Goal: Task Accomplishment & Management: Manage account settings

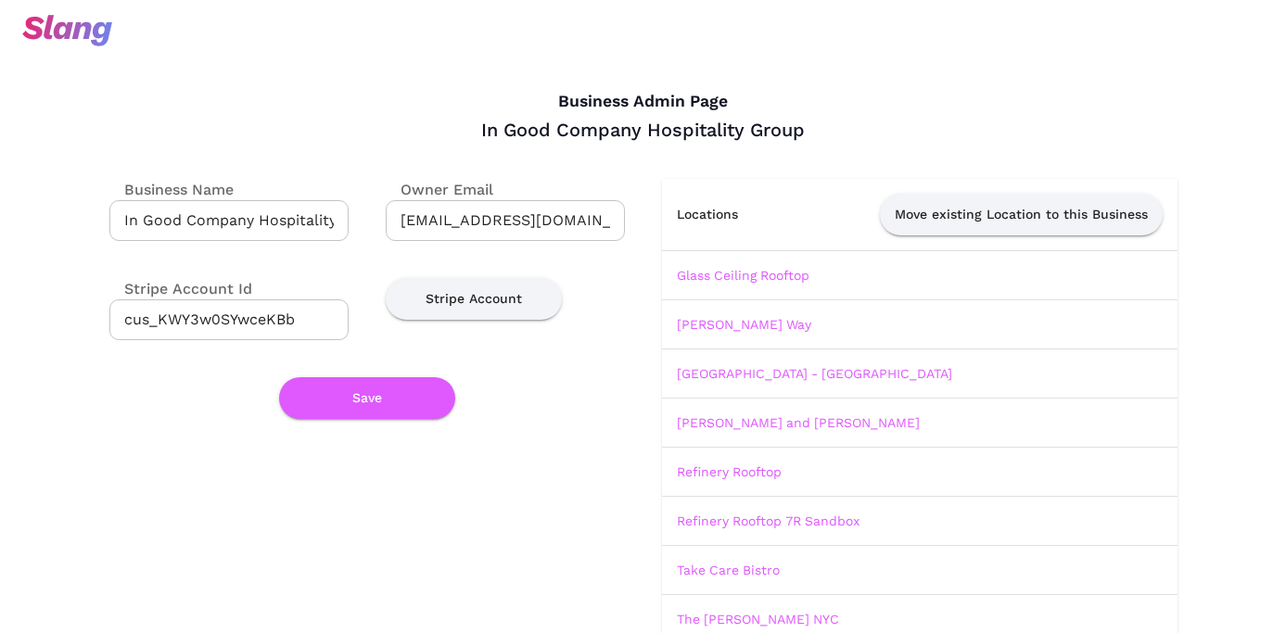
scroll to position [129, 0]
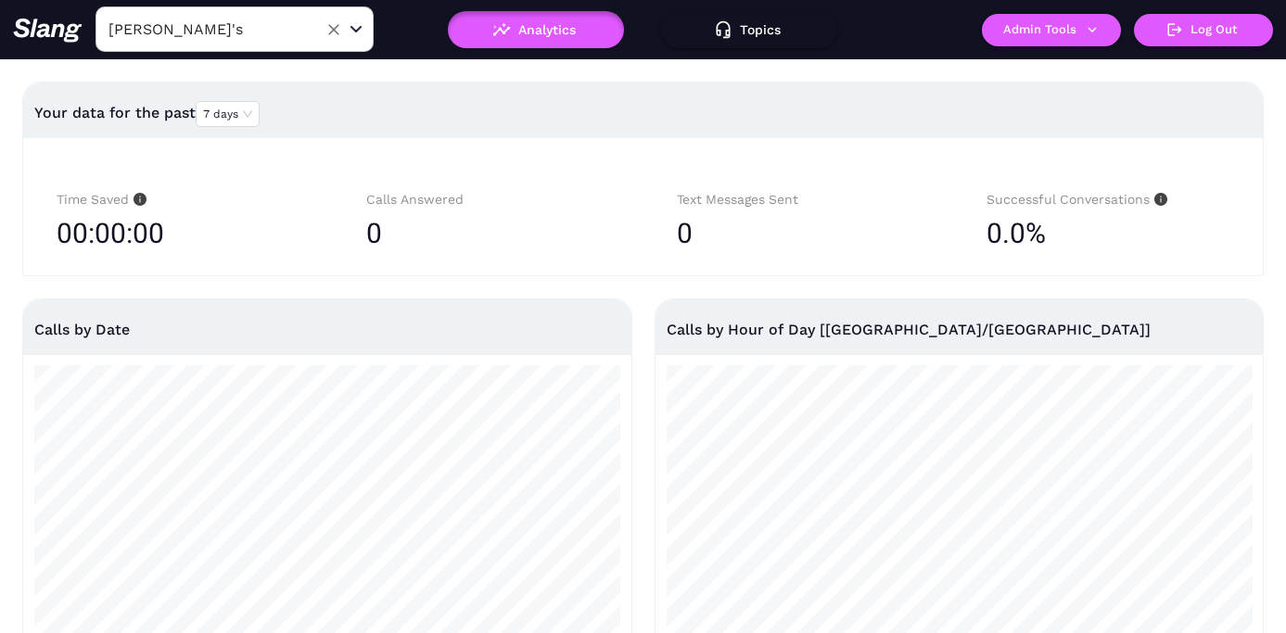
click at [209, 27] on input "[PERSON_NAME]'s" at bounding box center [206, 29] width 204 height 29
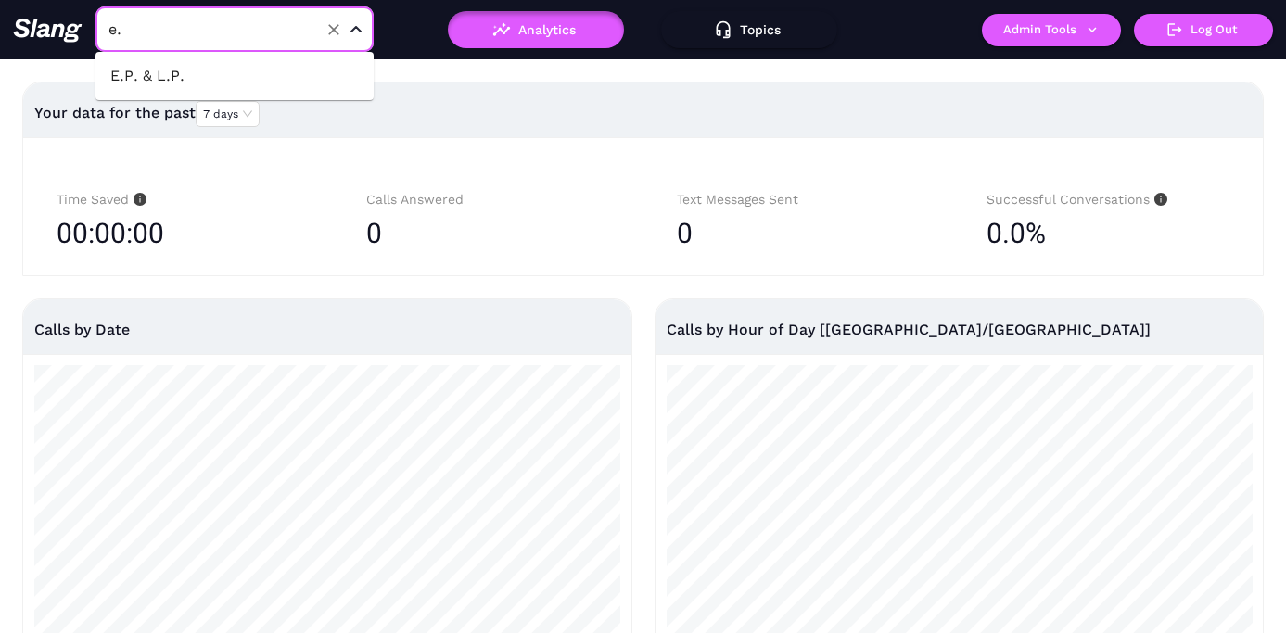
type input "e.p"
click at [151, 80] on li "E.P. & L.P." at bounding box center [234, 75] width 278 height 33
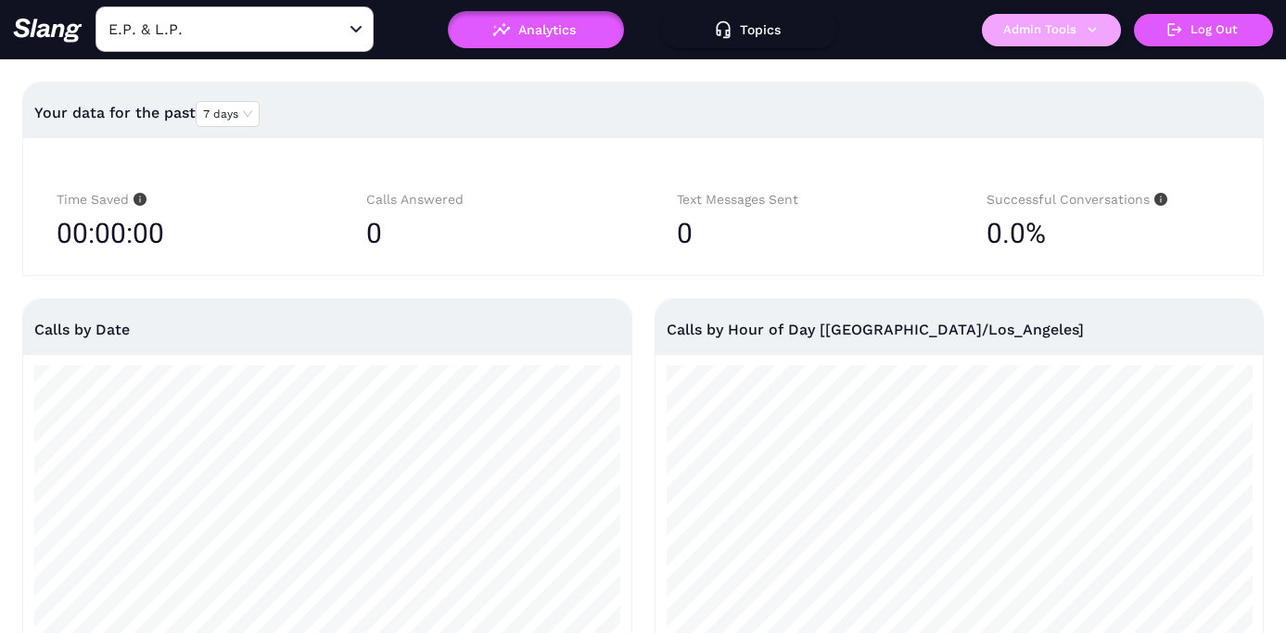
click at [1067, 32] on button "Admin Tools" at bounding box center [1051, 30] width 139 height 32
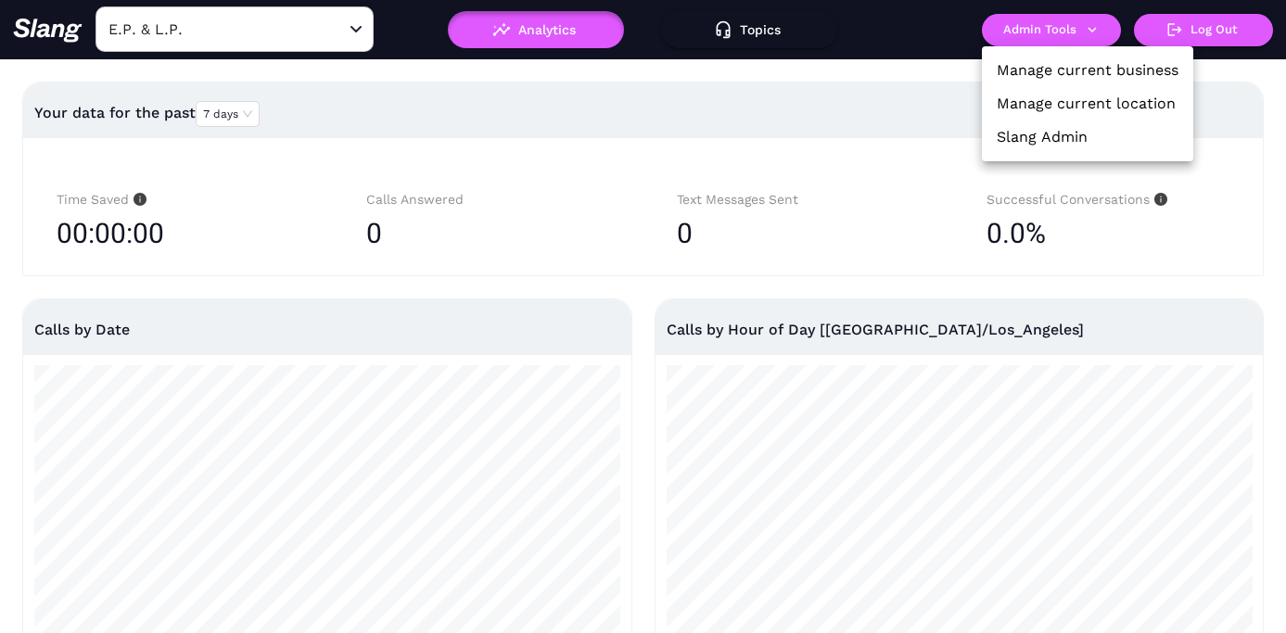
click at [1040, 103] on link "Manage current location" at bounding box center [1086, 104] width 179 height 22
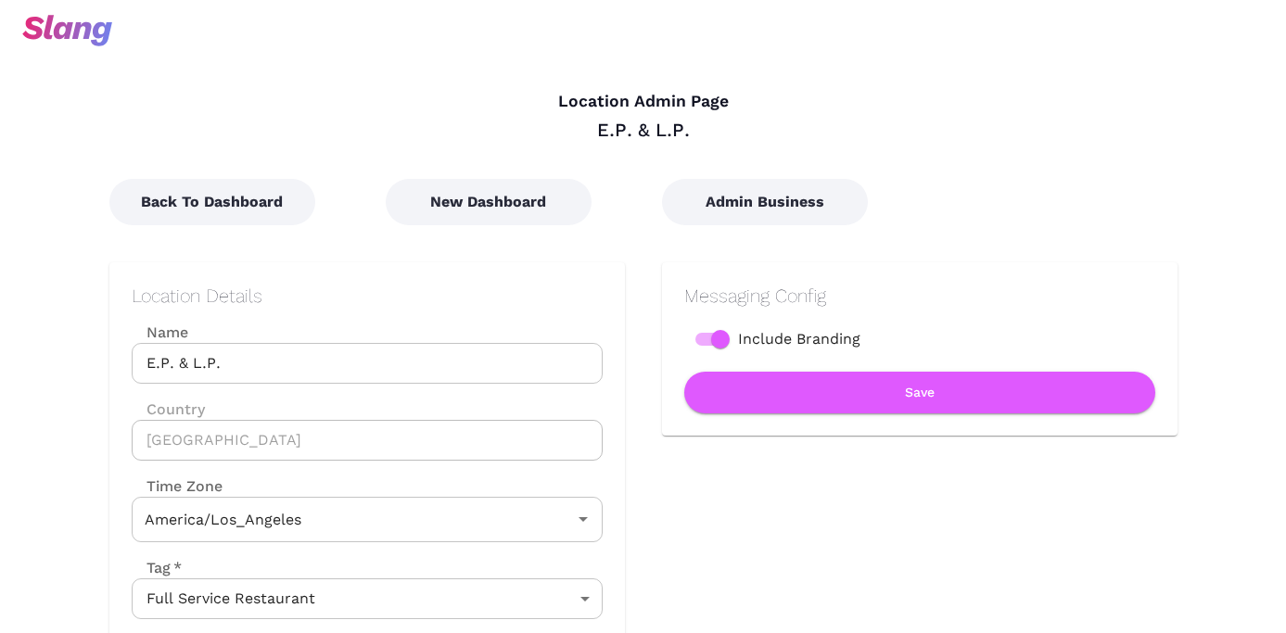
type input "Pacific Time"
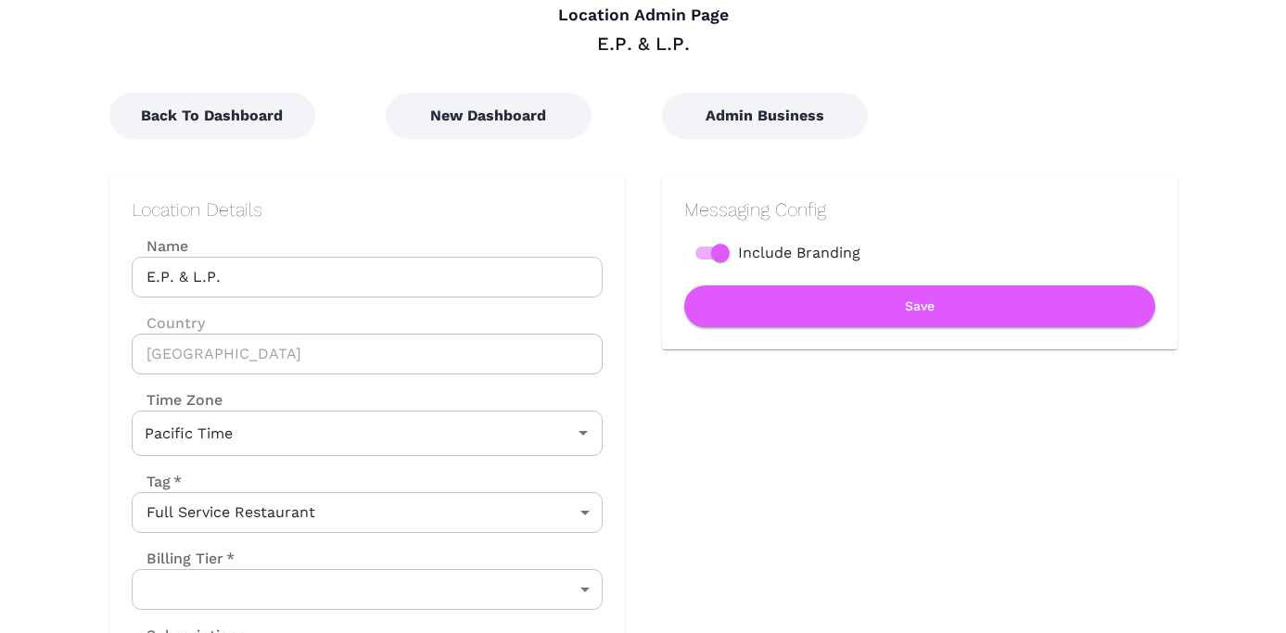
scroll to position [239, 0]
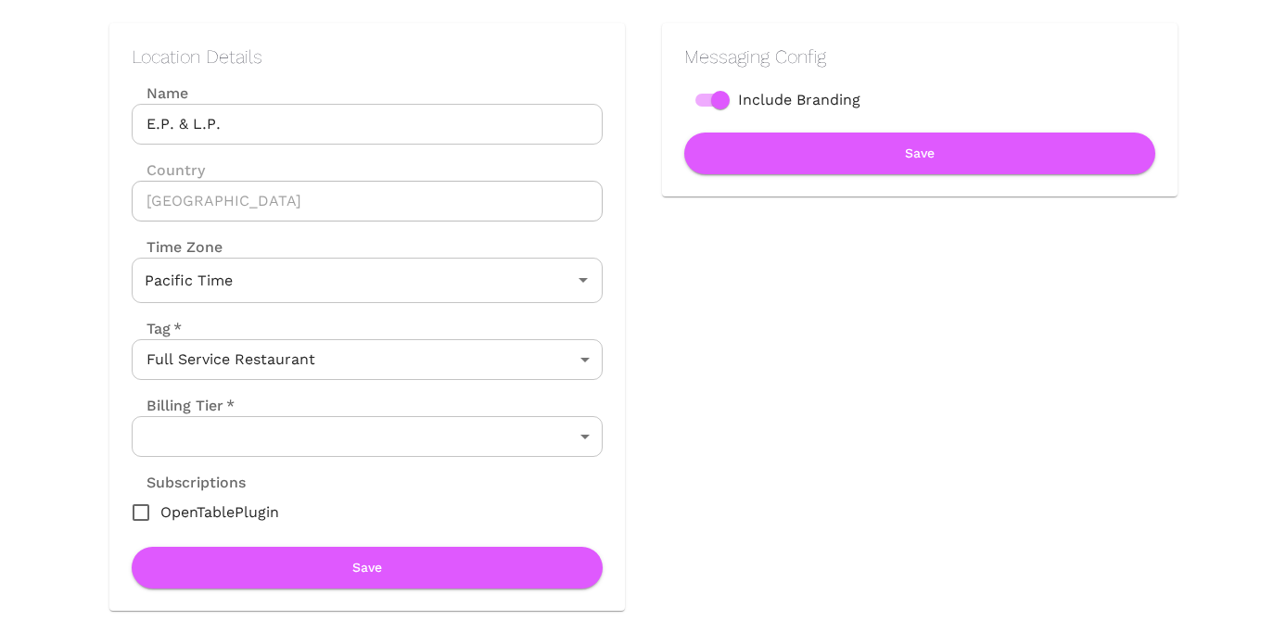
click at [471, 394] on body "Location Admin Page E.P. & L.P. Back To Dashboard New Dashboard Admin Business …" at bounding box center [643, 77] width 1286 height 633
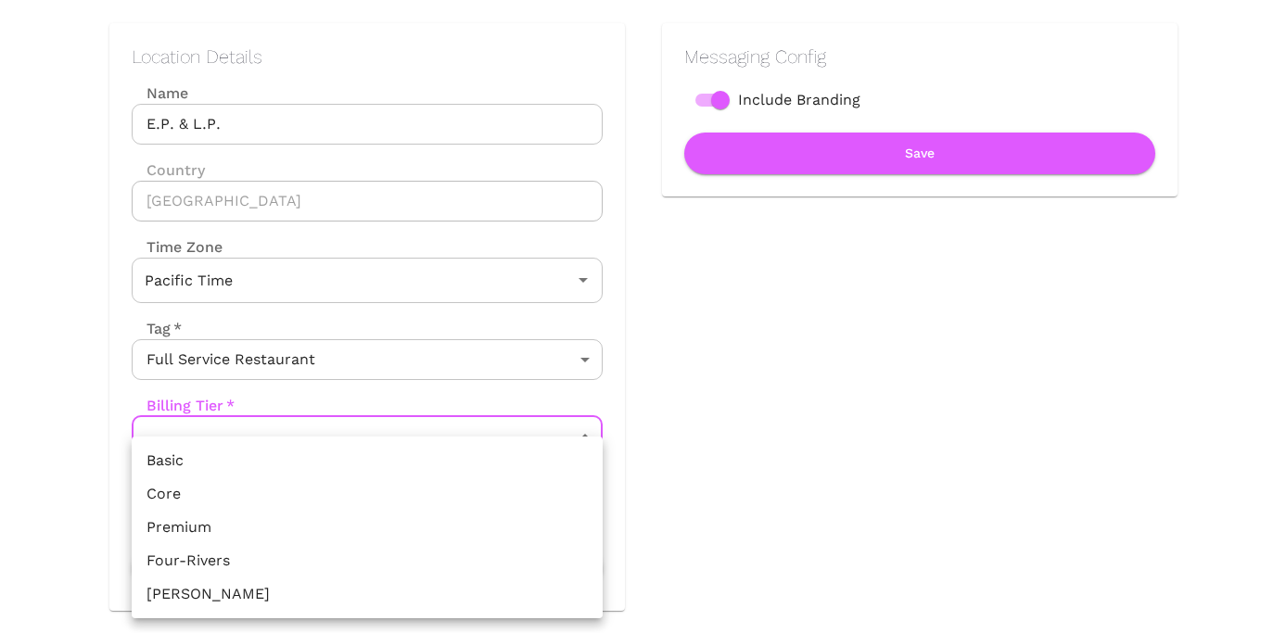
click at [291, 522] on li "Premium" at bounding box center [367, 527] width 471 height 33
type input "Premium"
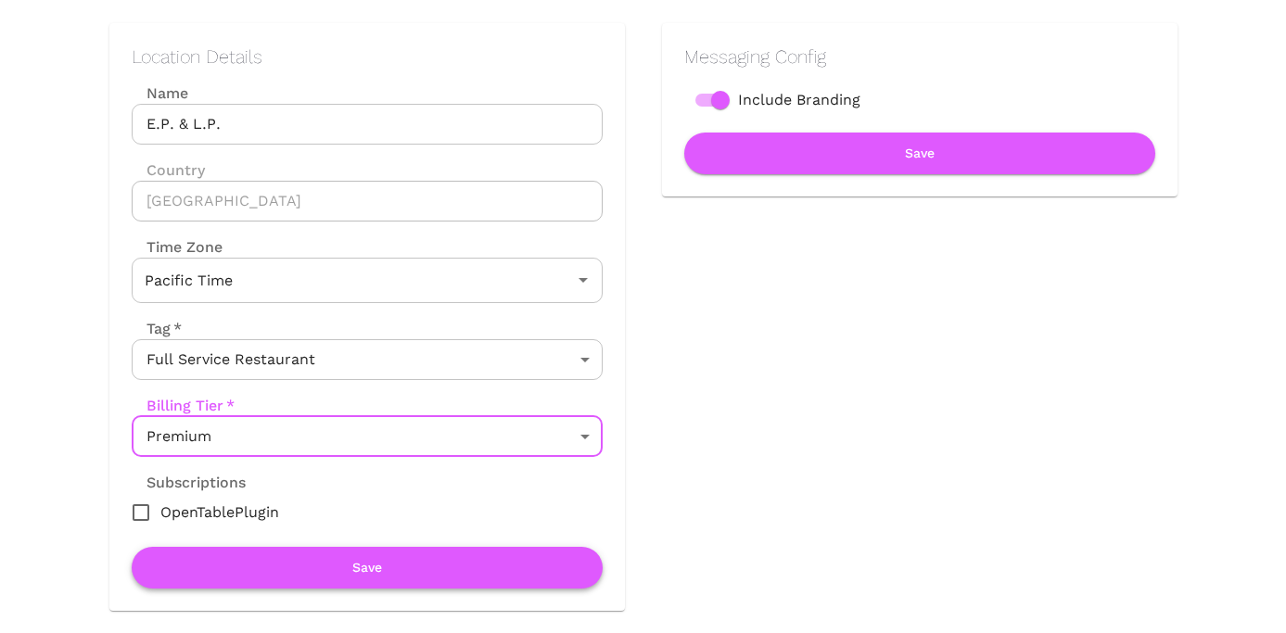
click at [377, 571] on button "Save" at bounding box center [367, 568] width 471 height 42
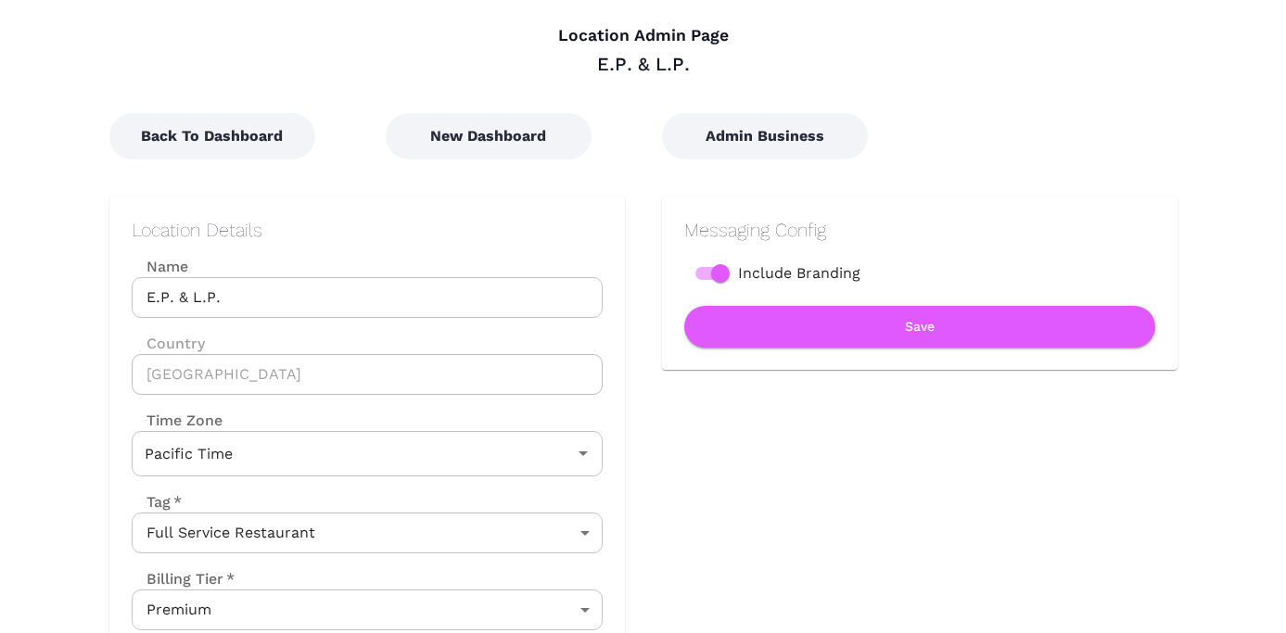
scroll to position [0, 0]
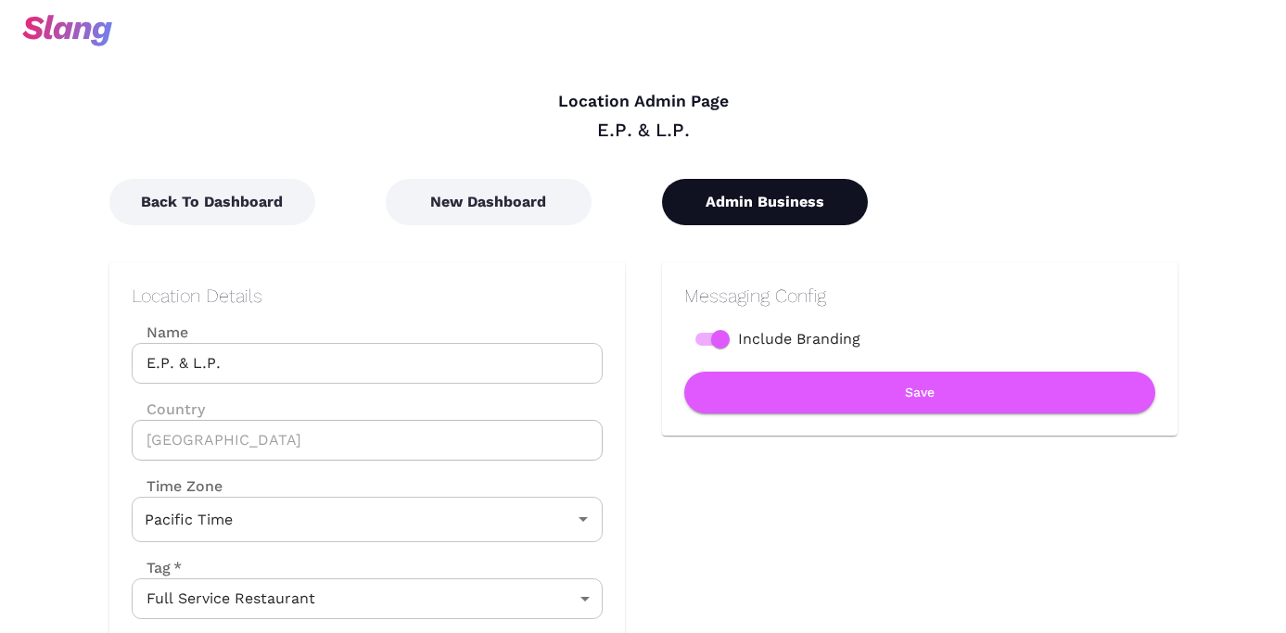
click at [730, 216] on button "Admin Business" at bounding box center [765, 202] width 206 height 46
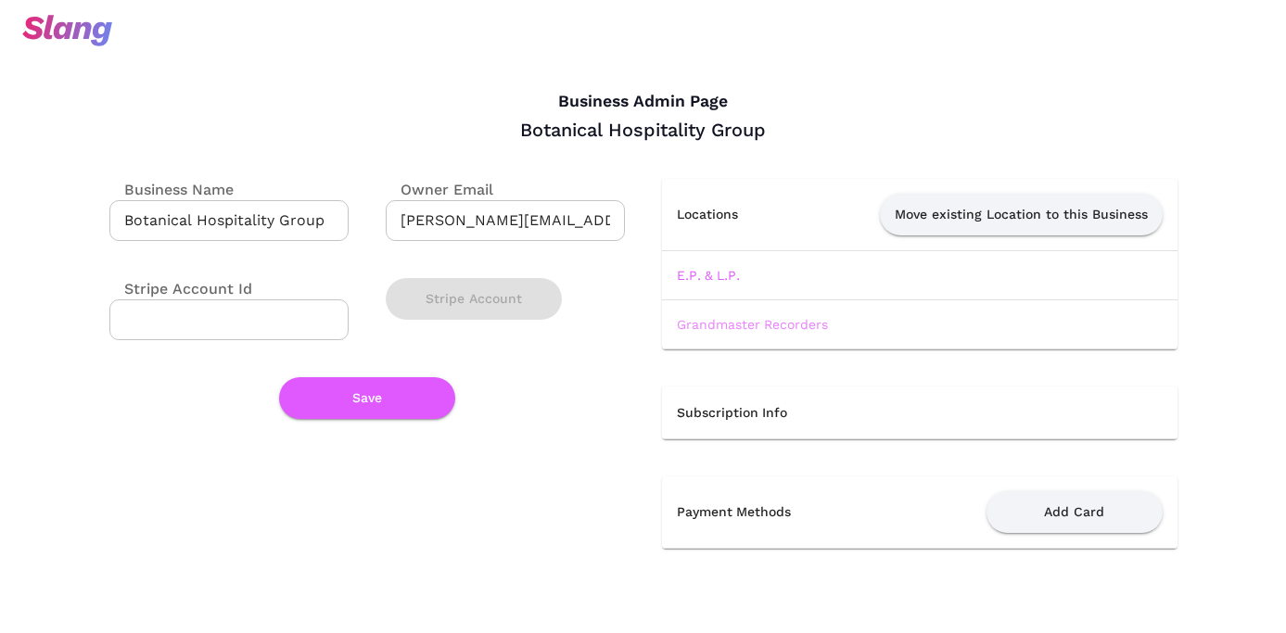
click at [717, 324] on link "Grandmaster Recorders" at bounding box center [752, 324] width 151 height 15
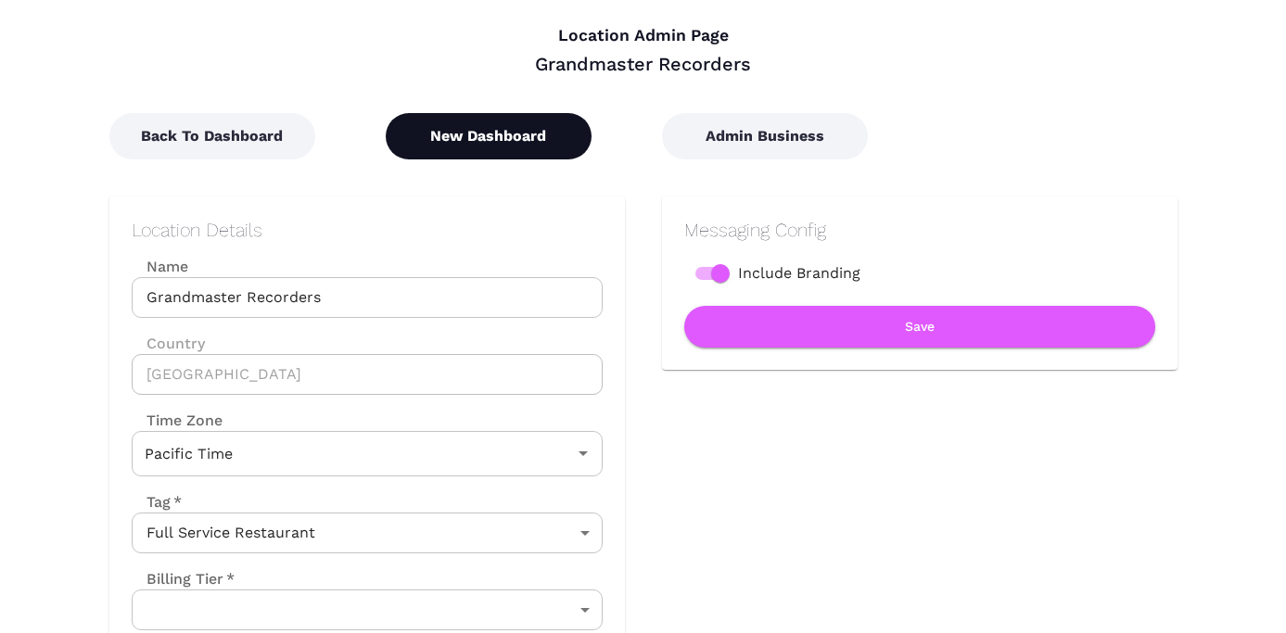
scroll to position [8, 0]
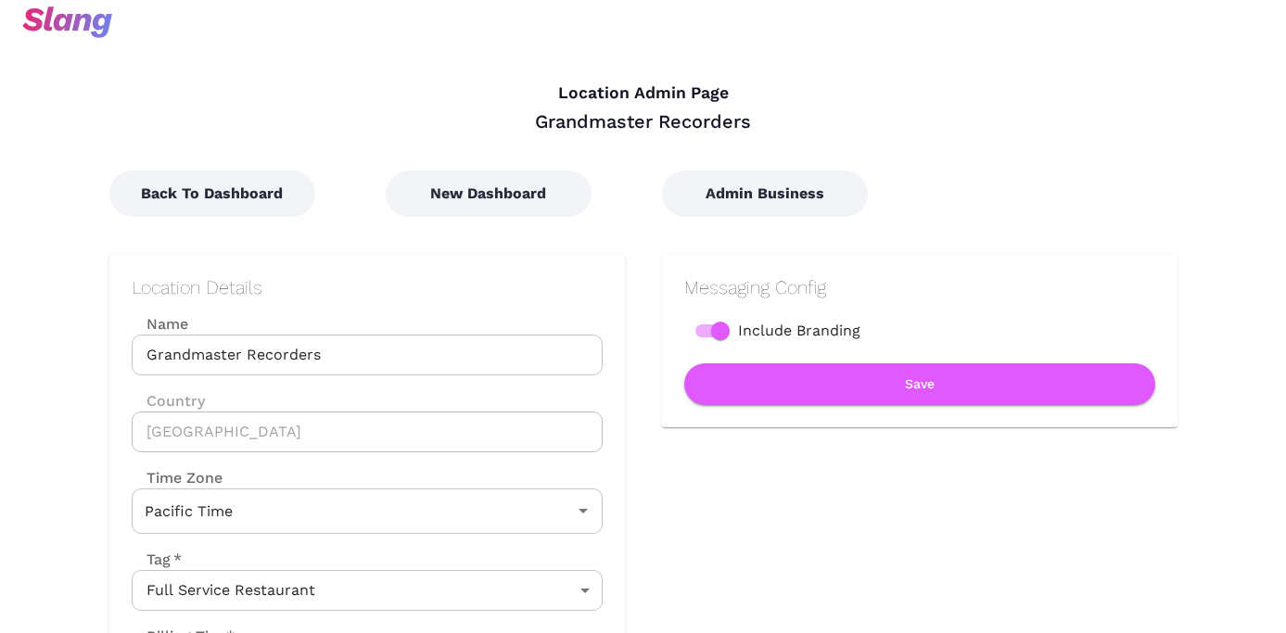
click at [463, 159] on div "New Dashboard" at bounding box center [487, 174] width 276 height 83
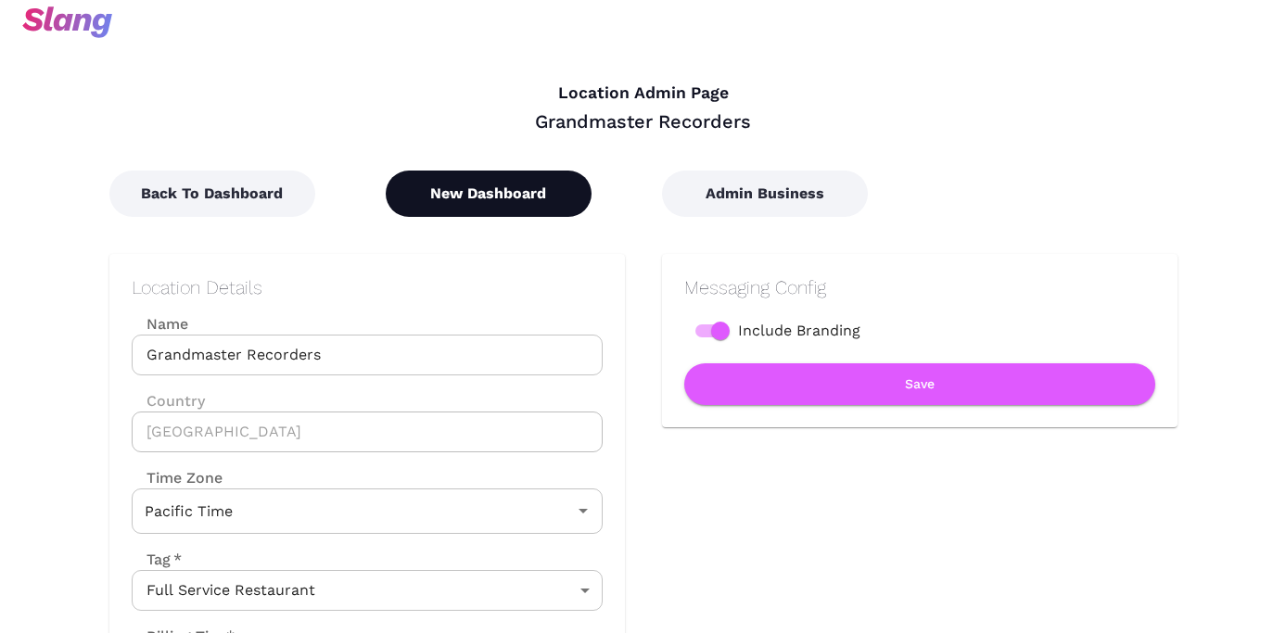
click at [463, 196] on button "New Dashboard" at bounding box center [489, 194] width 206 height 46
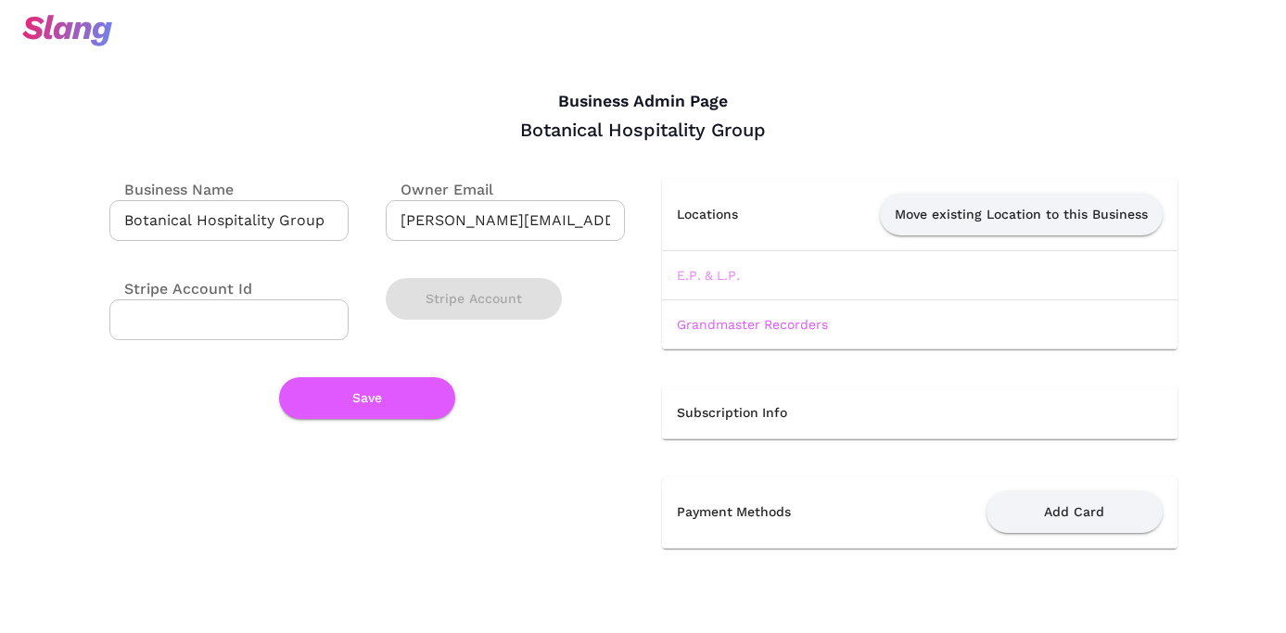
click at [718, 278] on link "E.P. & L.P." at bounding box center [708, 275] width 63 height 15
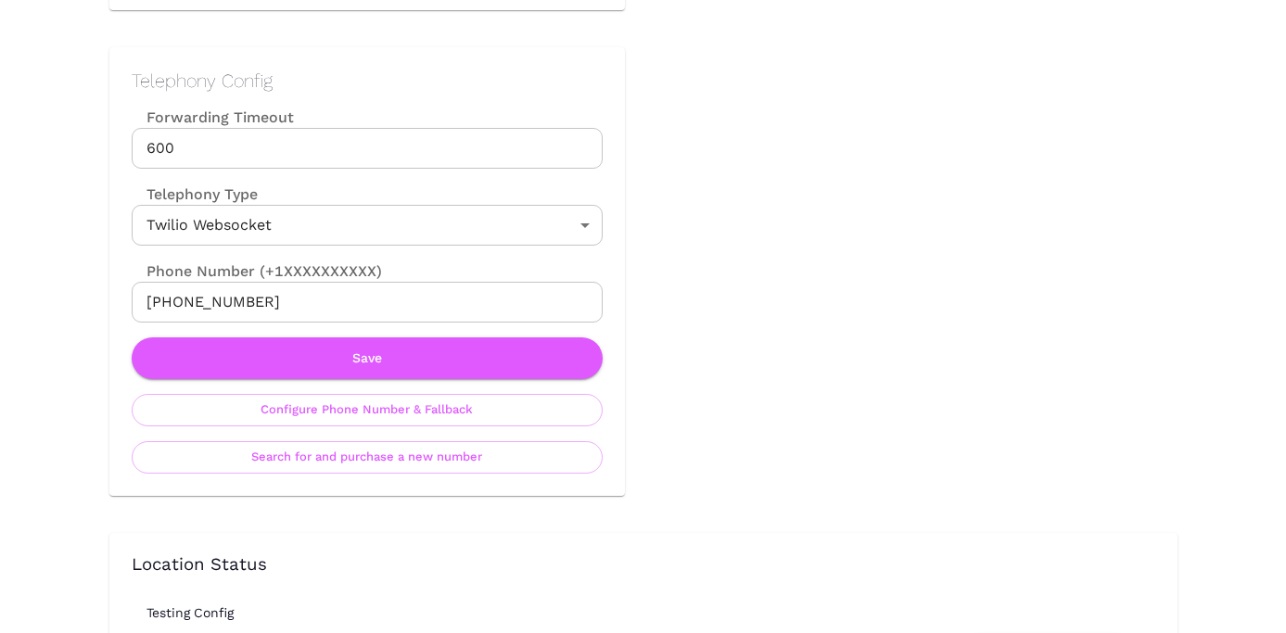
scroll to position [838, 0]
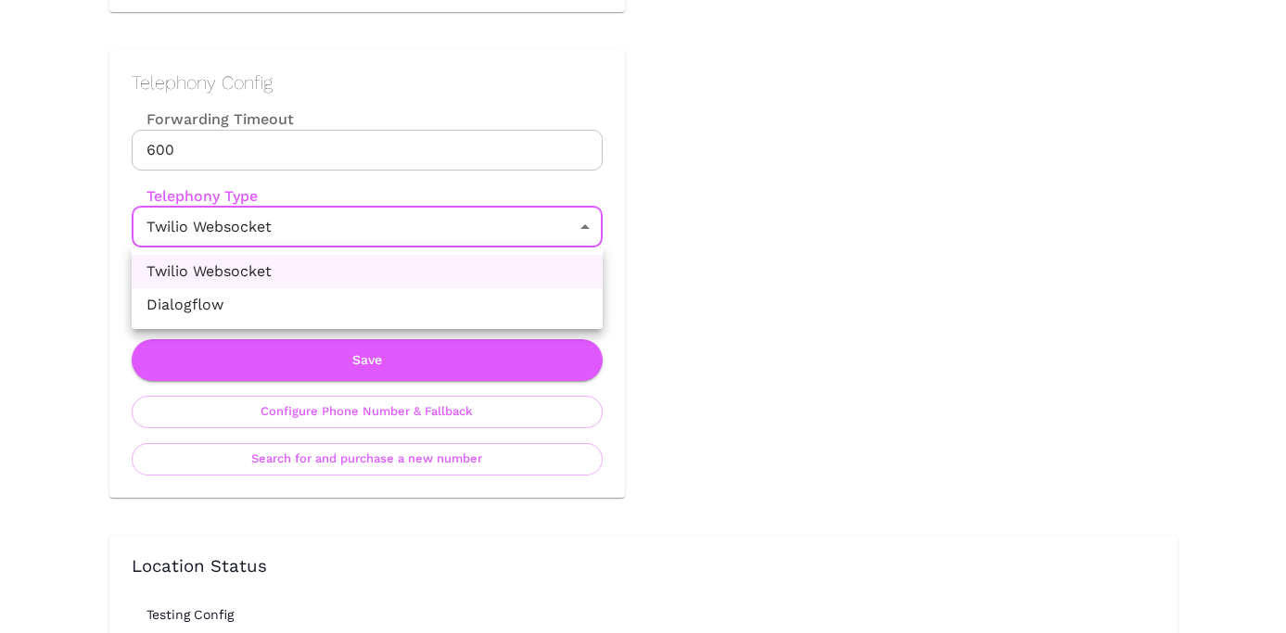
click at [692, 222] on div at bounding box center [643, 316] width 1286 height 633
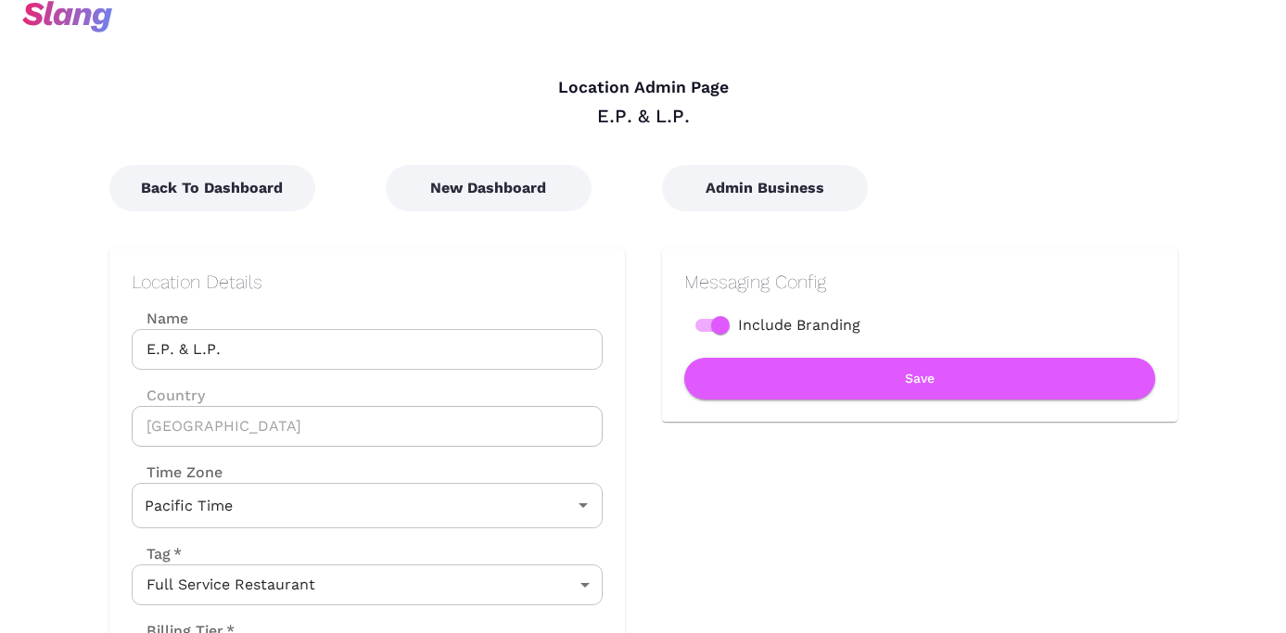
scroll to position [0, 0]
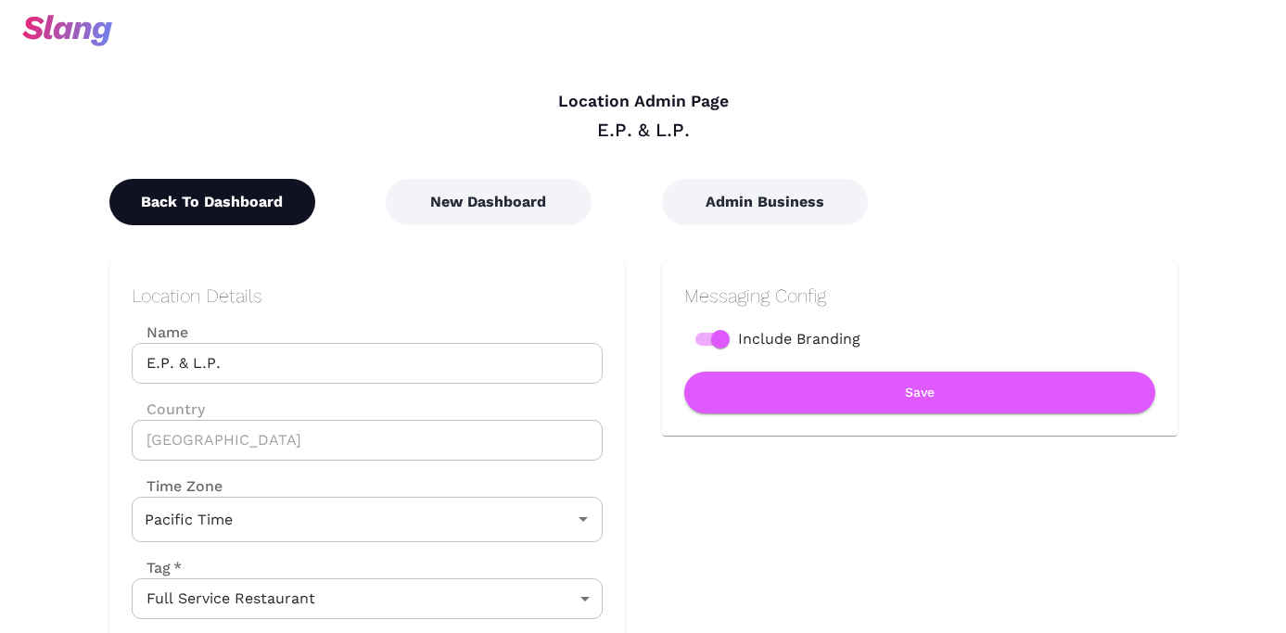
click at [239, 202] on button "Back To Dashboard" at bounding box center [212, 202] width 206 height 46
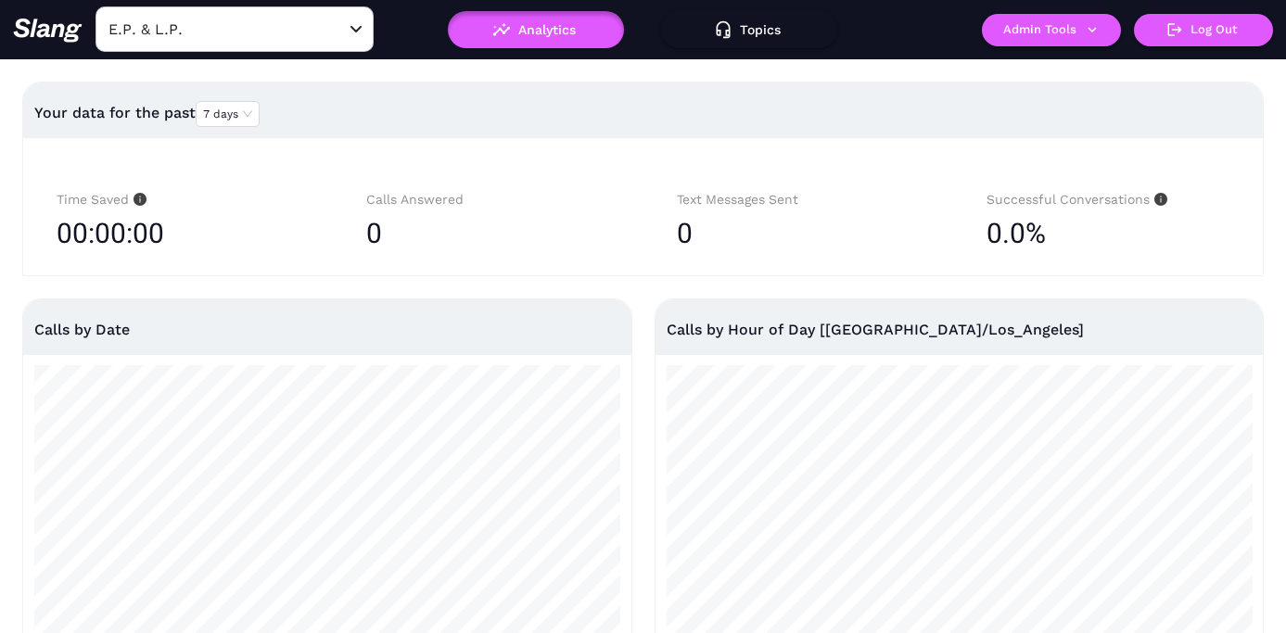
click at [211, 36] on input "E.P. & L.P." at bounding box center [206, 29] width 204 height 29
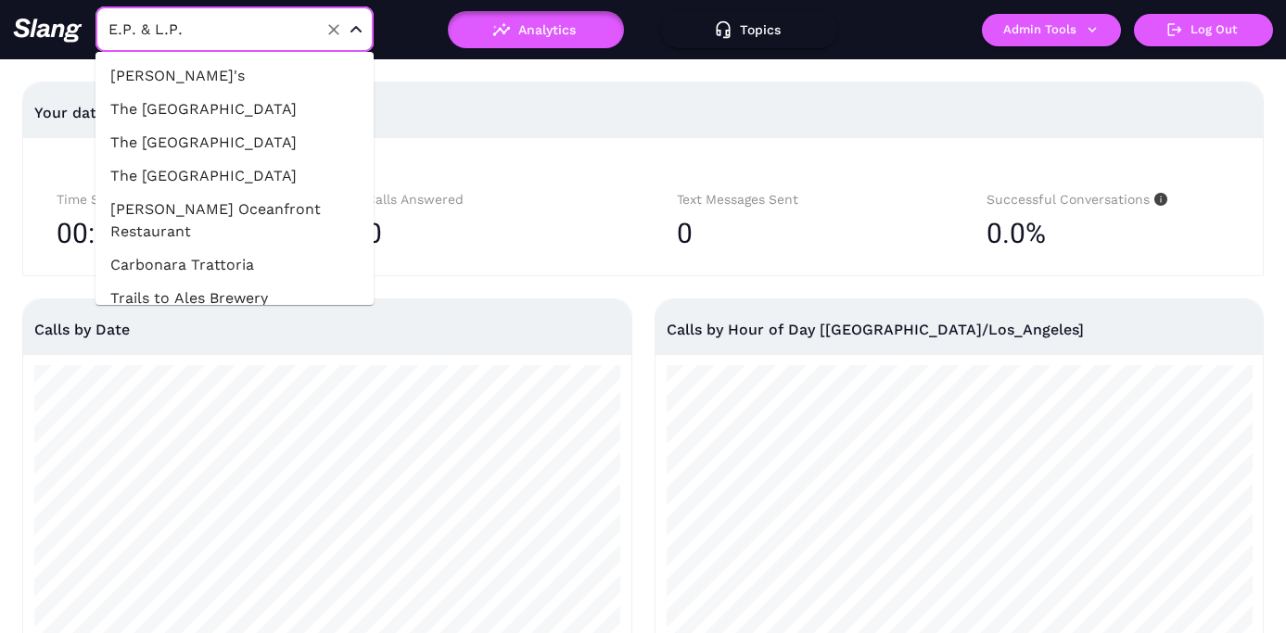
scroll to position [18754, 0]
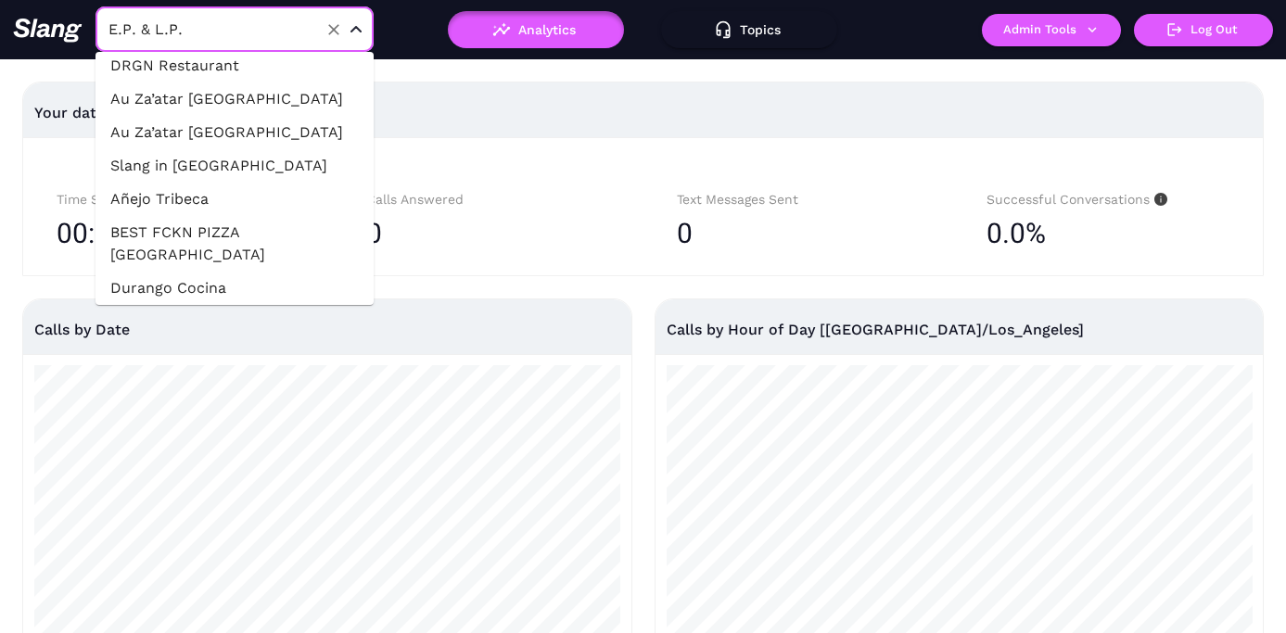
type input "a"
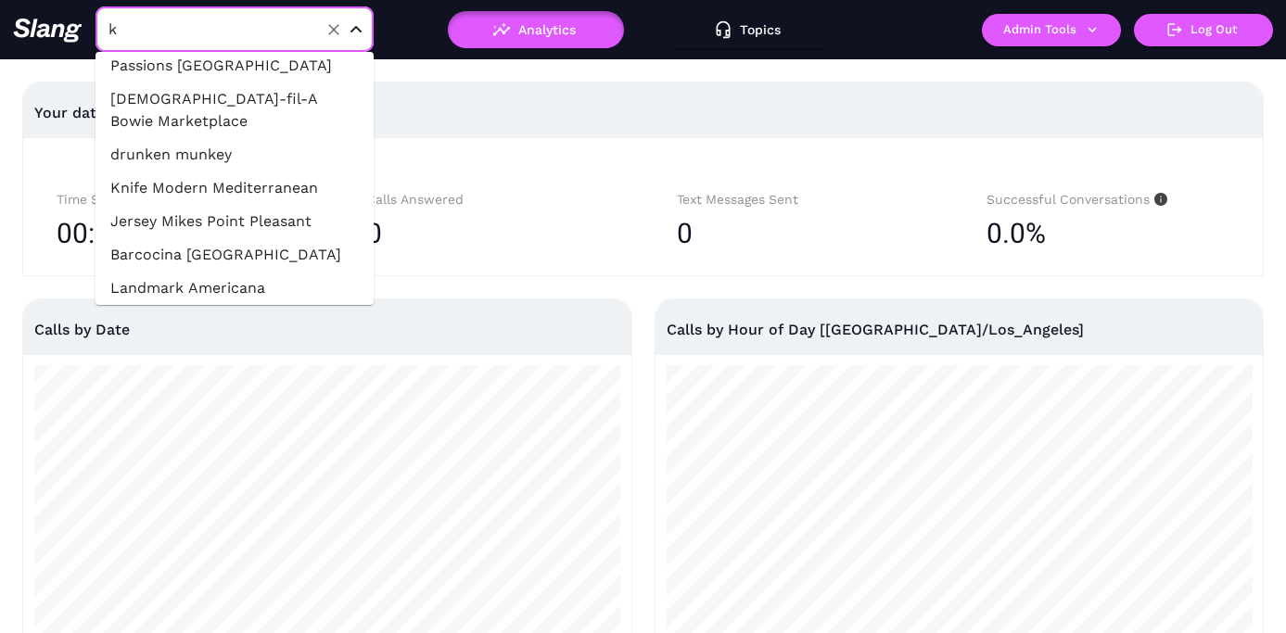
scroll to position [0, 0]
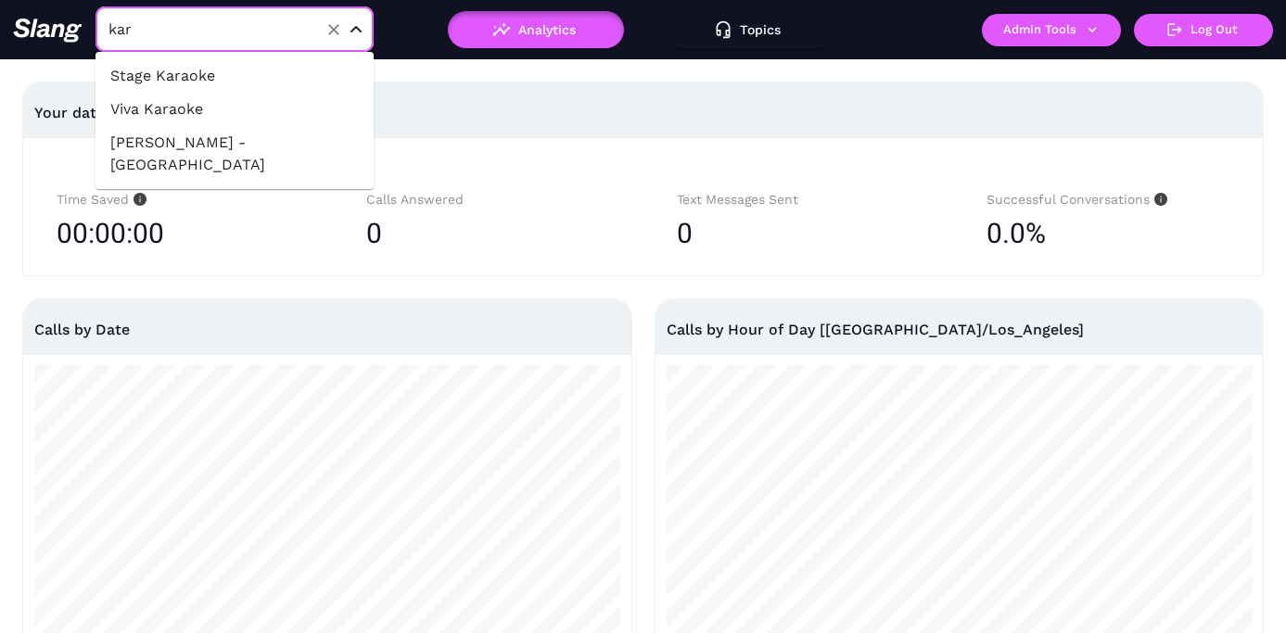
type input "kara"
click at [213, 70] on li "Stage Karaoke" at bounding box center [234, 75] width 278 height 33
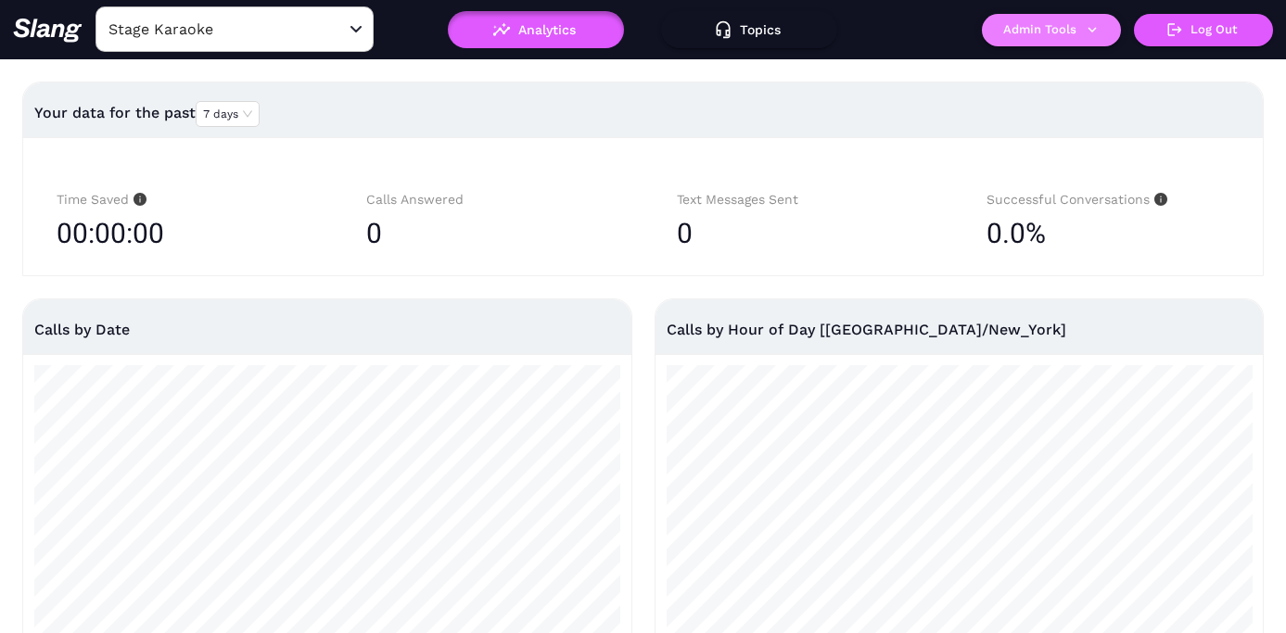
click at [1057, 32] on button "Admin Tools" at bounding box center [1051, 30] width 139 height 32
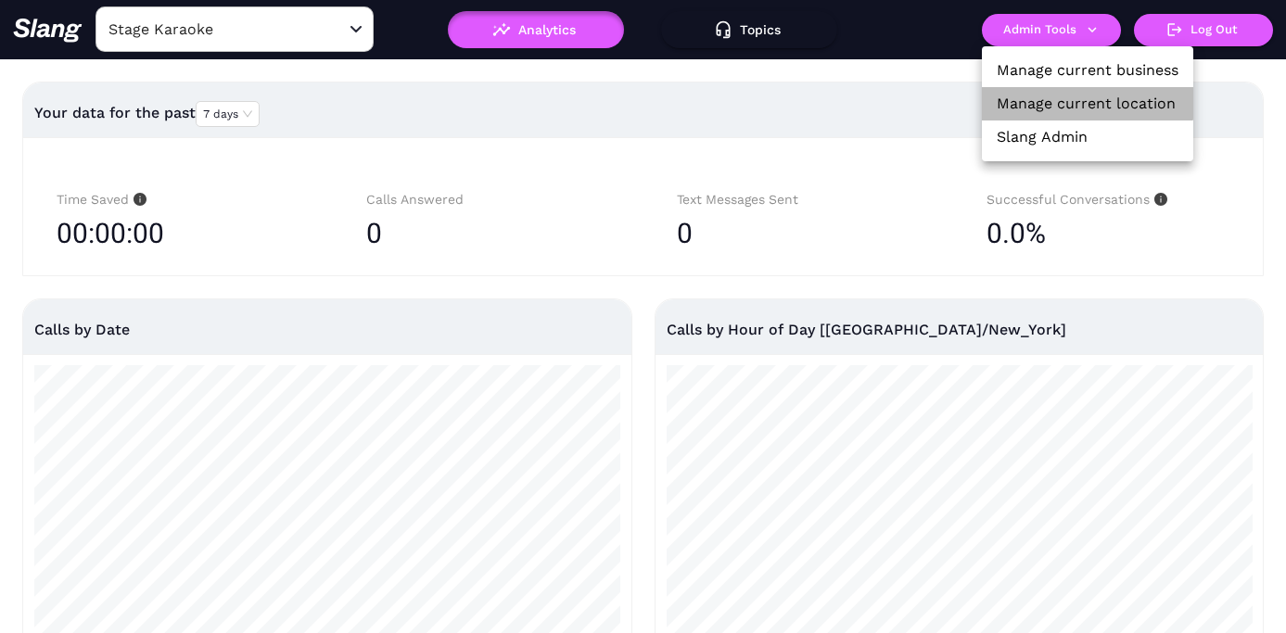
click at [1057, 96] on link "Manage current location" at bounding box center [1086, 104] width 179 height 22
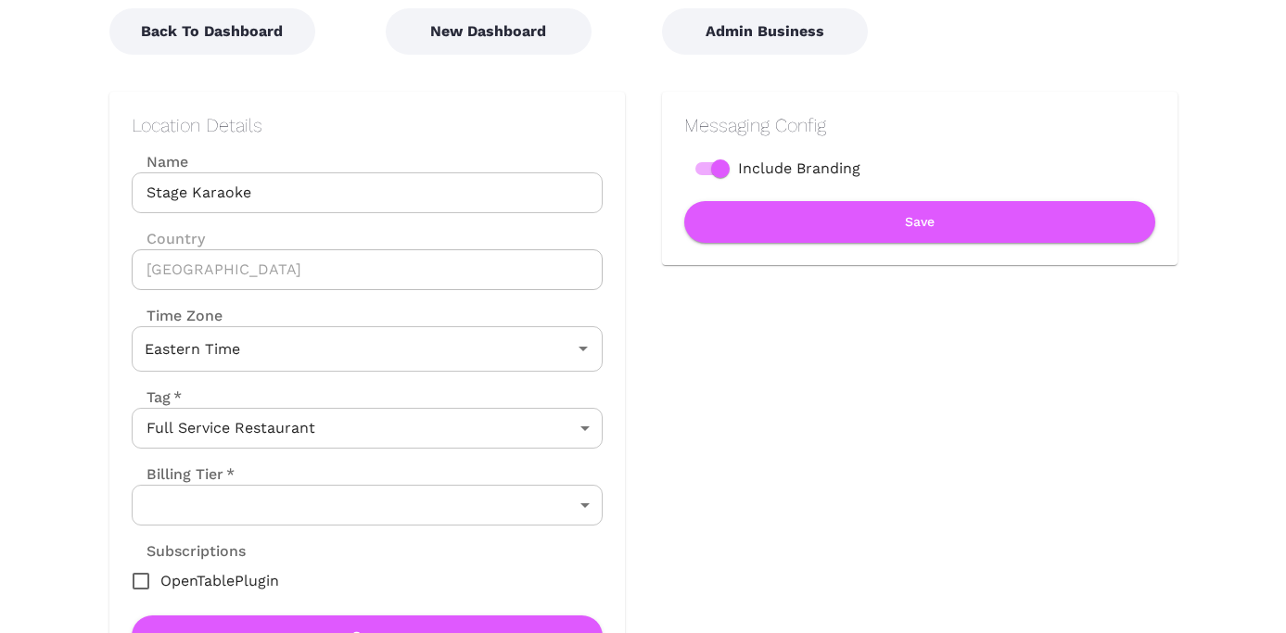
scroll to position [270, 0]
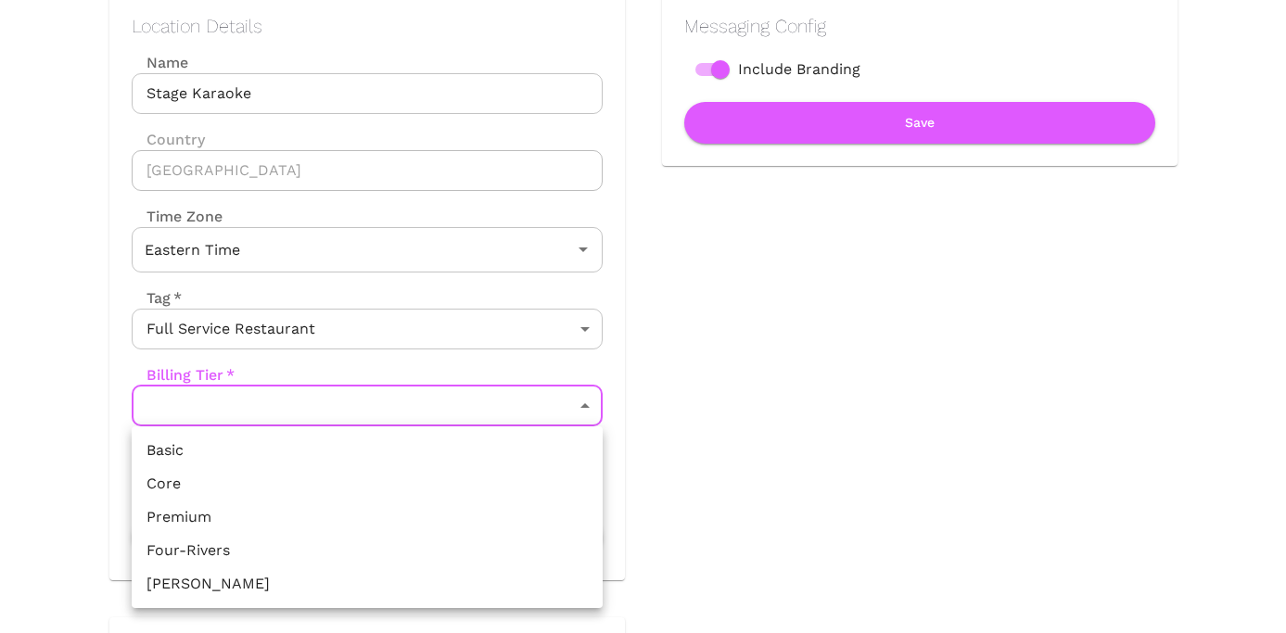
click at [463, 363] on body "Location Admin Page Stage Karaoke Back To Dashboard New Dashboard Admin Busines…" at bounding box center [643, 46] width 1286 height 633
click at [317, 509] on li "Premium" at bounding box center [367, 517] width 471 height 33
type input "Premium"
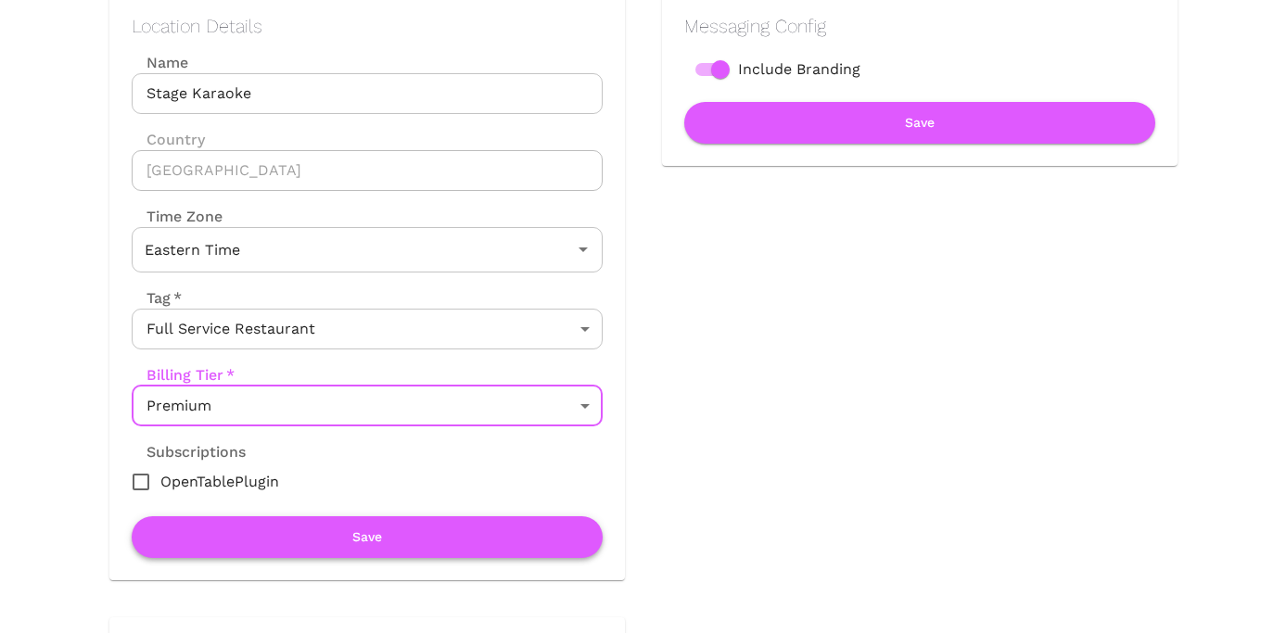
click at [338, 541] on button "Save" at bounding box center [367, 537] width 471 height 42
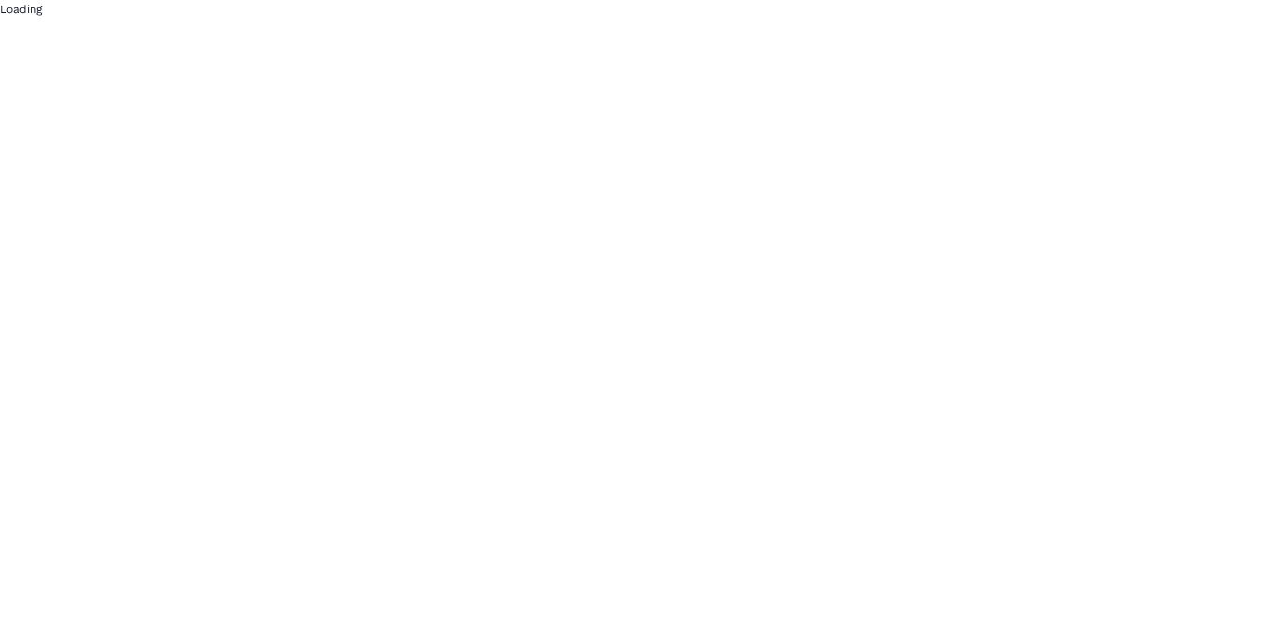
scroll to position [0, 0]
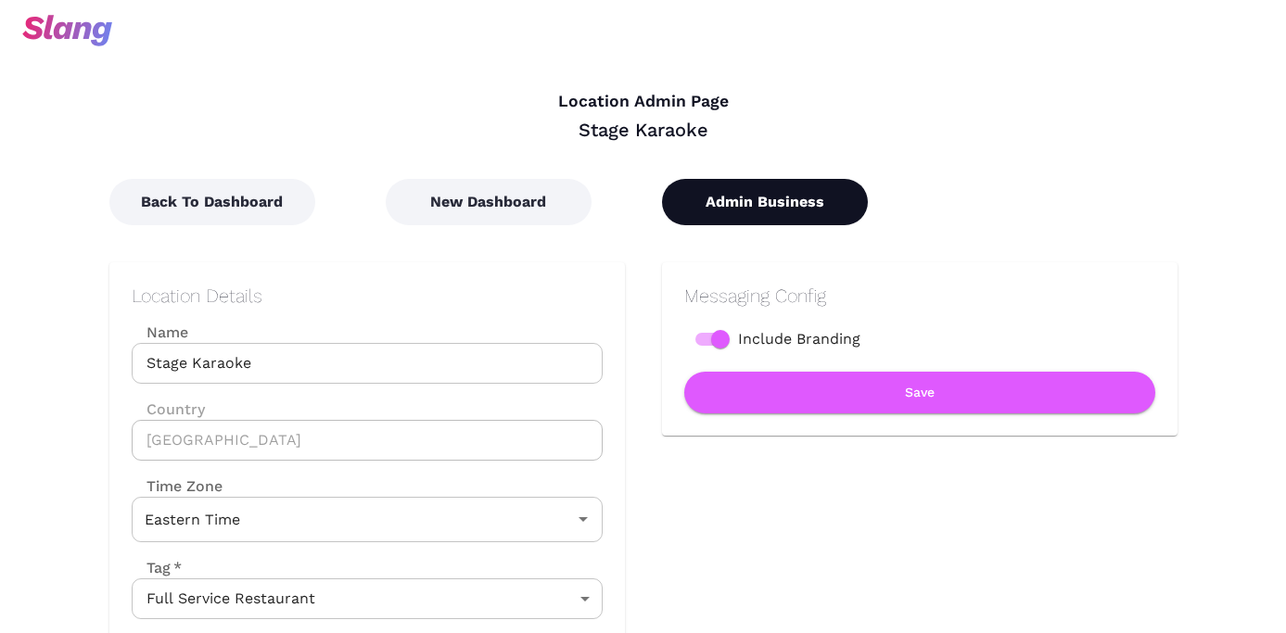
click at [745, 197] on button "Admin Business" at bounding box center [765, 202] width 206 height 46
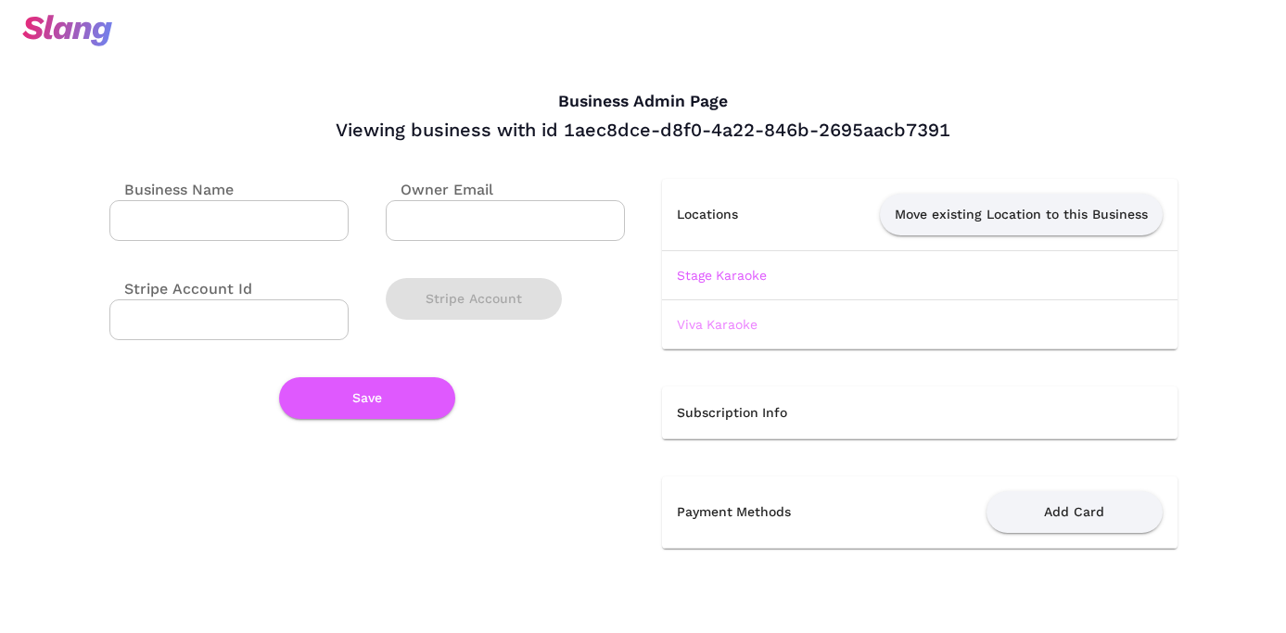
click at [703, 331] on link "Viva Karaoke" at bounding box center [717, 324] width 81 height 15
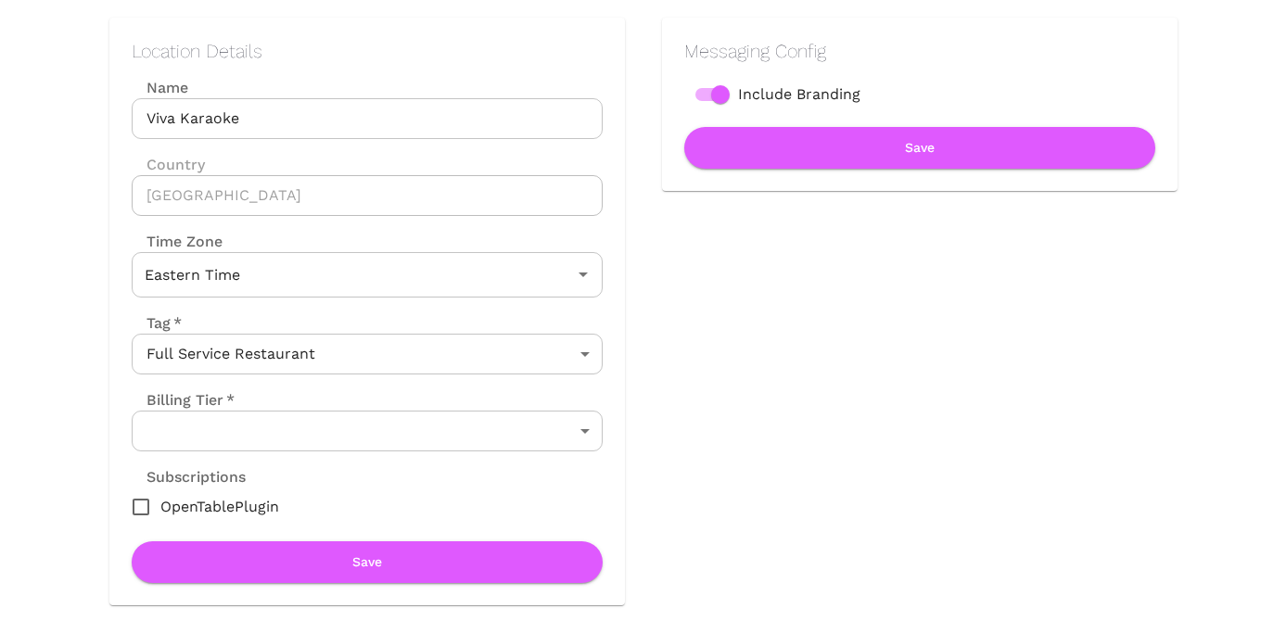
scroll to position [331, 0]
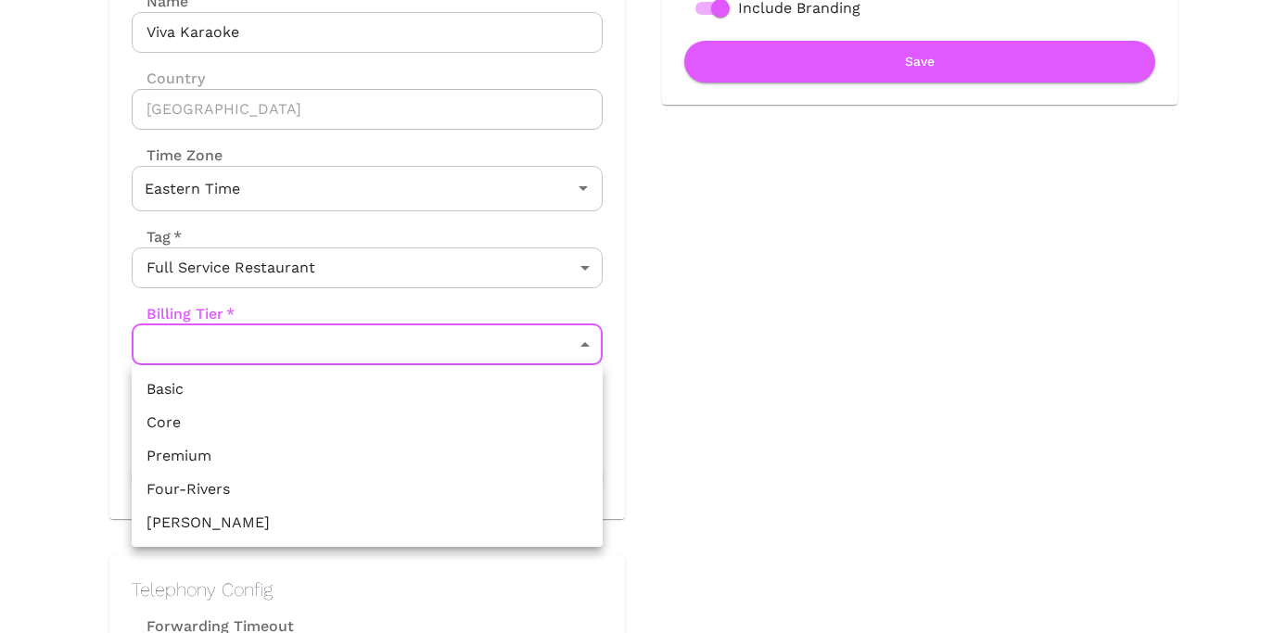
click at [370, 449] on li "Premium" at bounding box center [367, 455] width 471 height 33
type input "Premium"
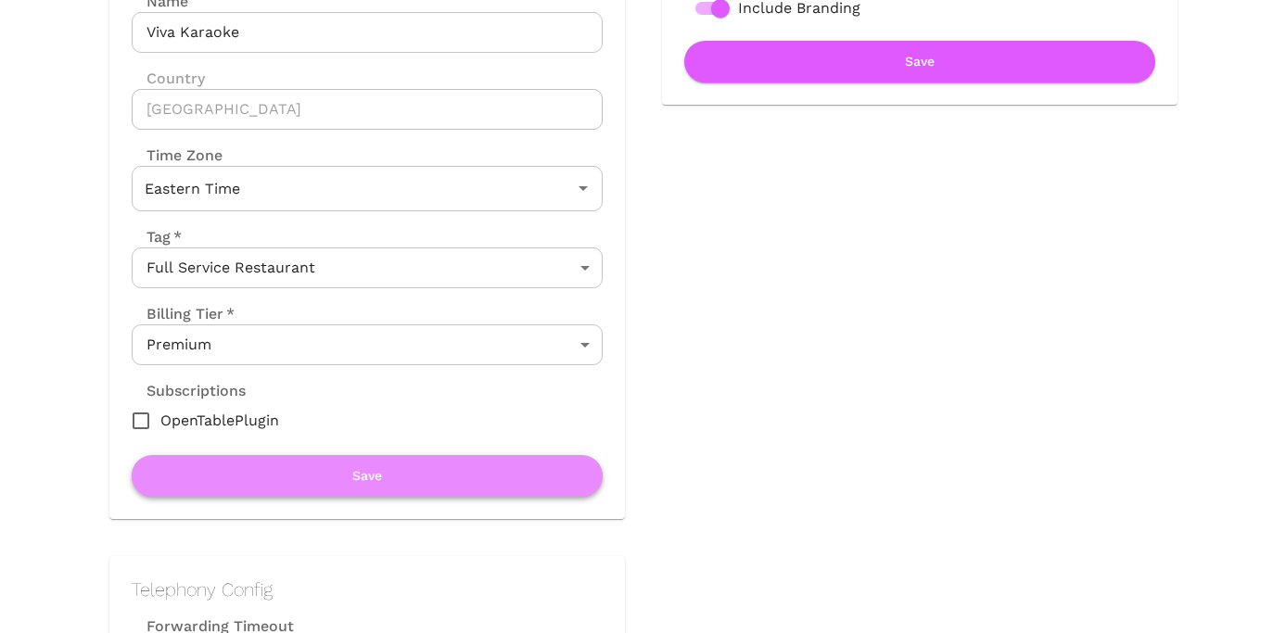
click at [370, 477] on button "Save" at bounding box center [367, 476] width 471 height 42
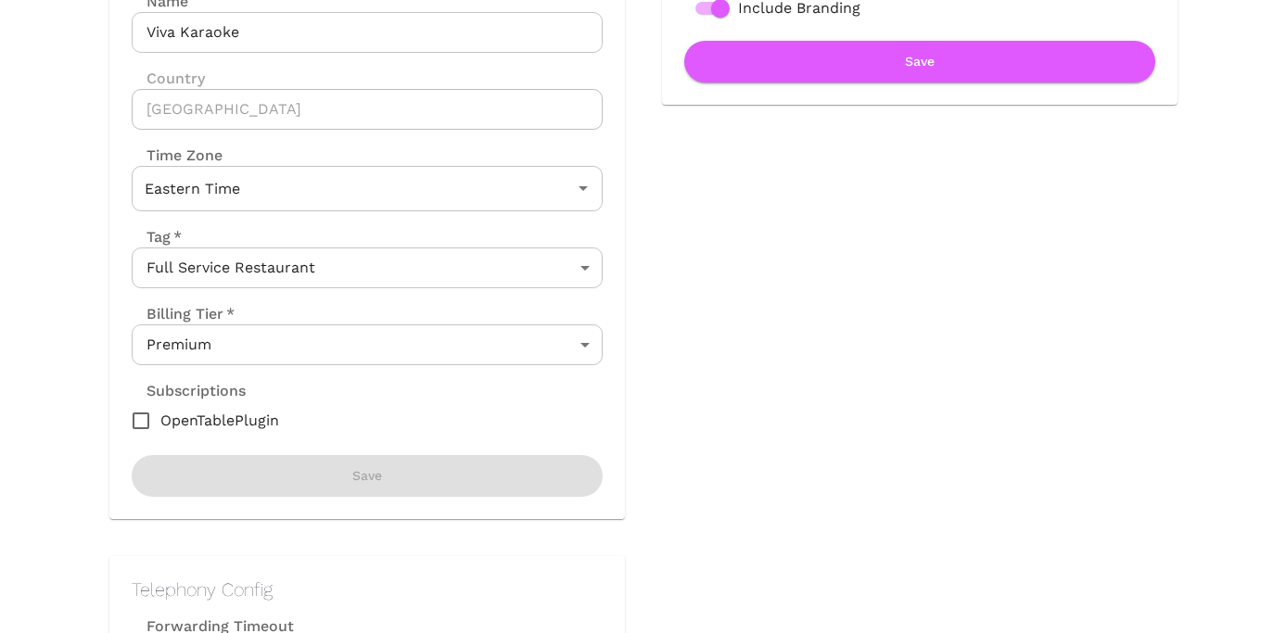
scroll to position [0, 0]
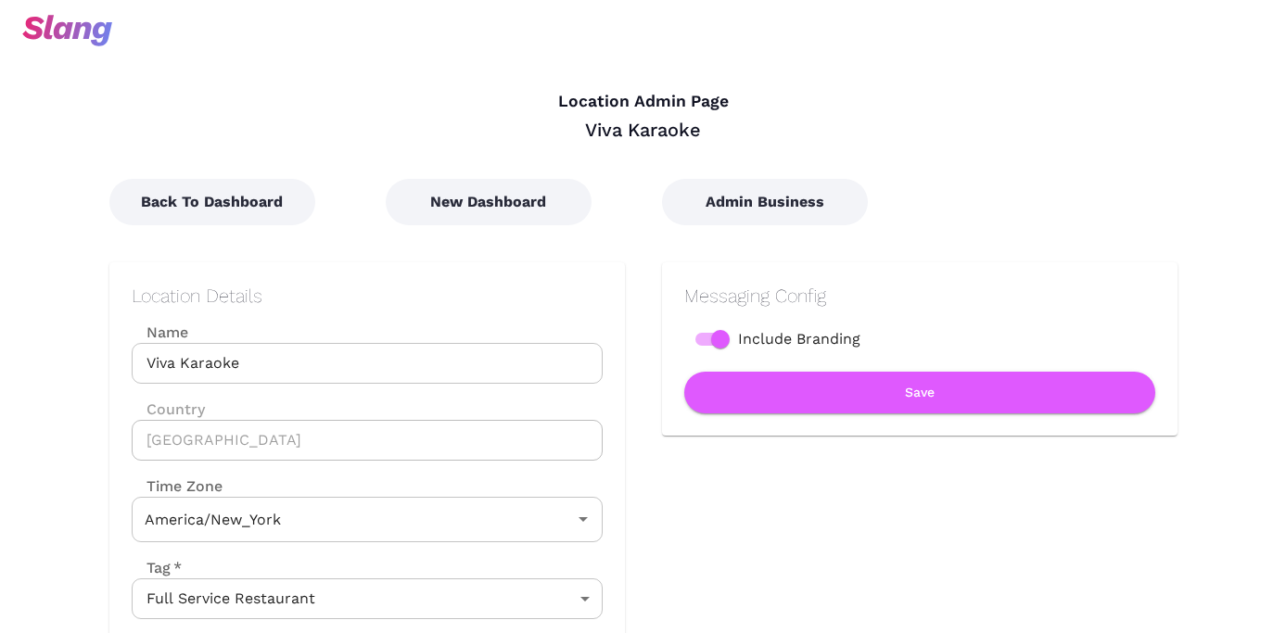
type input "Eastern Time"
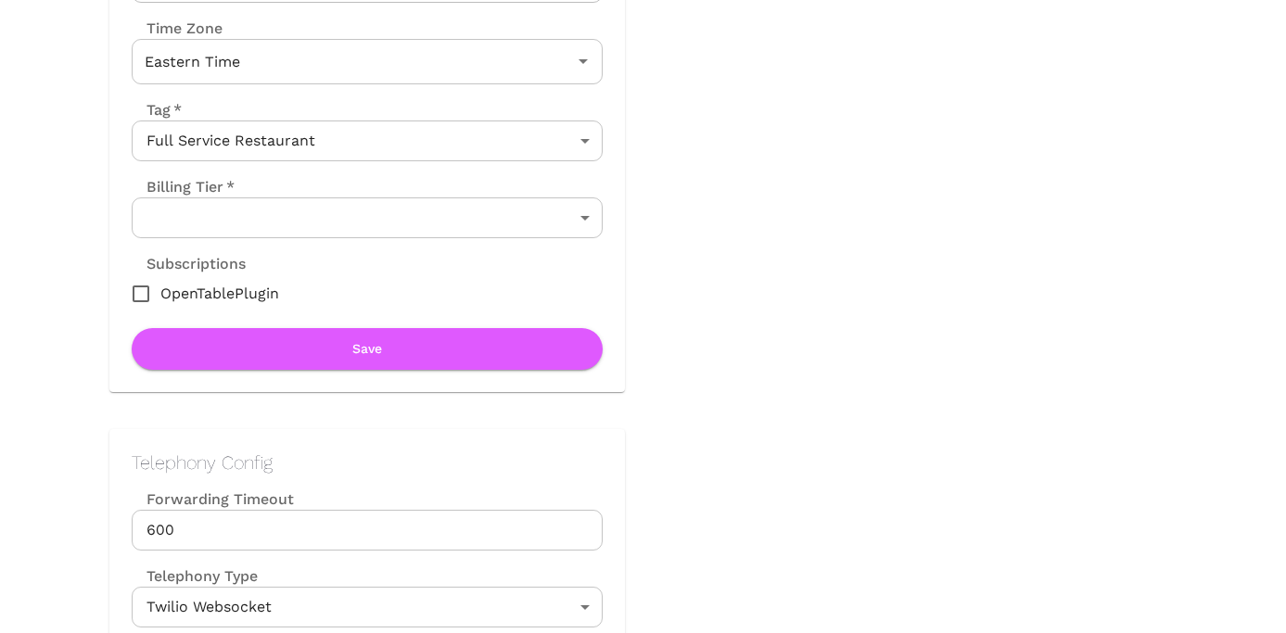
scroll to position [407, 0]
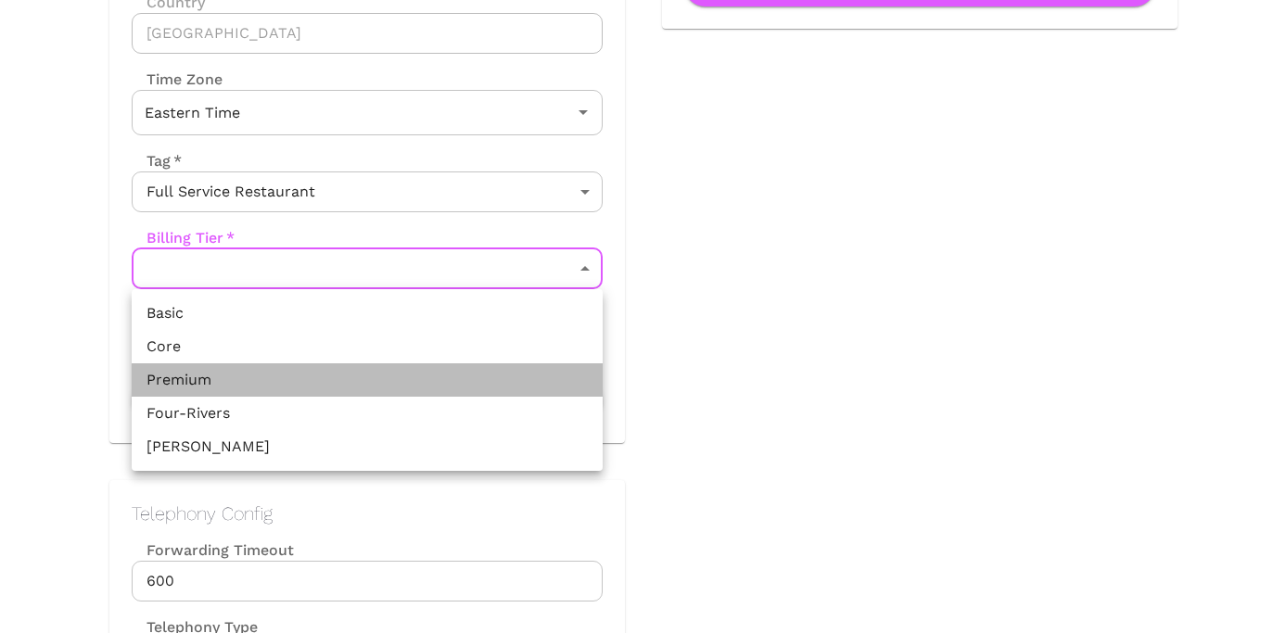
click at [396, 387] on li "Premium" at bounding box center [367, 379] width 471 height 33
type input "Premium"
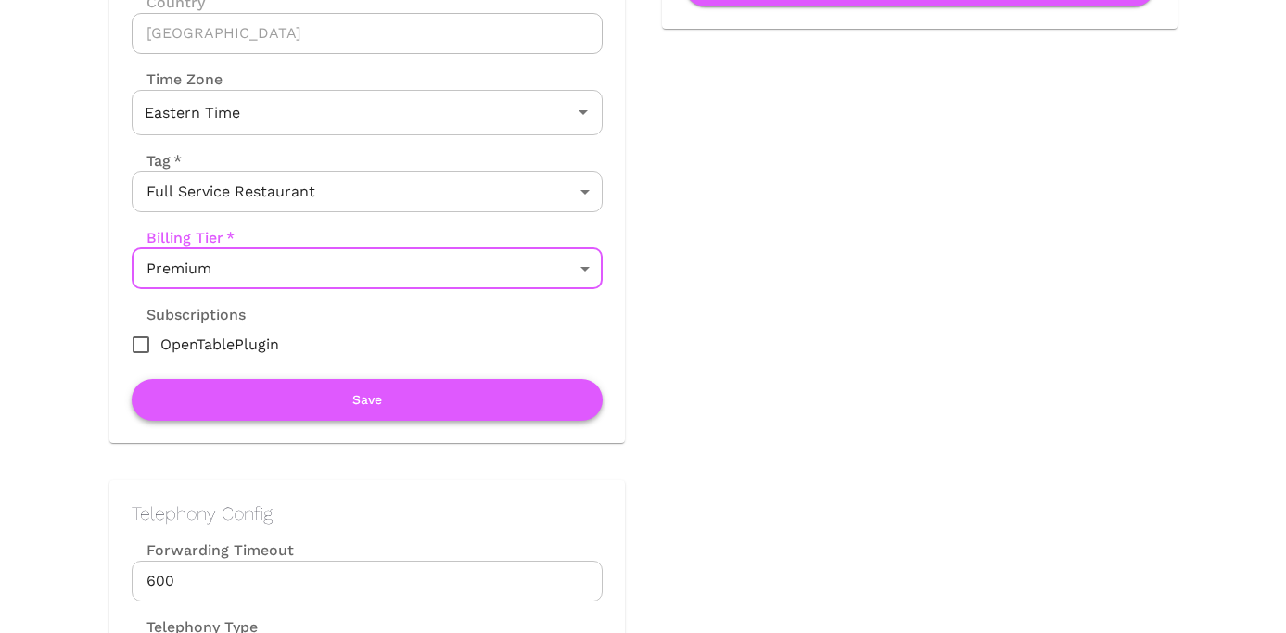
click at [396, 411] on button "Save" at bounding box center [367, 400] width 471 height 42
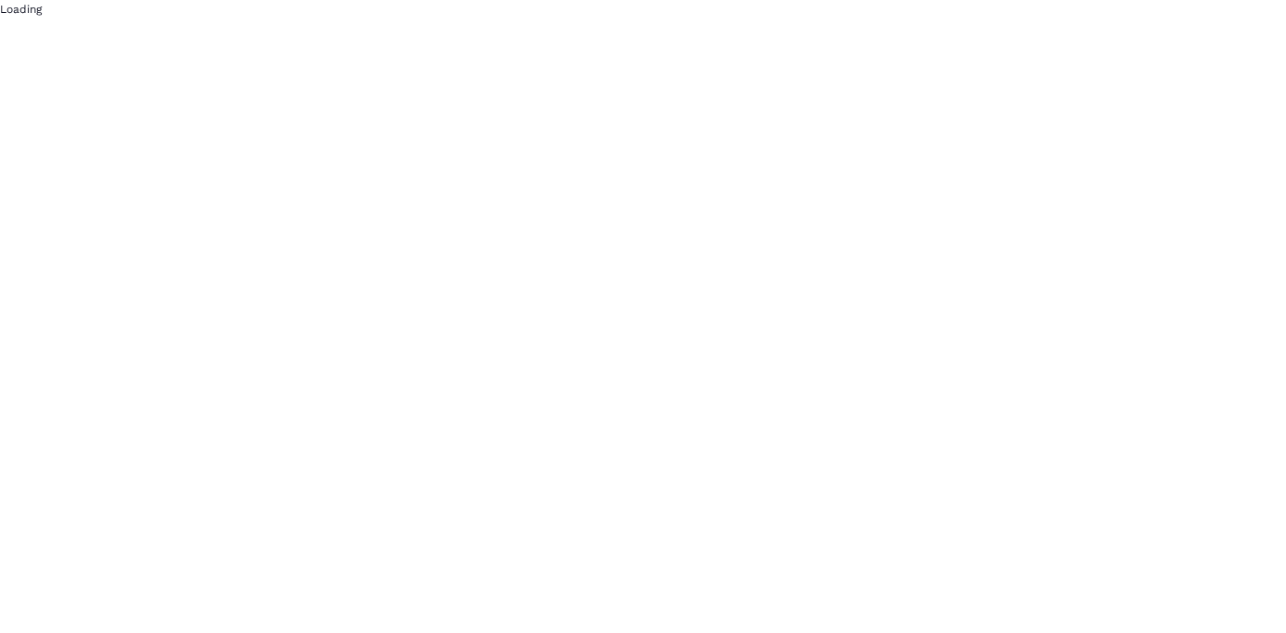
scroll to position [0, 0]
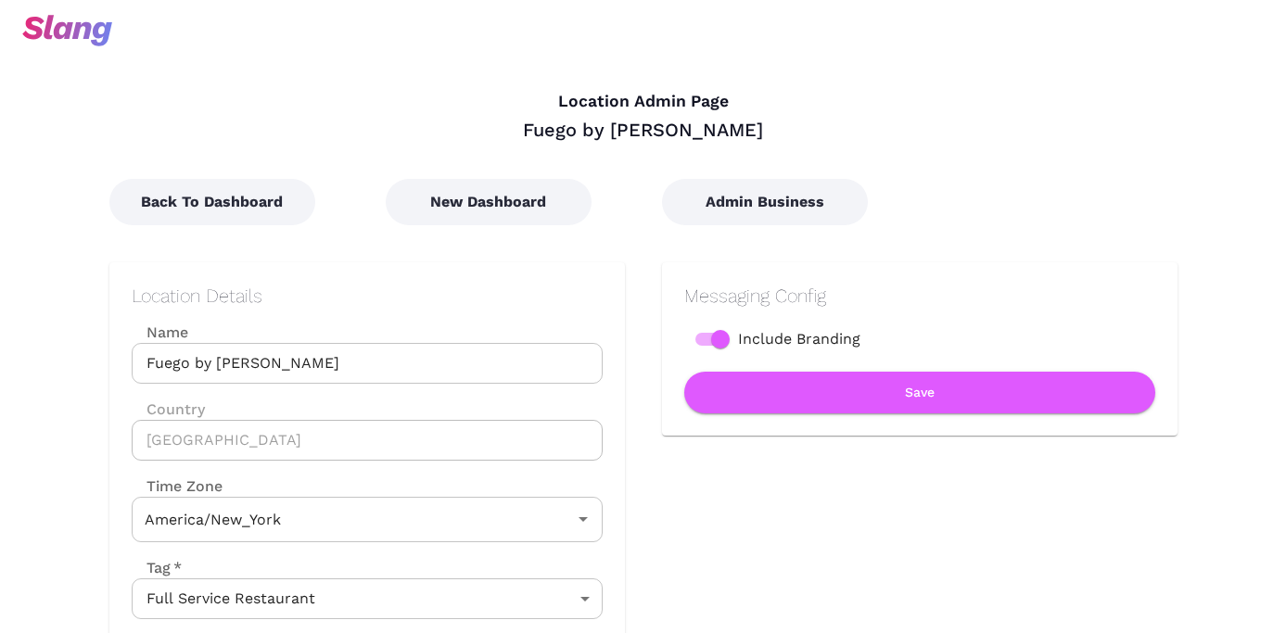
type input "Eastern Time"
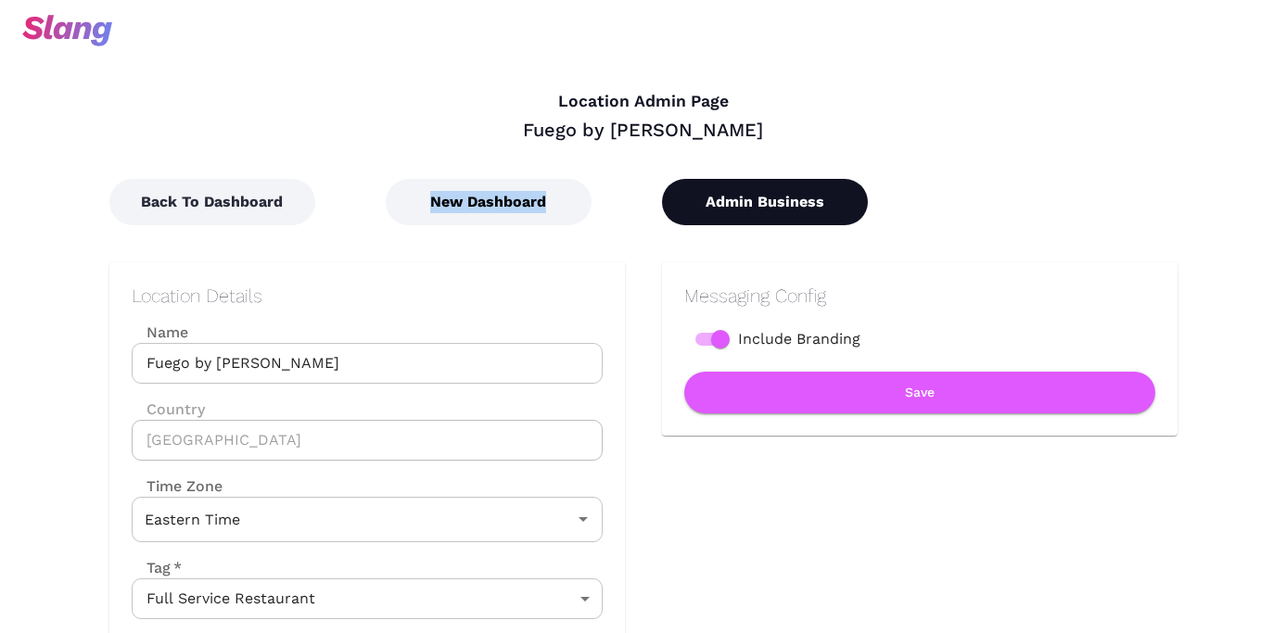
click at [767, 195] on button "Admin Business" at bounding box center [765, 202] width 206 height 46
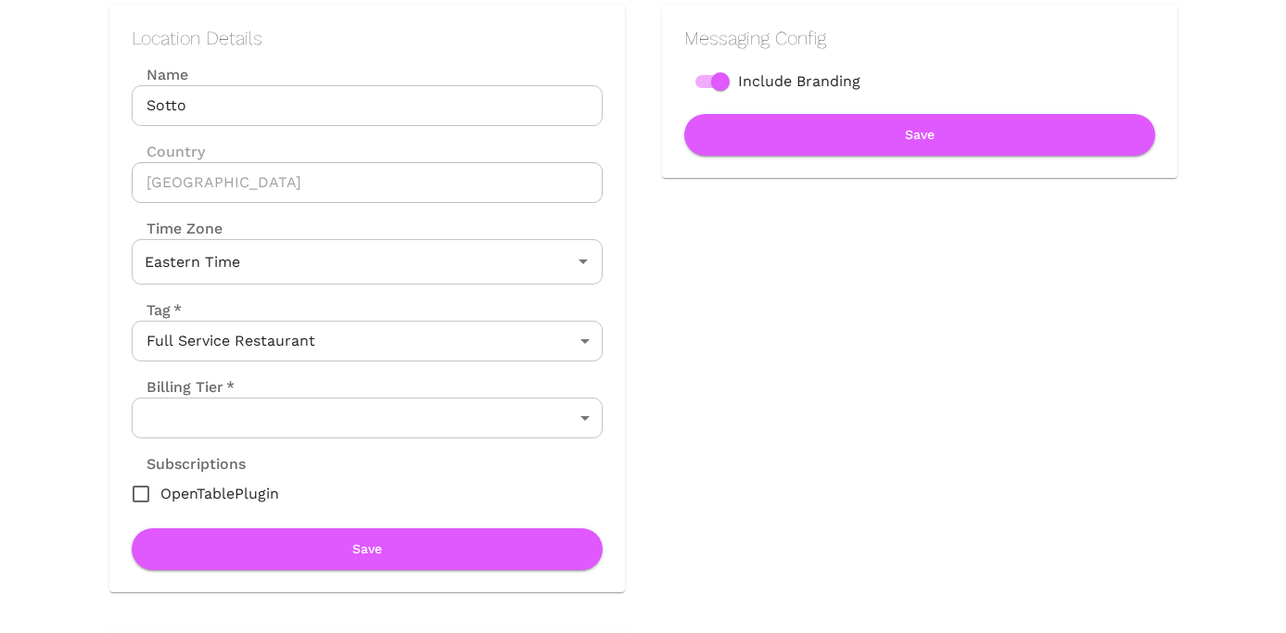
scroll to position [283, 0]
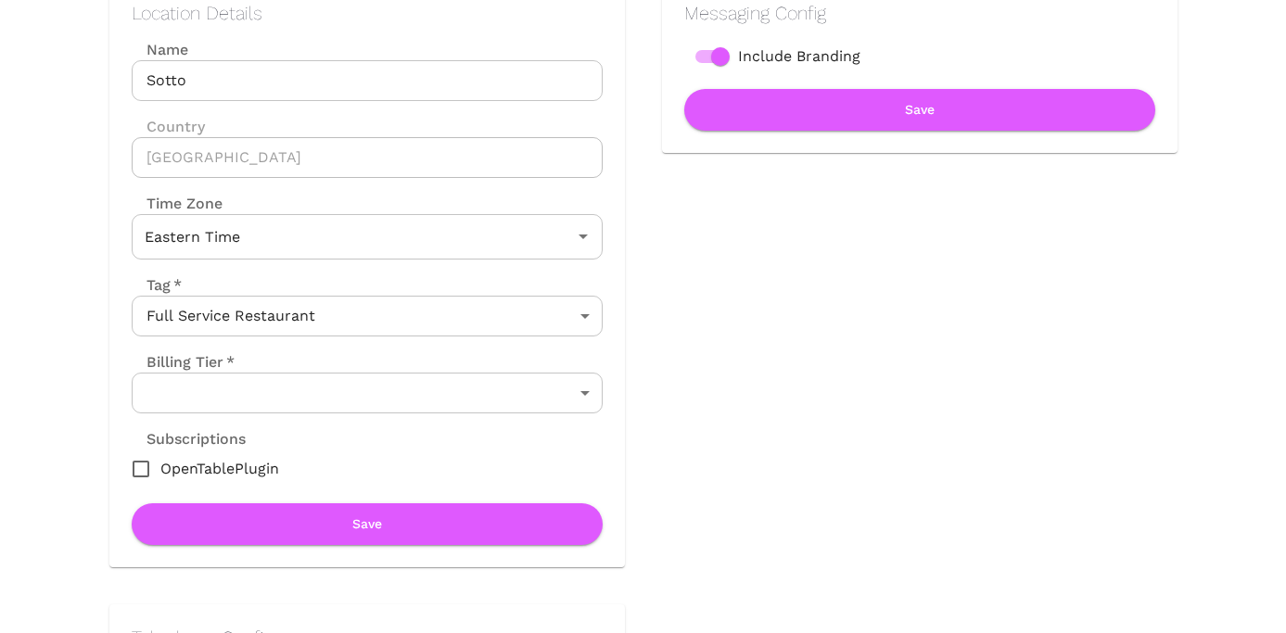
click at [490, 350] on body "Location Admin Page Sotto Back To Dashboard New Dashboard Admin Business Locati…" at bounding box center [643, 33] width 1286 height 633
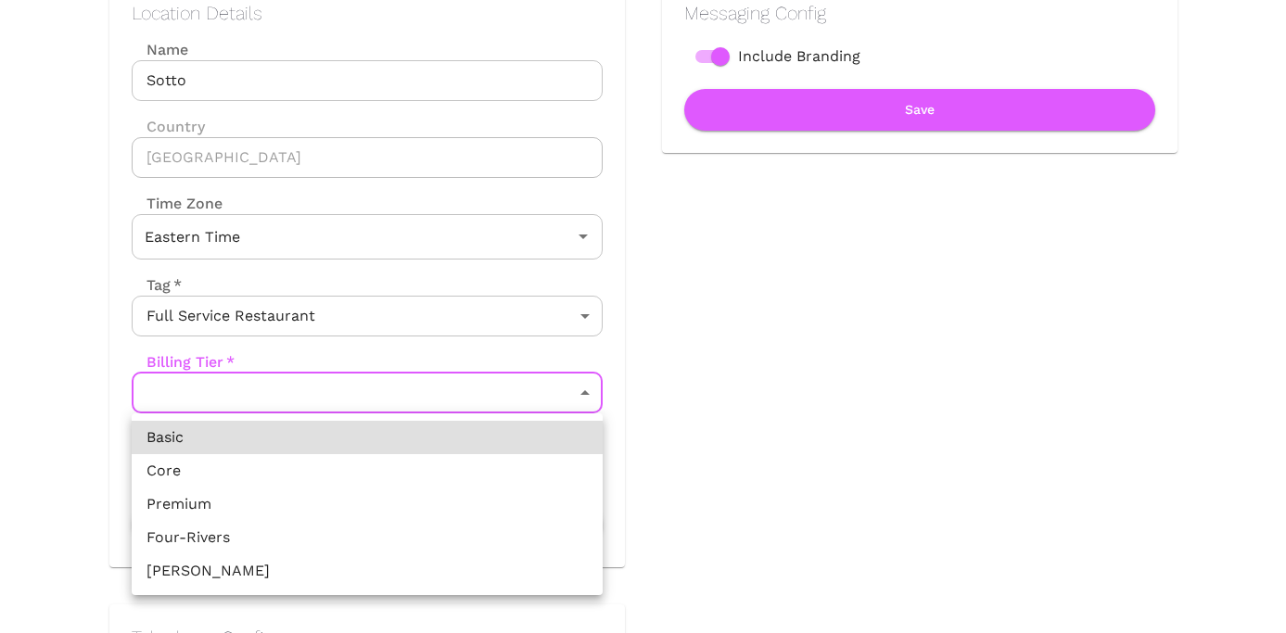
click at [343, 499] on li "Premium" at bounding box center [367, 504] width 471 height 33
type input "Premium"
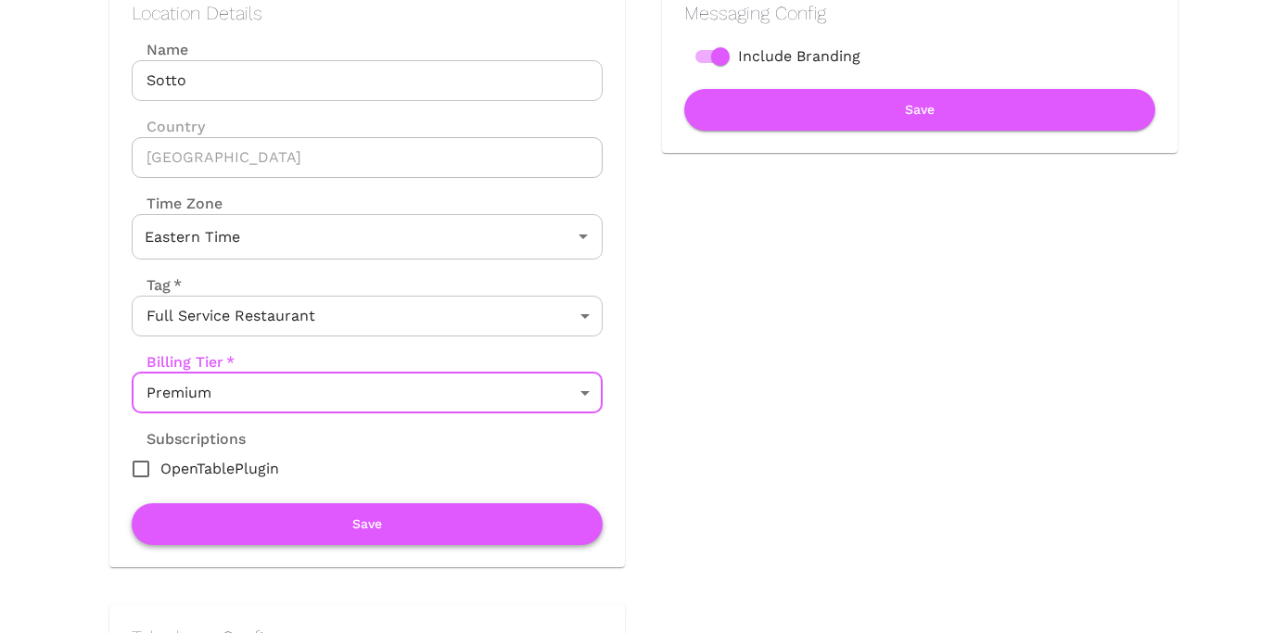
click at [345, 518] on button "Save" at bounding box center [367, 524] width 471 height 42
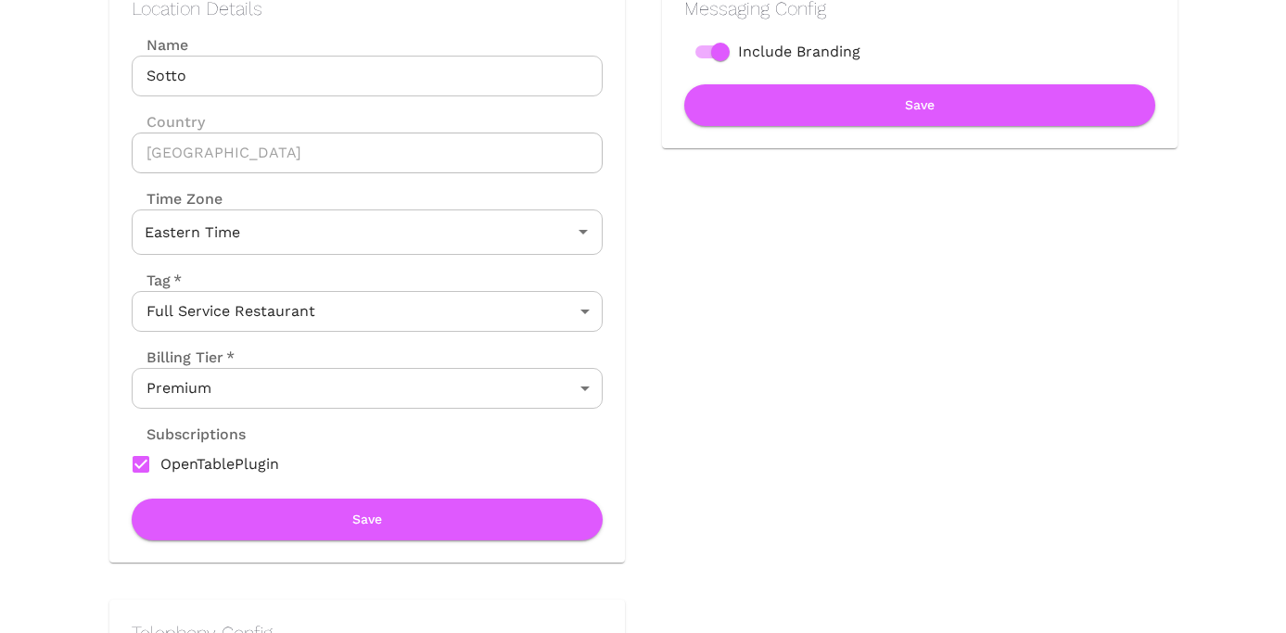
scroll to position [0, 0]
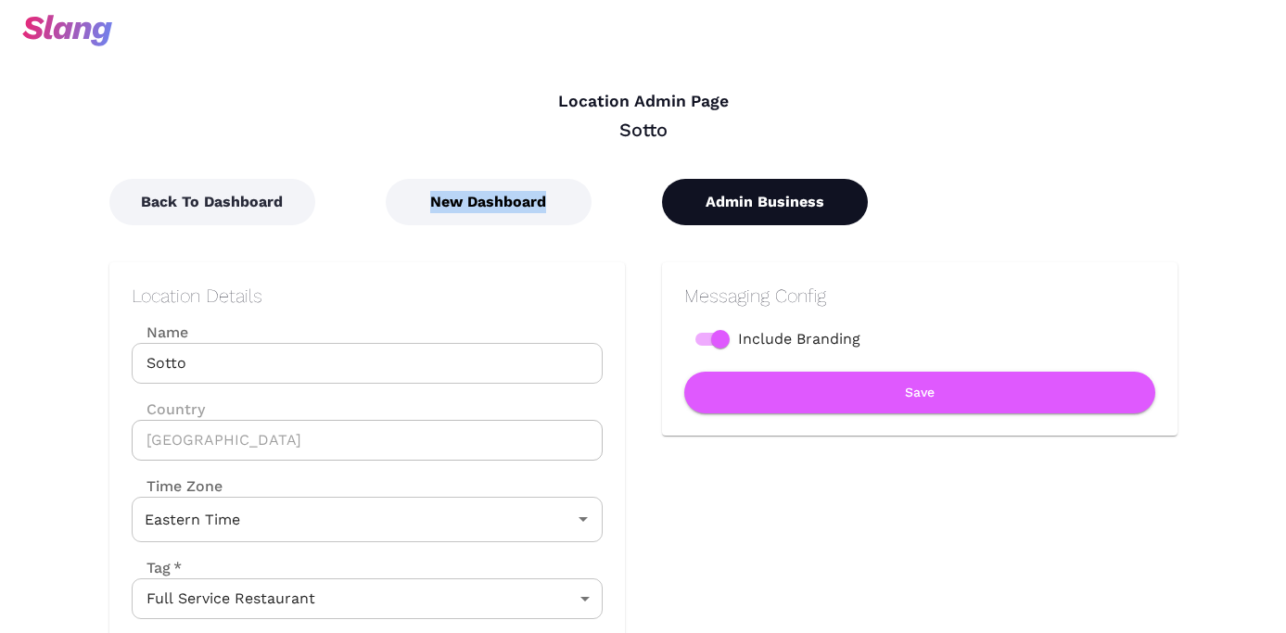
click at [774, 202] on button "Admin Business" at bounding box center [765, 202] width 206 height 46
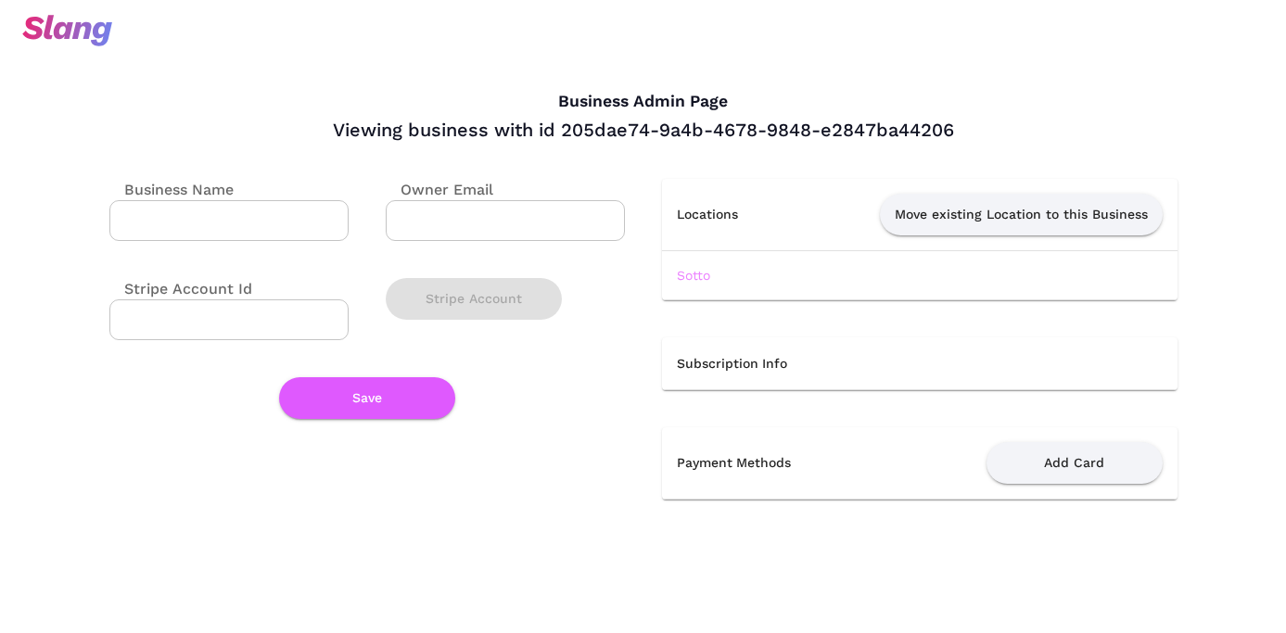
click at [700, 276] on link "Sotto" at bounding box center [693, 275] width 33 height 15
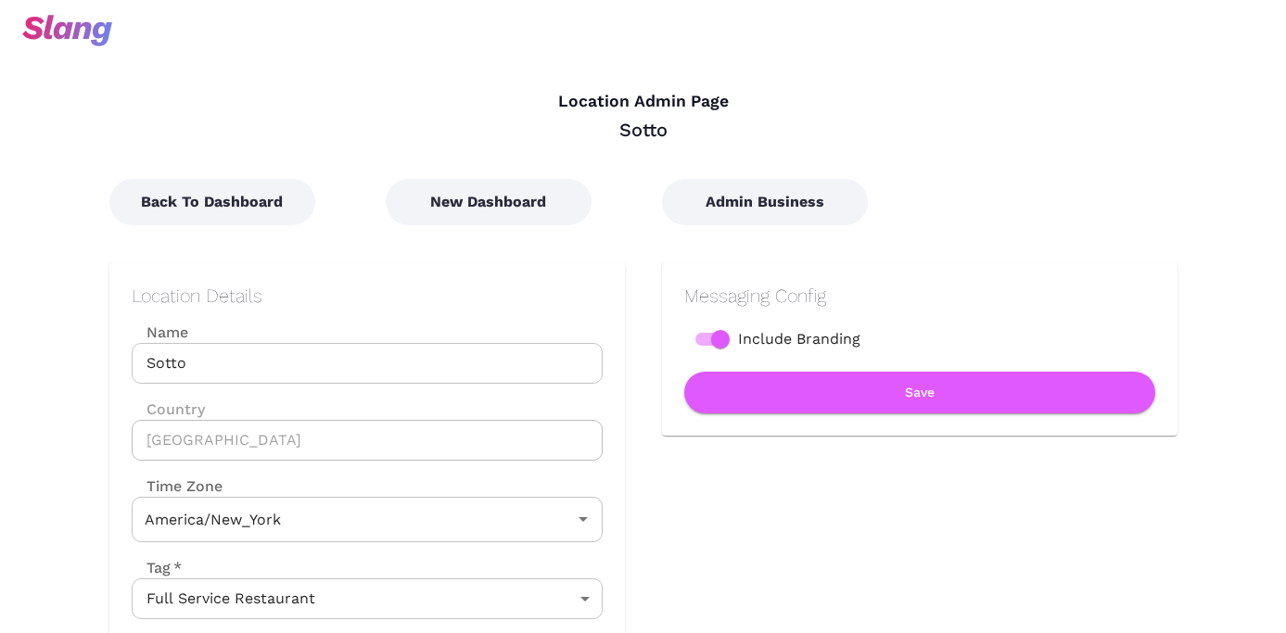
type input "Eastern Time"
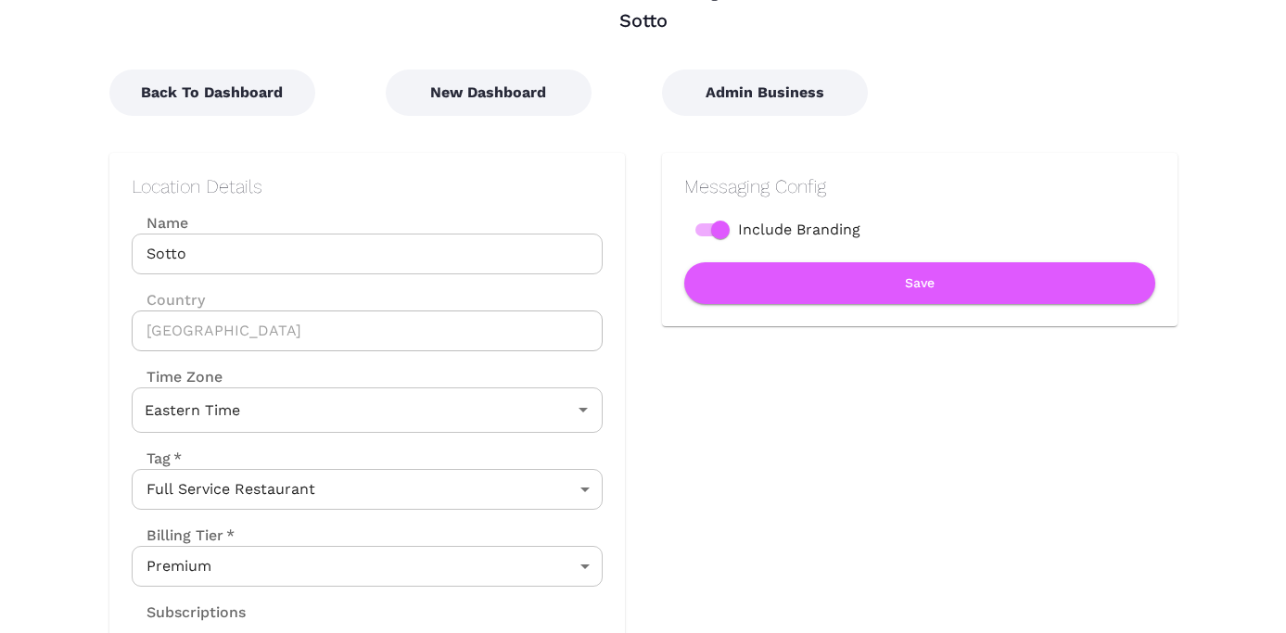
scroll to position [83, 0]
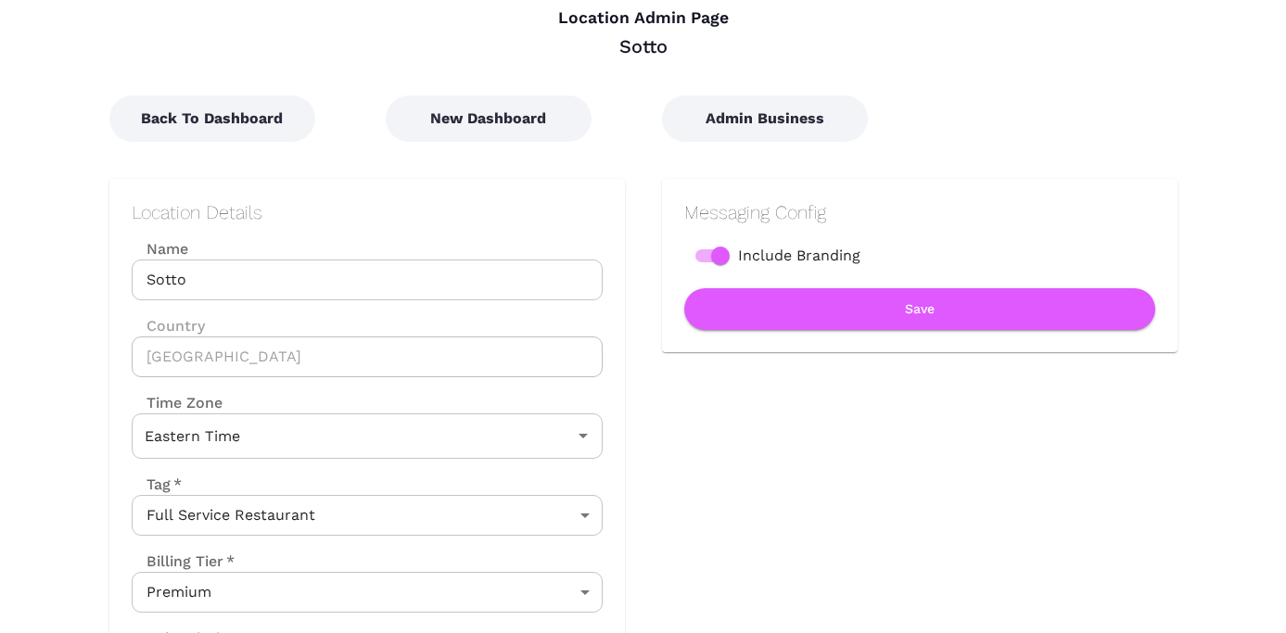
click at [614, 242] on div "Location Details Name Sotto Name Country United States Country Time Zone Easter…" at bounding box center [366, 473] width 515 height 588
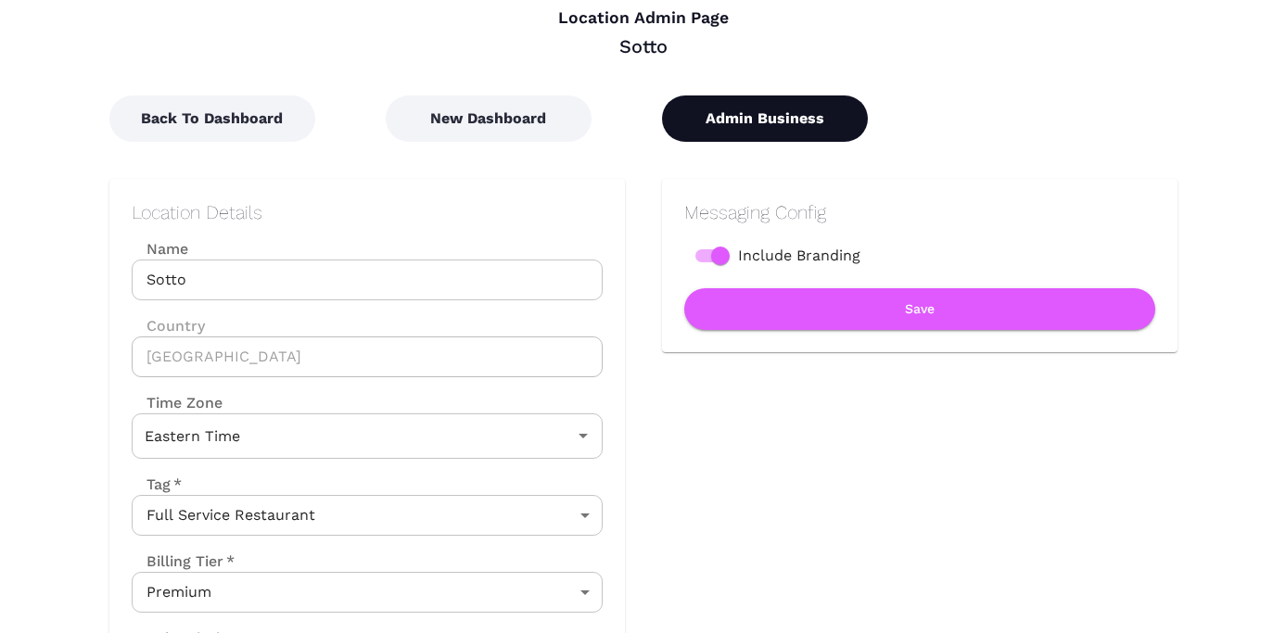
click at [717, 138] on button "Admin Business" at bounding box center [765, 118] width 206 height 46
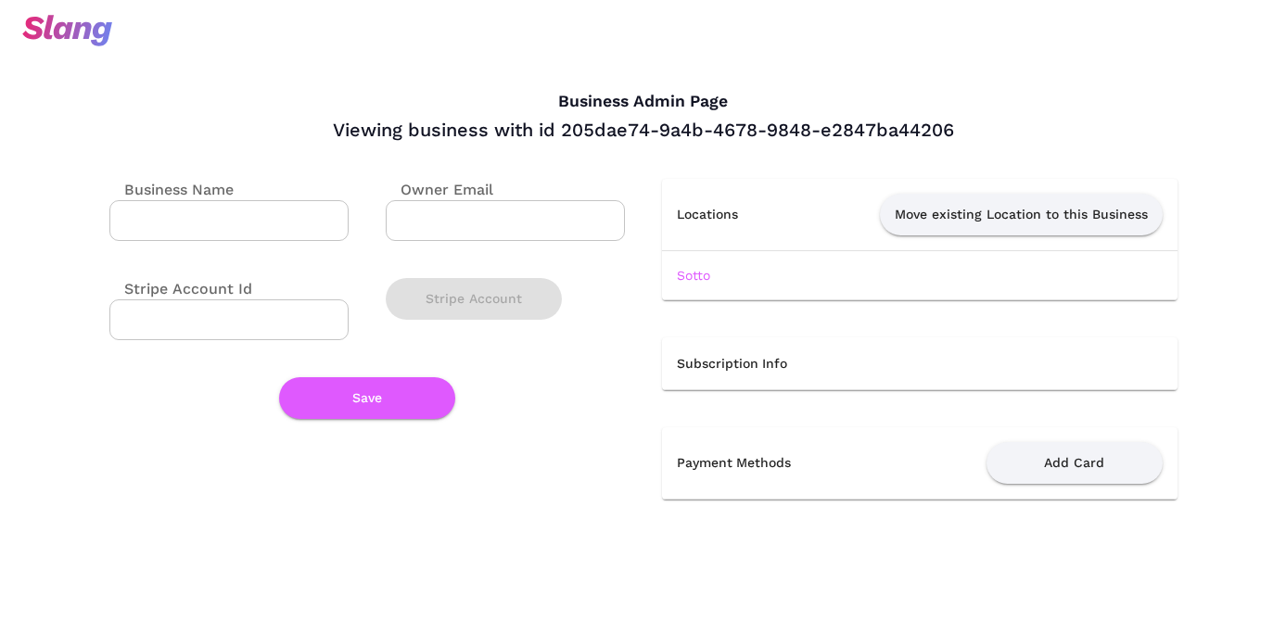
click at [245, 226] on input "Business Name" at bounding box center [228, 220] width 239 height 41
click at [358, 402] on button "Save" at bounding box center [367, 398] width 176 height 42
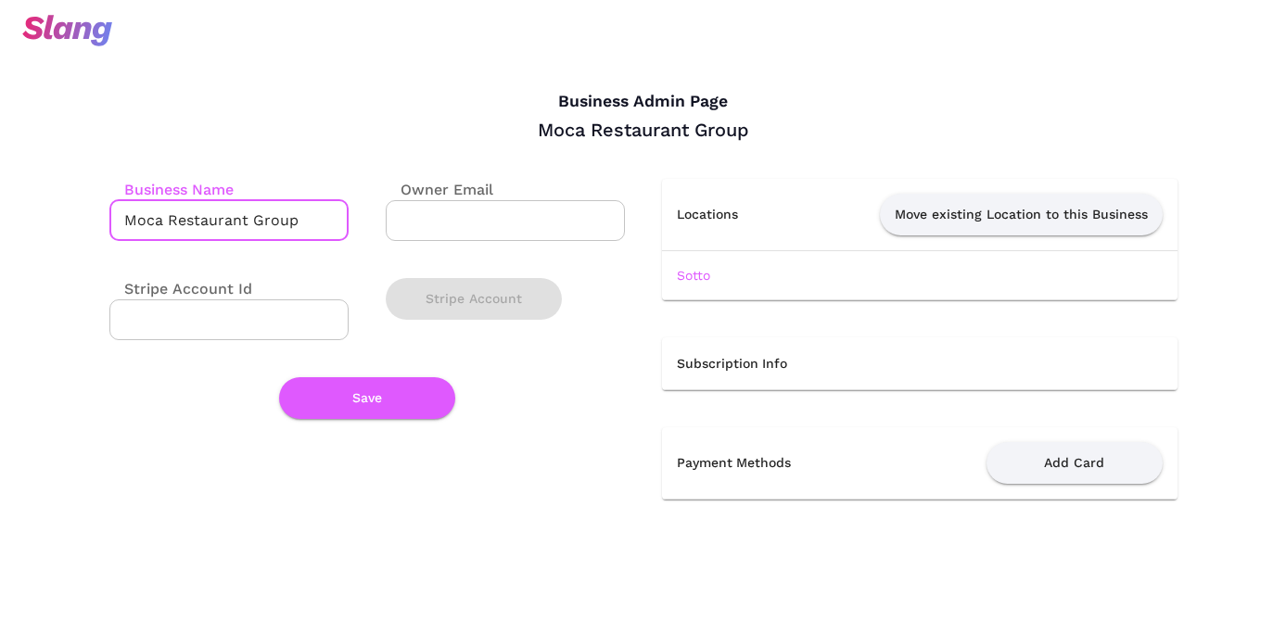
click at [140, 222] on input "Moca Restaurant Group" at bounding box center [228, 220] width 239 height 41
type input "Boca Restaurant Group"
click at [167, 310] on input "Stripe Account Id" at bounding box center [228, 319] width 239 height 41
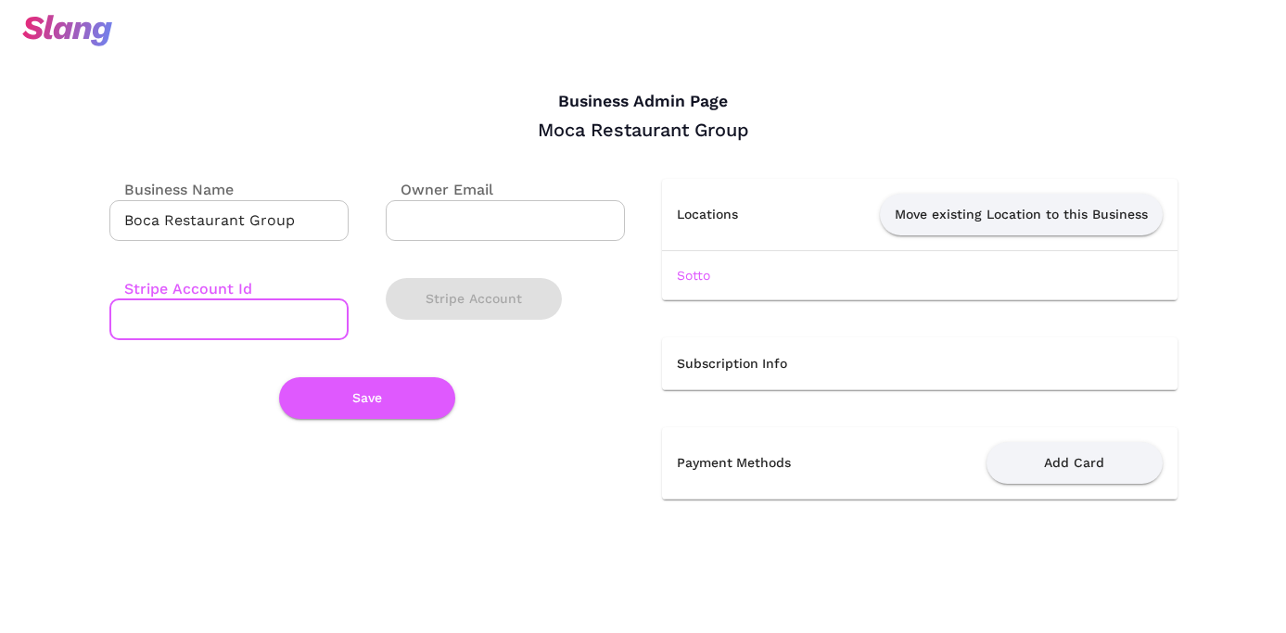
paste input "cus_QKWNUdSoMTqJoa"
type input "cus_QKWNUdSoMTqJoa"
click at [369, 407] on button "Save" at bounding box center [367, 398] width 176 height 42
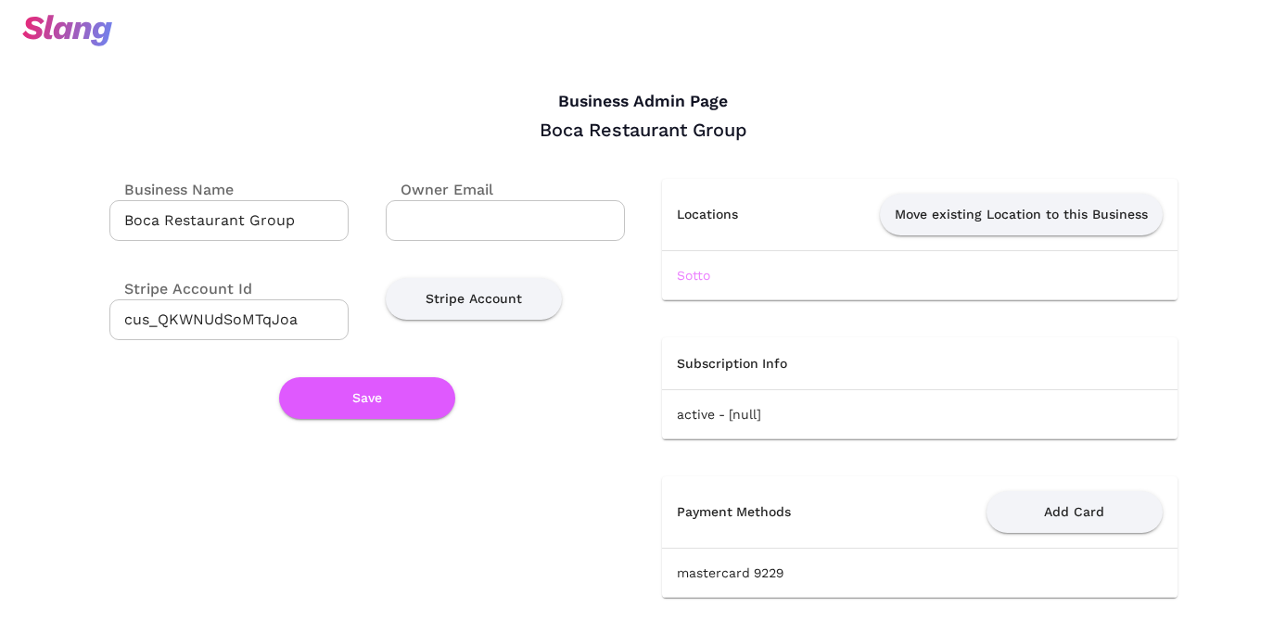
click at [701, 277] on link "Sotto" at bounding box center [693, 275] width 33 height 15
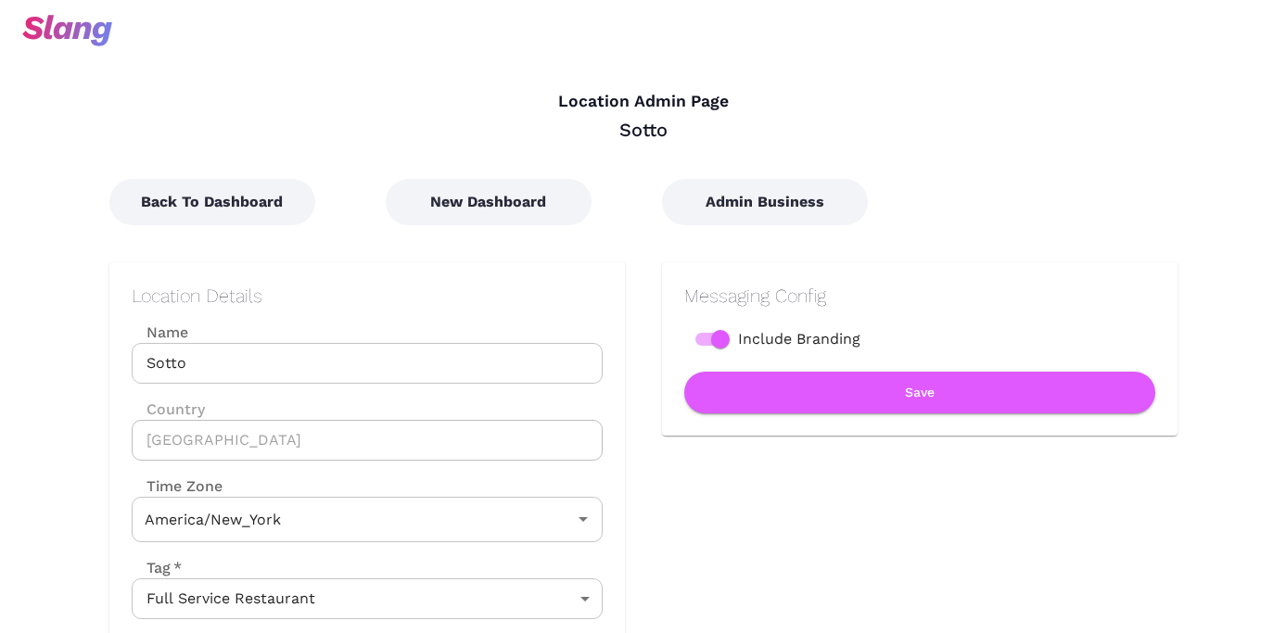
type input "Eastern Time"
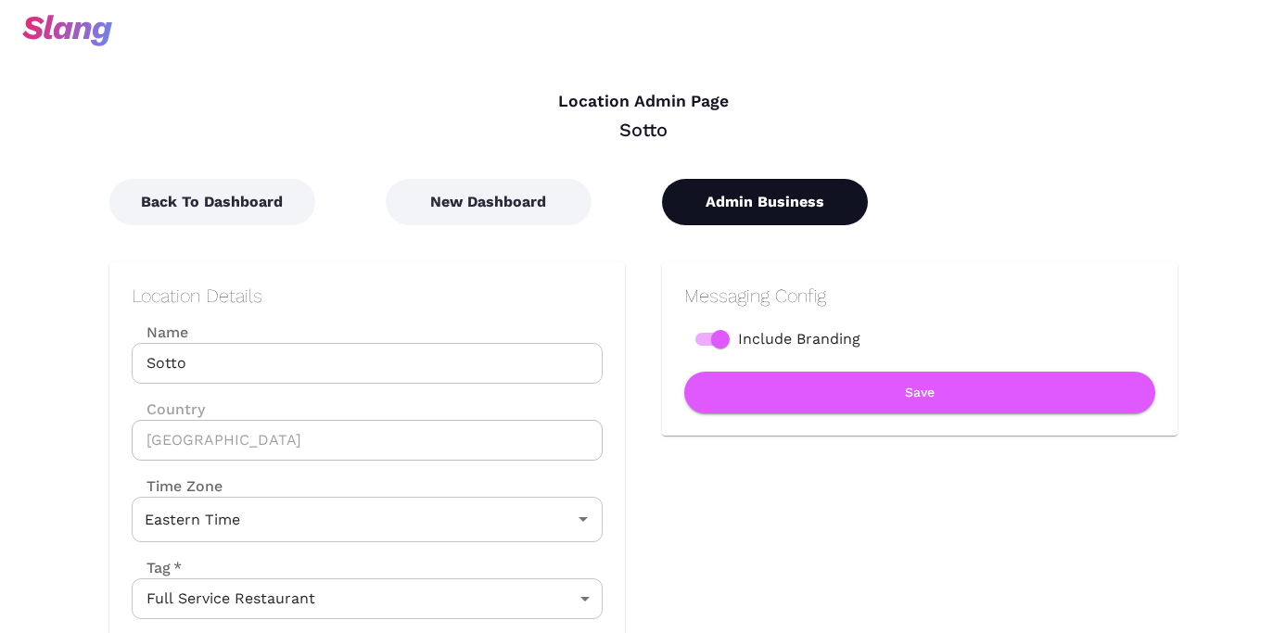
click at [792, 209] on button "Admin Business" at bounding box center [765, 202] width 206 height 46
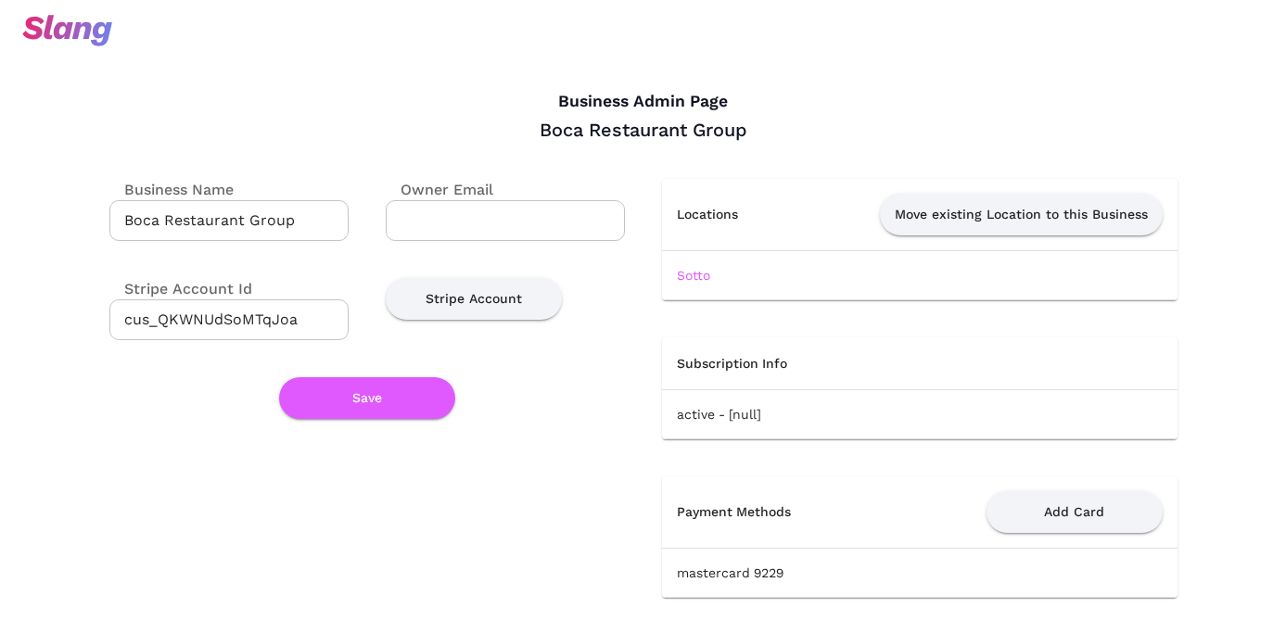
click at [448, 223] on input "Owner Email" at bounding box center [505, 220] width 239 height 41
paste input "f.castro@sottocincinnati.com"
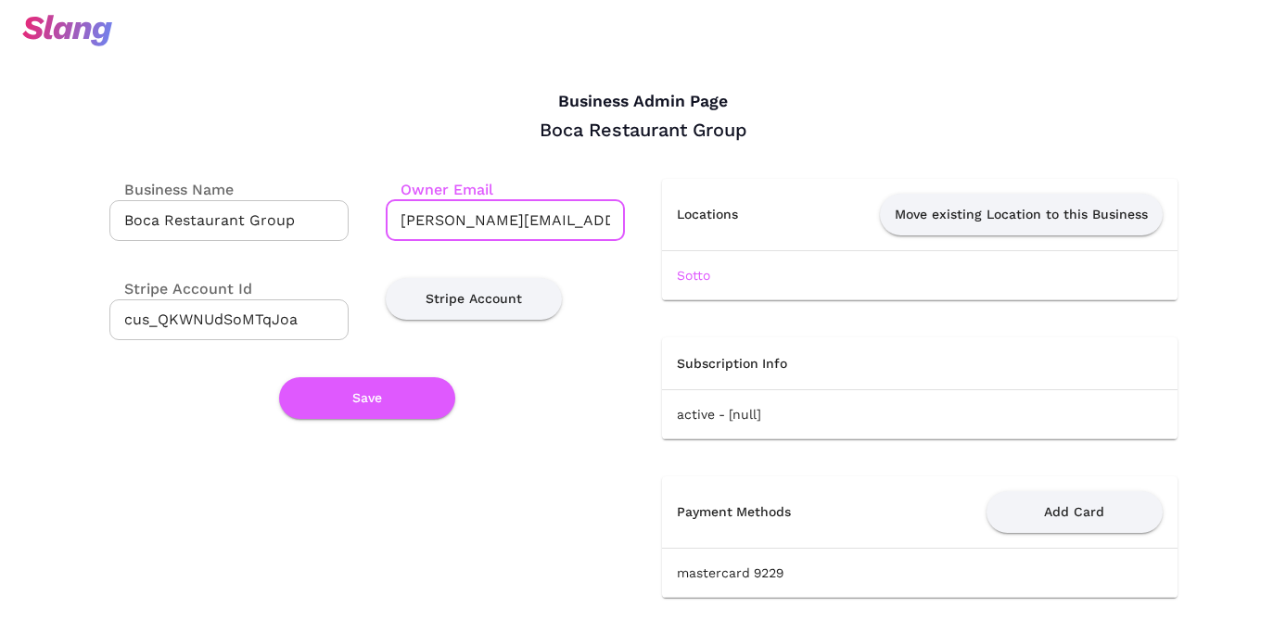
scroll to position [0, 3]
type input "f.castro@sottocincinnati.com"
click at [352, 412] on button "Save" at bounding box center [367, 398] width 176 height 42
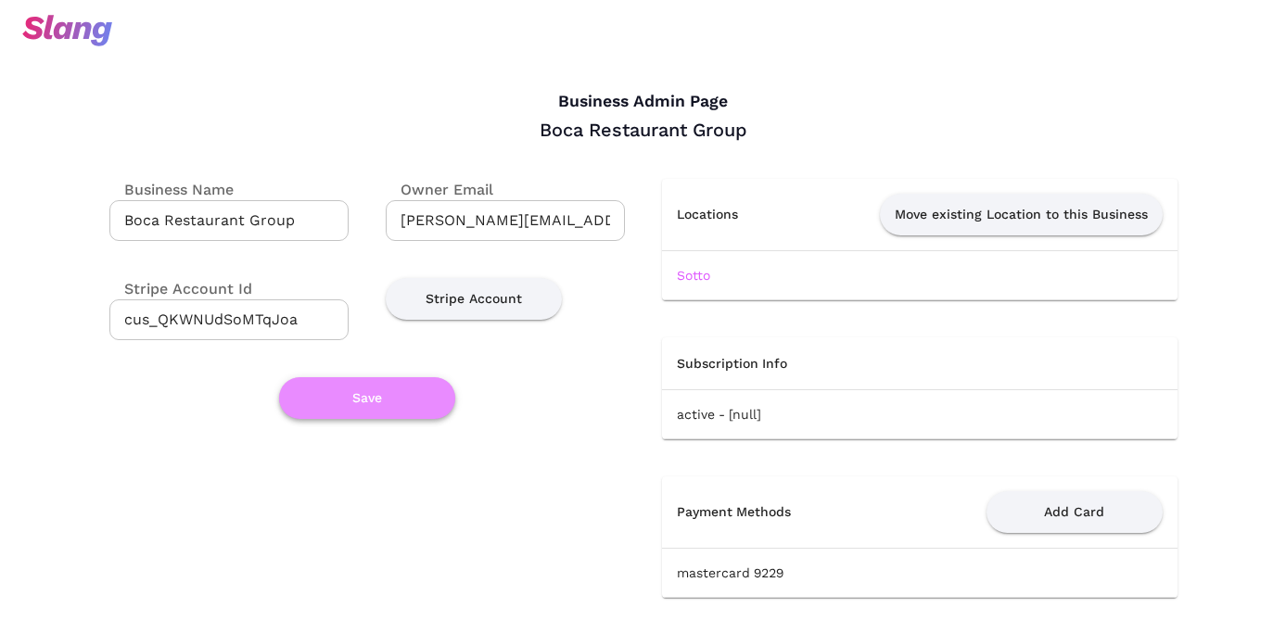
click at [373, 400] on button "Save" at bounding box center [367, 398] width 176 height 42
click at [690, 272] on link "Sotto" at bounding box center [693, 275] width 33 height 15
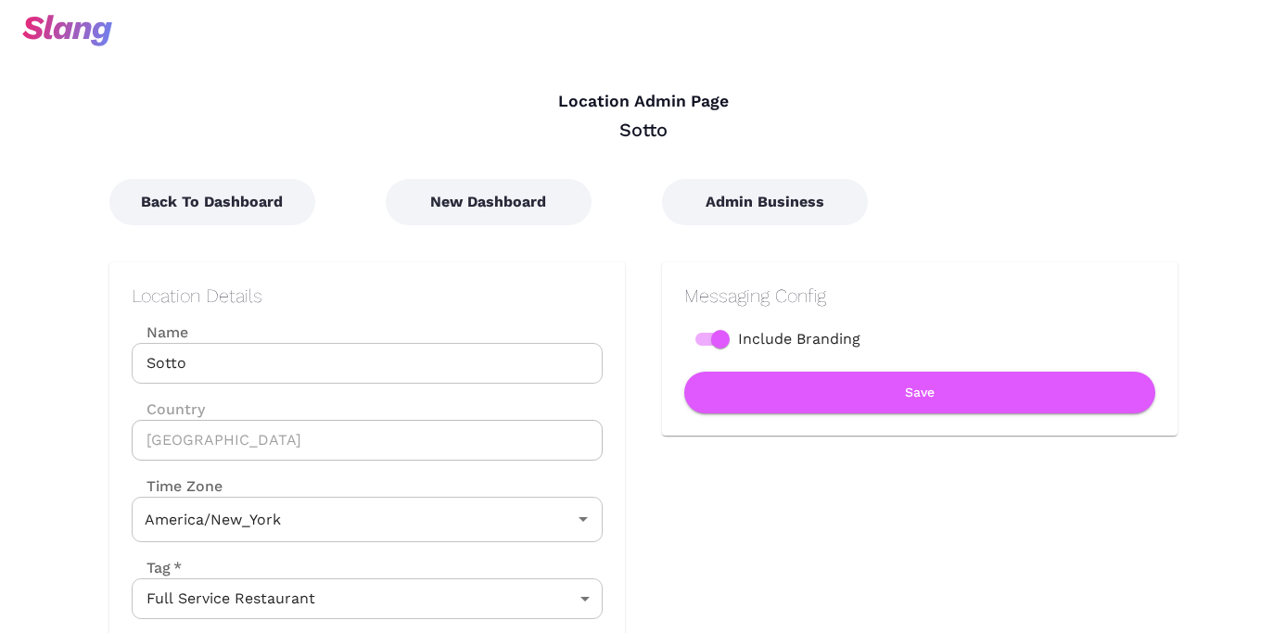
type input "Eastern Time"
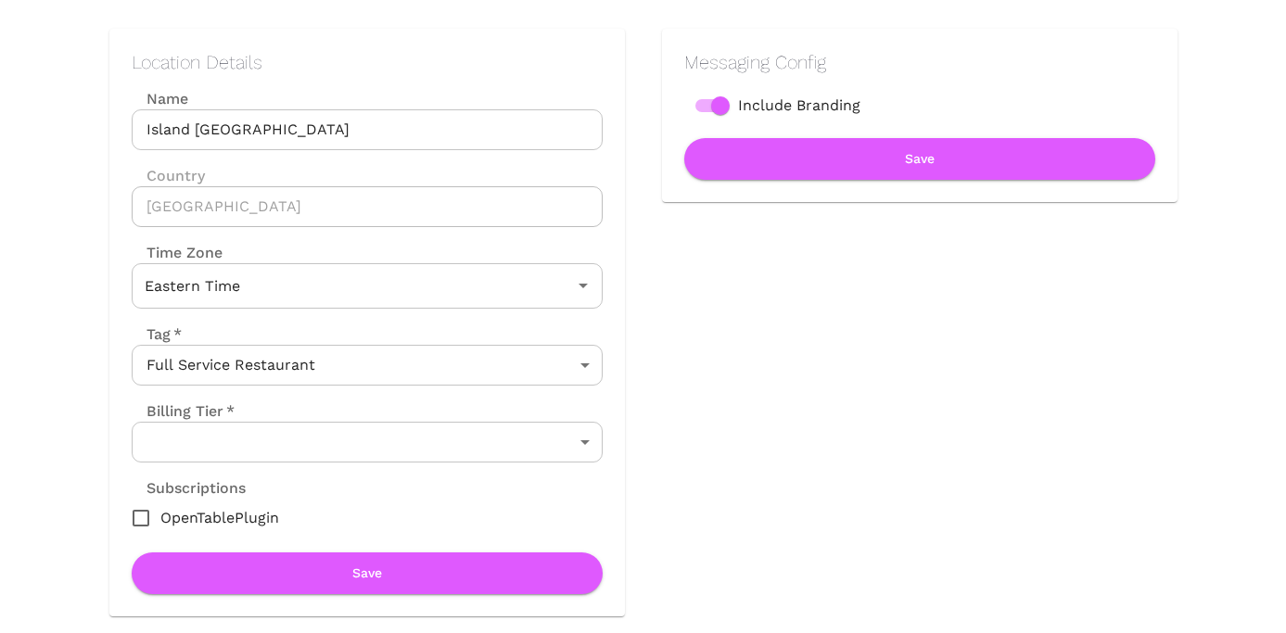
scroll to position [252, 0]
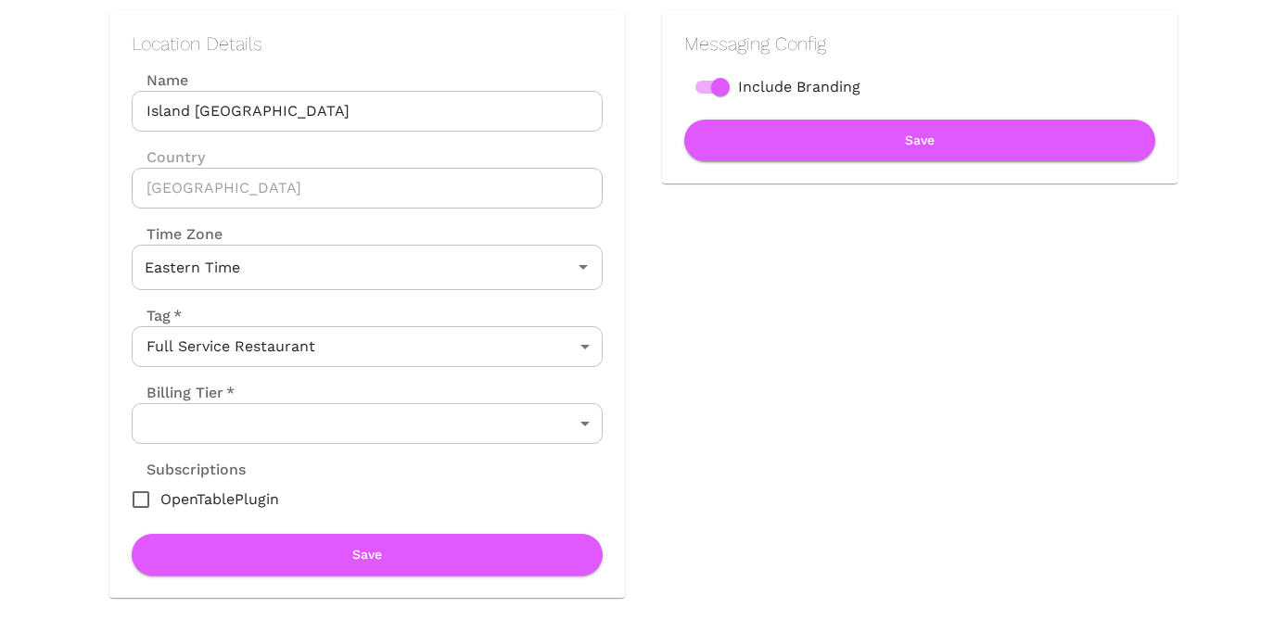
click at [554, 381] on body "Location Admin [GEOGRAPHIC_DATA] [GEOGRAPHIC_DATA] Back To Dashboard New Dashbo…" at bounding box center [643, 64] width 1286 height 633
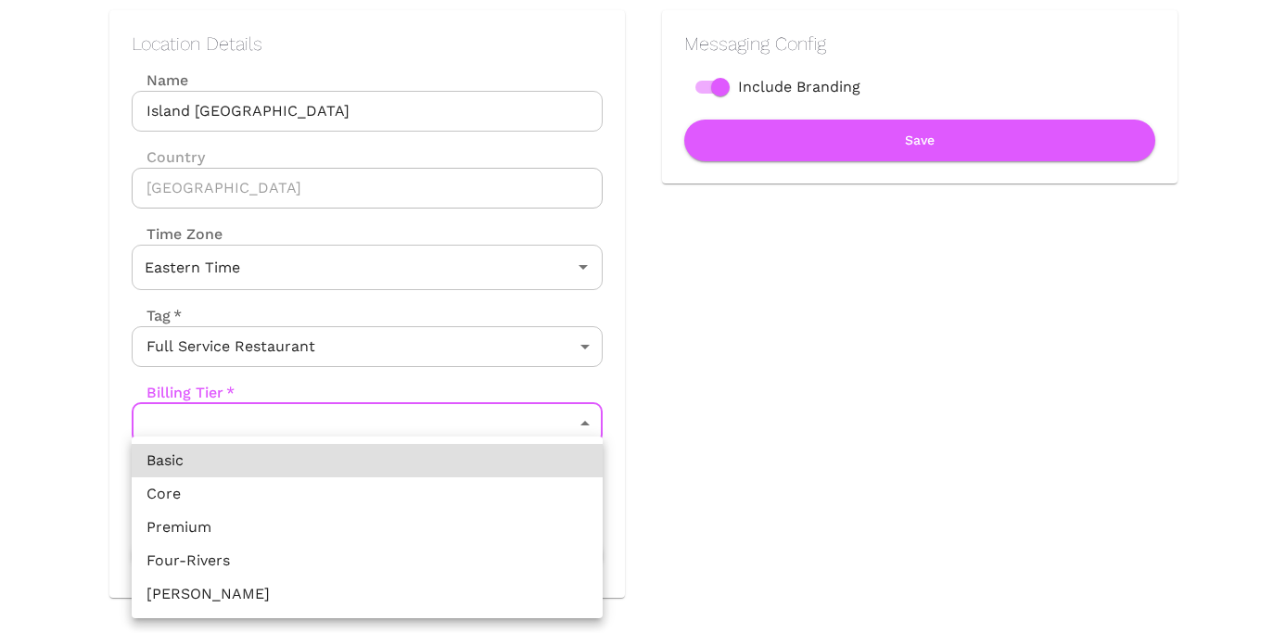
click at [459, 516] on li "Premium" at bounding box center [367, 527] width 471 height 33
type input "Premium"
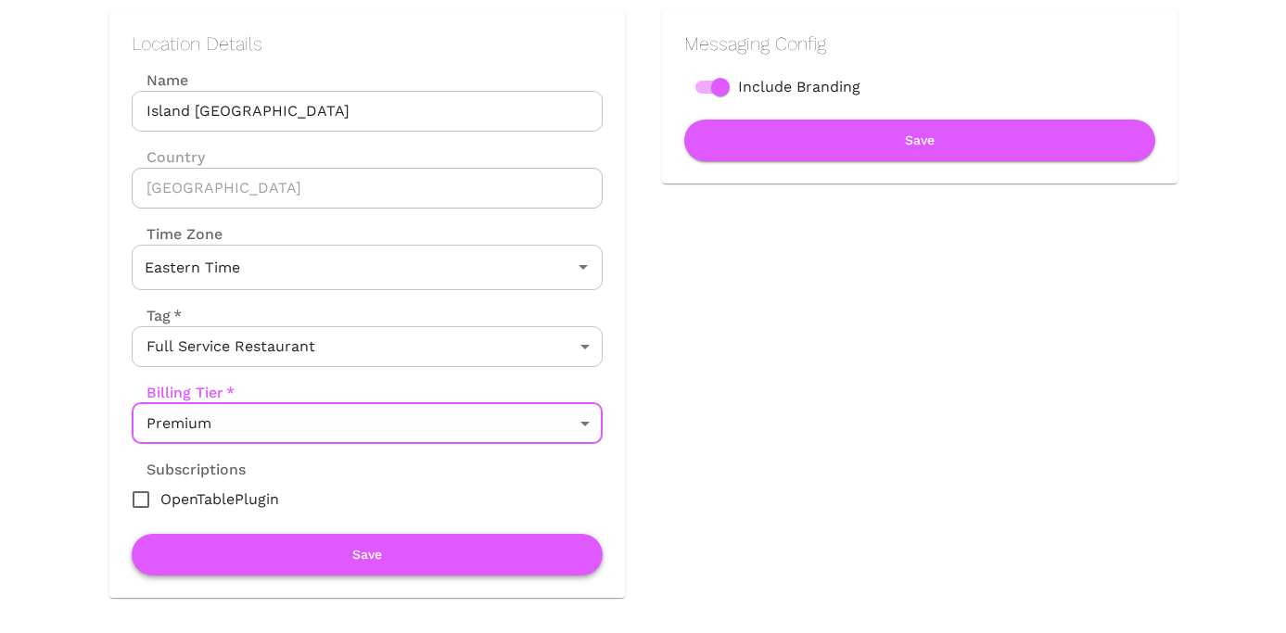
click at [434, 554] on button "Save" at bounding box center [367, 555] width 471 height 42
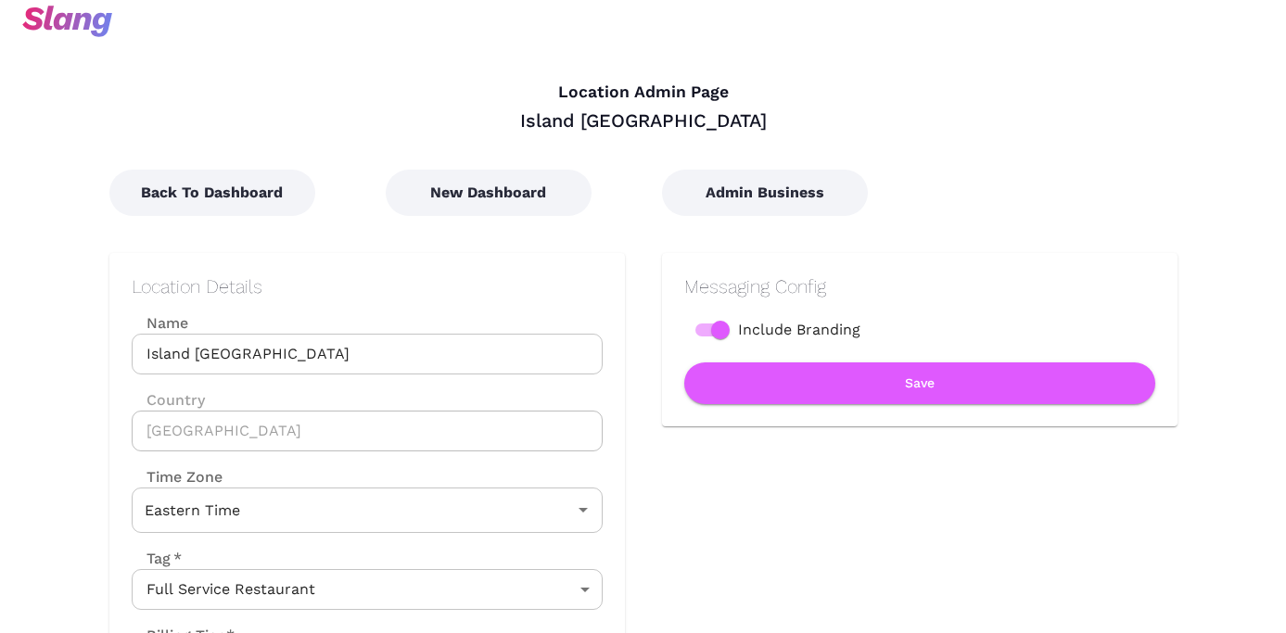
scroll to position [0, 0]
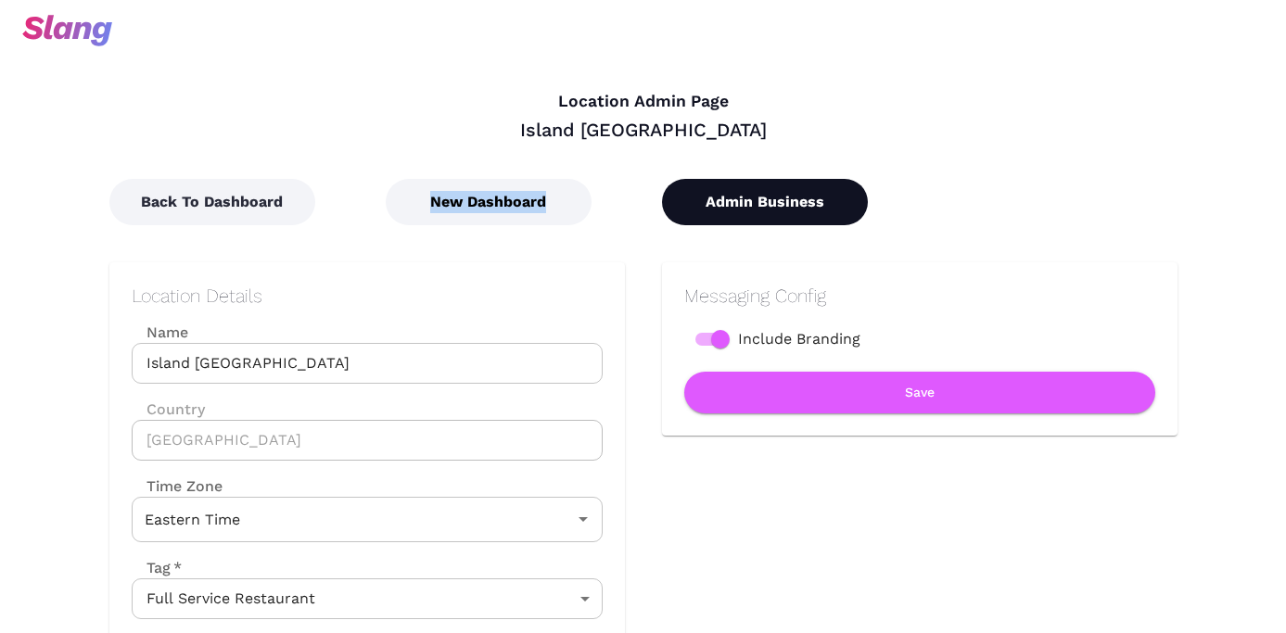
click at [730, 195] on button "Admin Business" at bounding box center [765, 202] width 206 height 46
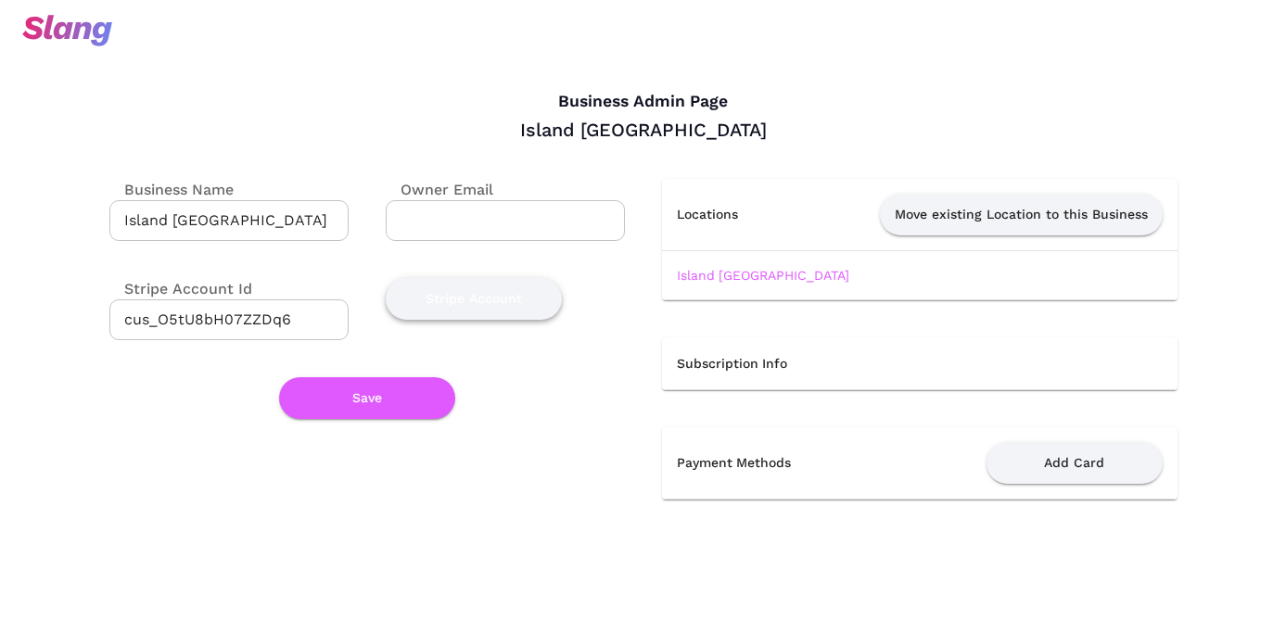
click at [463, 305] on button "Stripe Account" at bounding box center [474, 299] width 176 height 42
click at [256, 324] on input "cus_O5tU8bH07ZZDq6" at bounding box center [228, 319] width 239 height 41
paste input "4S9bpLVfV8sPd"
type input "cus_O4S9bpLVfV8sPd"
click at [456, 217] on input "Owner Email" at bounding box center [505, 220] width 239 height 41
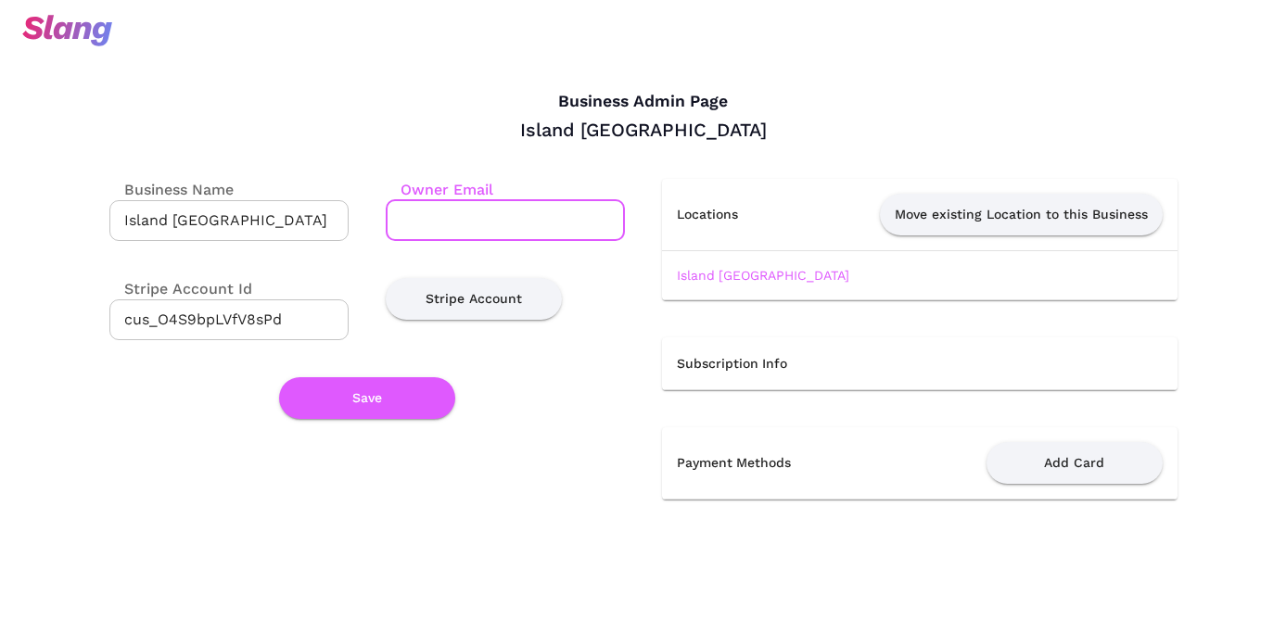
paste input "restaurantonisland@gmail.com"
type input "restaurantonisland@gmail.com"
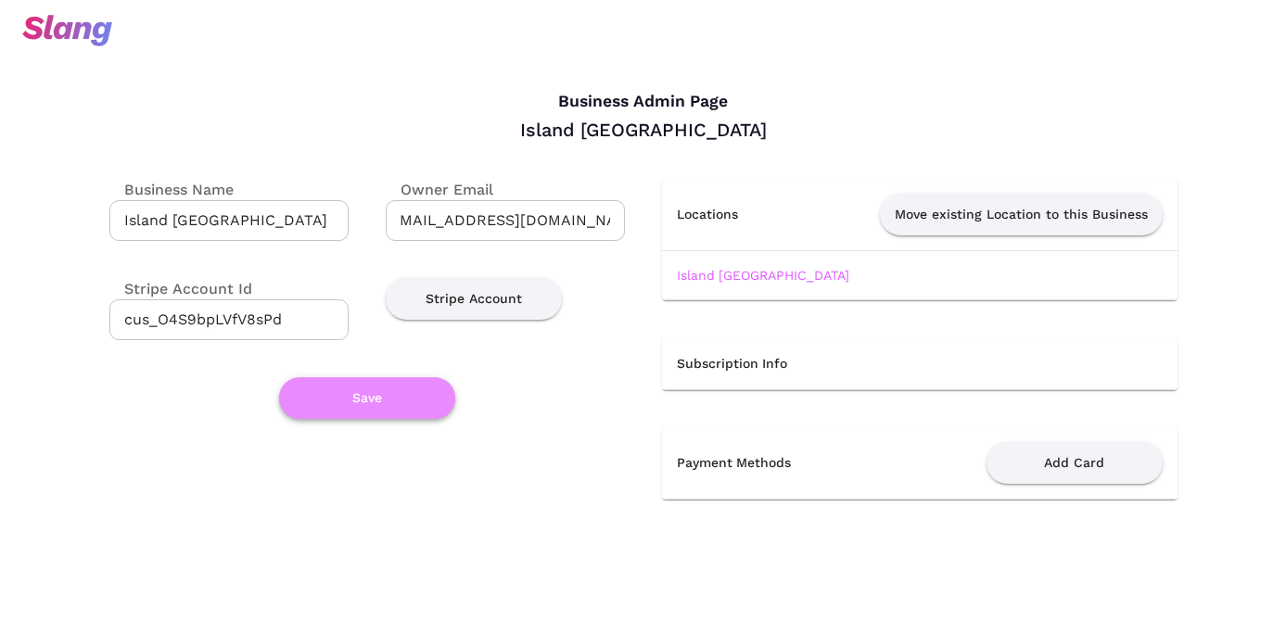
click at [374, 399] on button "Save" at bounding box center [367, 398] width 176 height 42
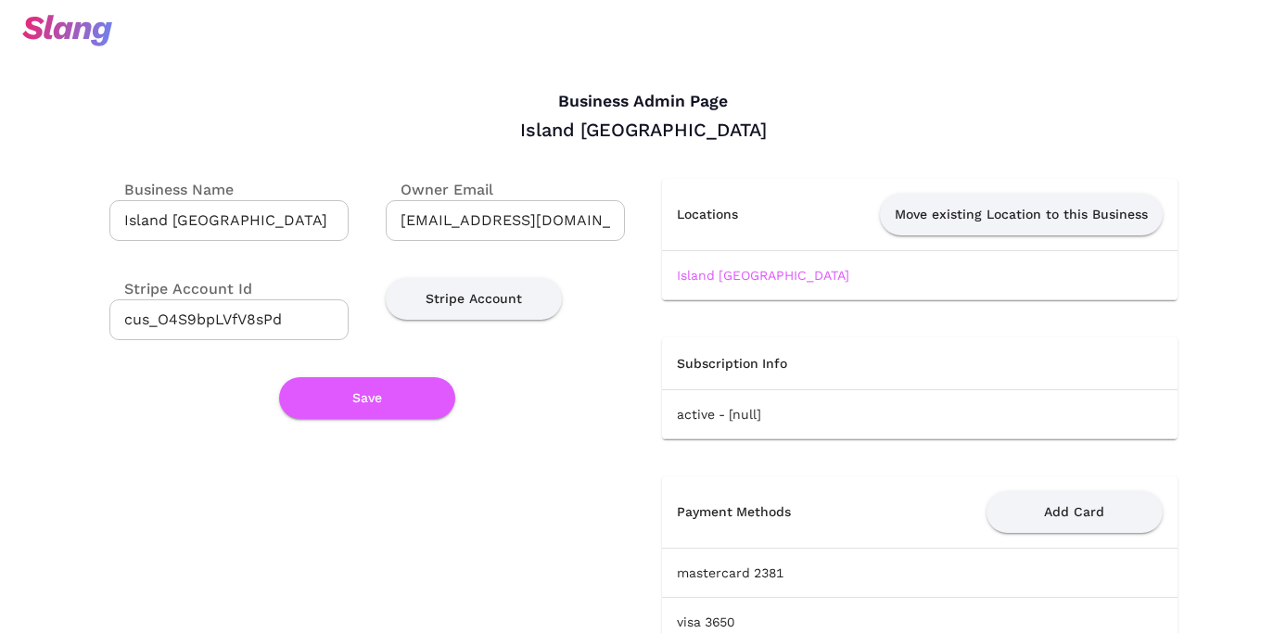
scroll to position [51, 0]
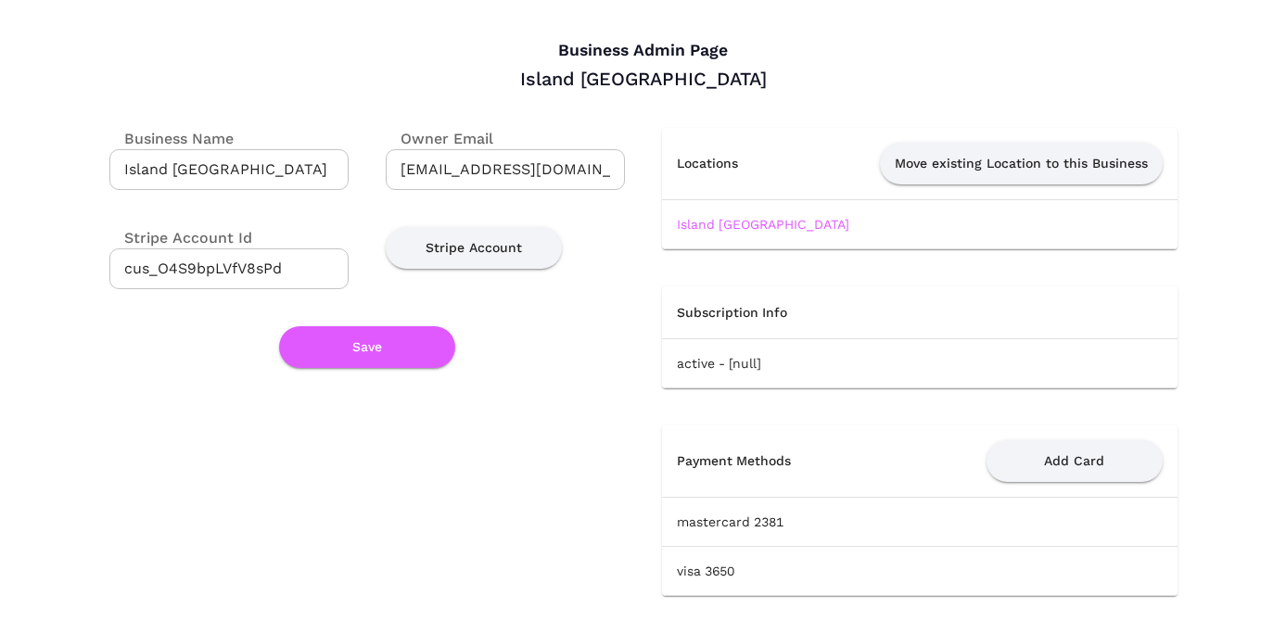
click at [761, 232] on td "Island Lava Java" at bounding box center [919, 223] width 515 height 49
click at [759, 222] on link "Island Lava Java" at bounding box center [763, 224] width 172 height 15
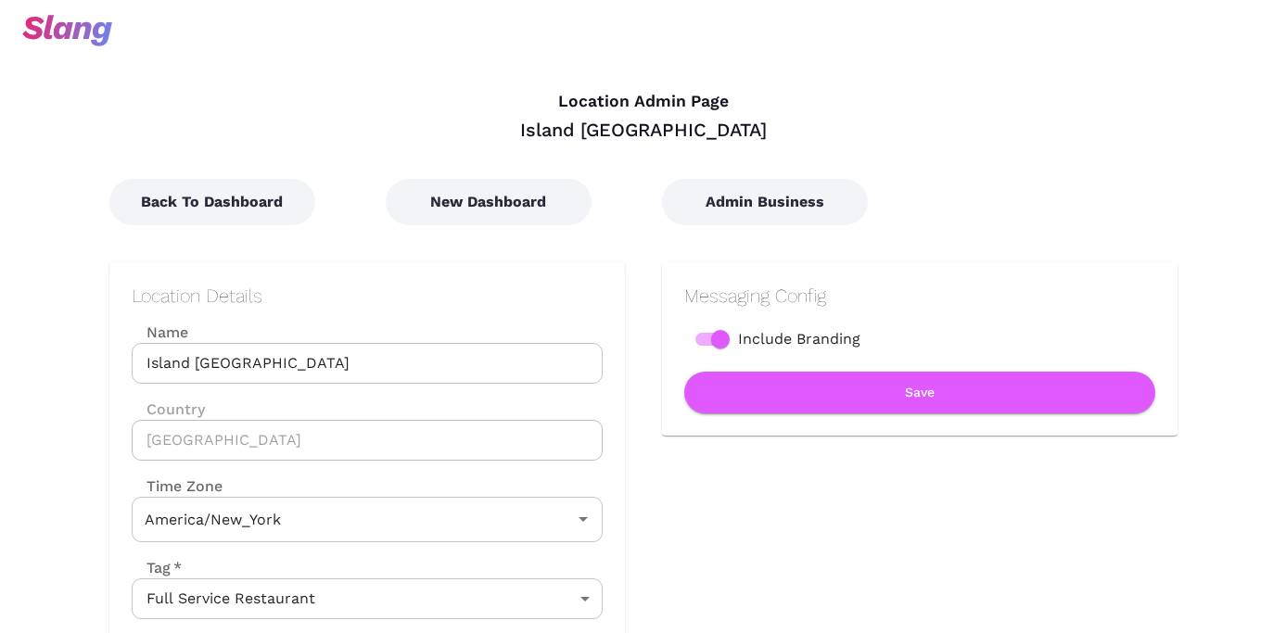
type input "Eastern Time"
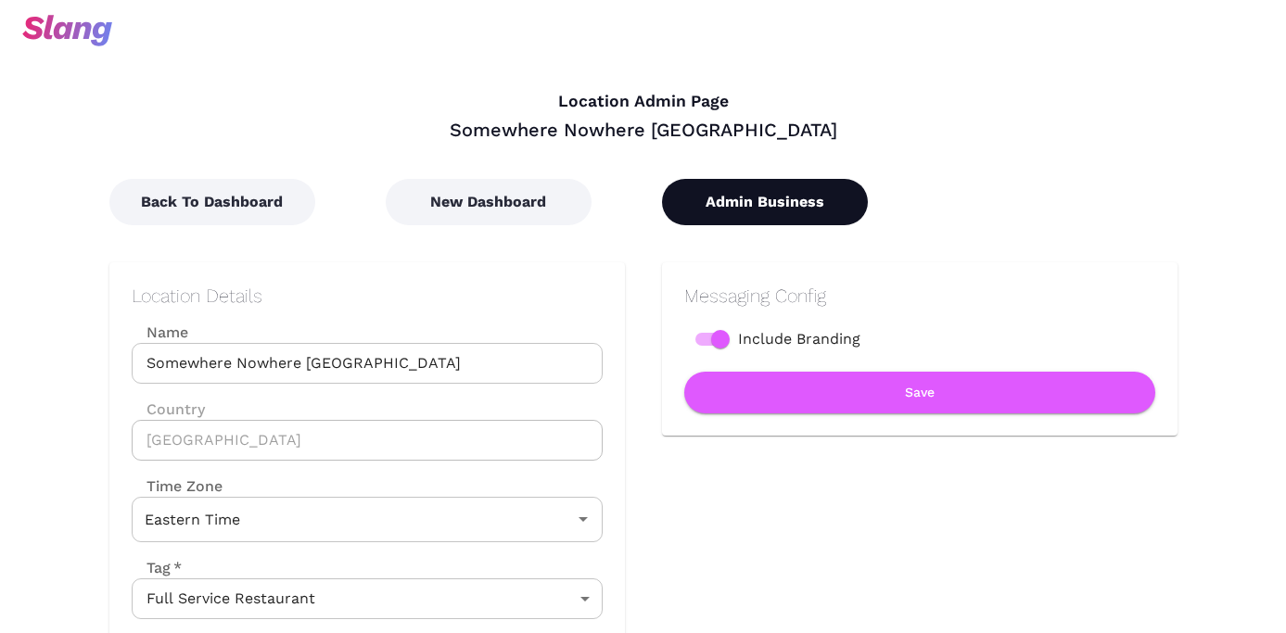
click at [761, 201] on button "Admin Business" at bounding box center [765, 202] width 206 height 46
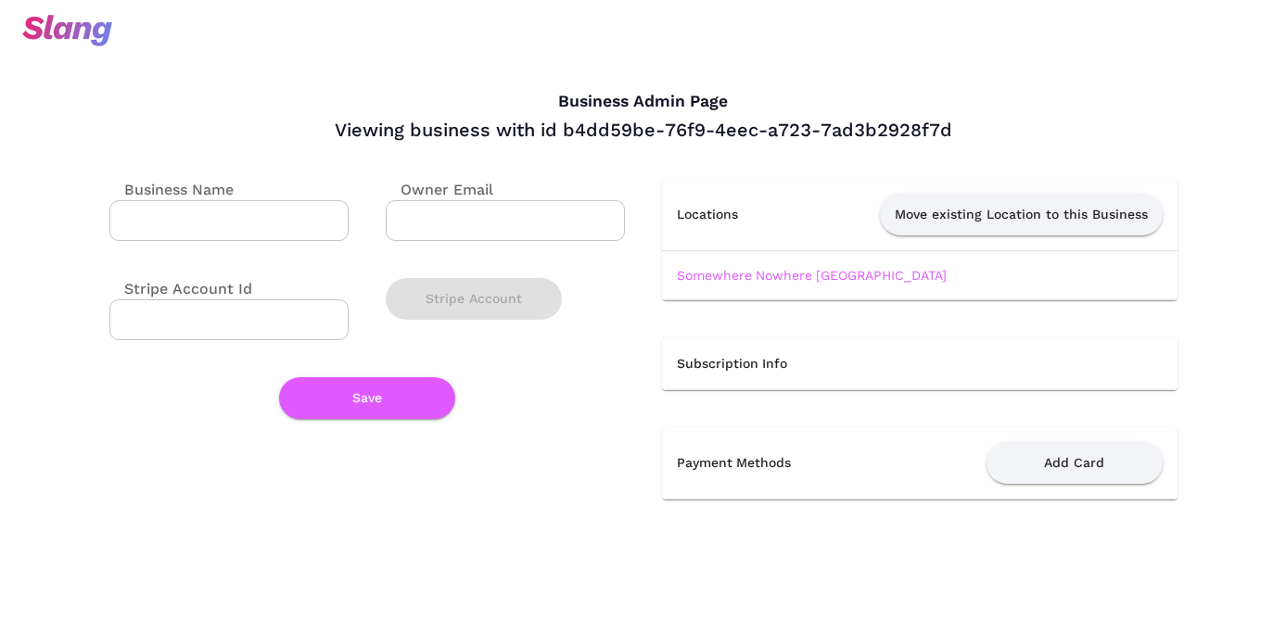
click at [290, 329] on input "Stripe Account Id" at bounding box center [228, 319] width 239 height 41
paste input "cus_OHYnU6CBxdMueZ"
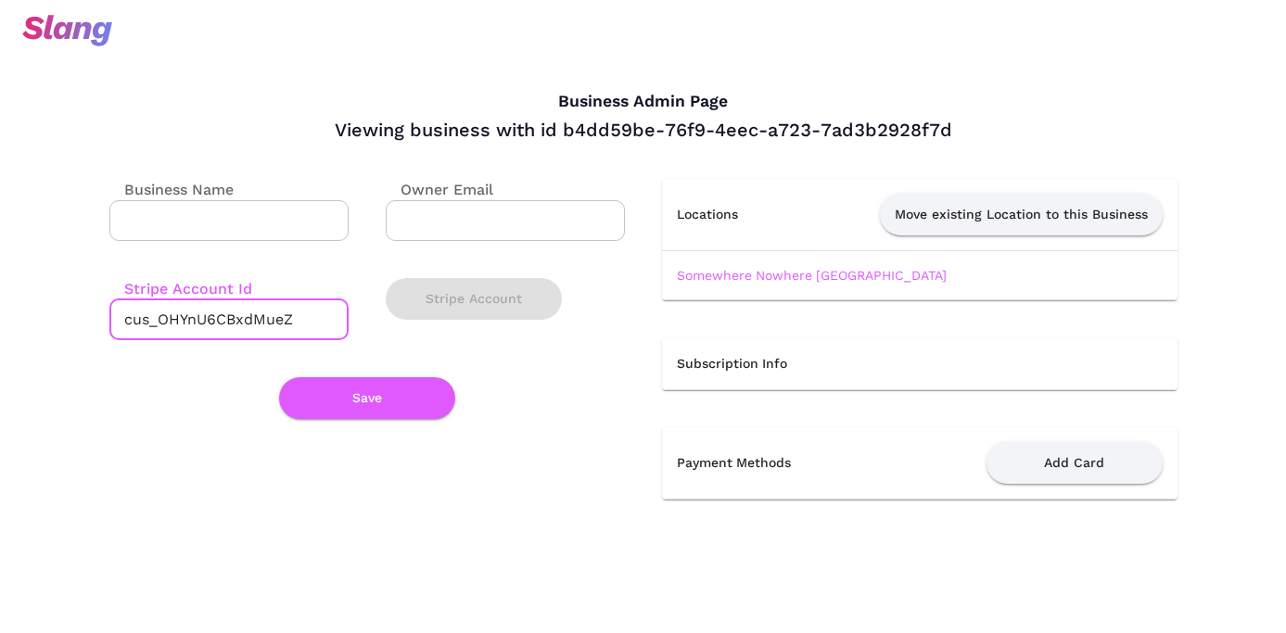
type input "cus_OHYnU6CBxdMueZ"
click at [245, 223] on input "Business Name" at bounding box center [228, 220] width 239 height 41
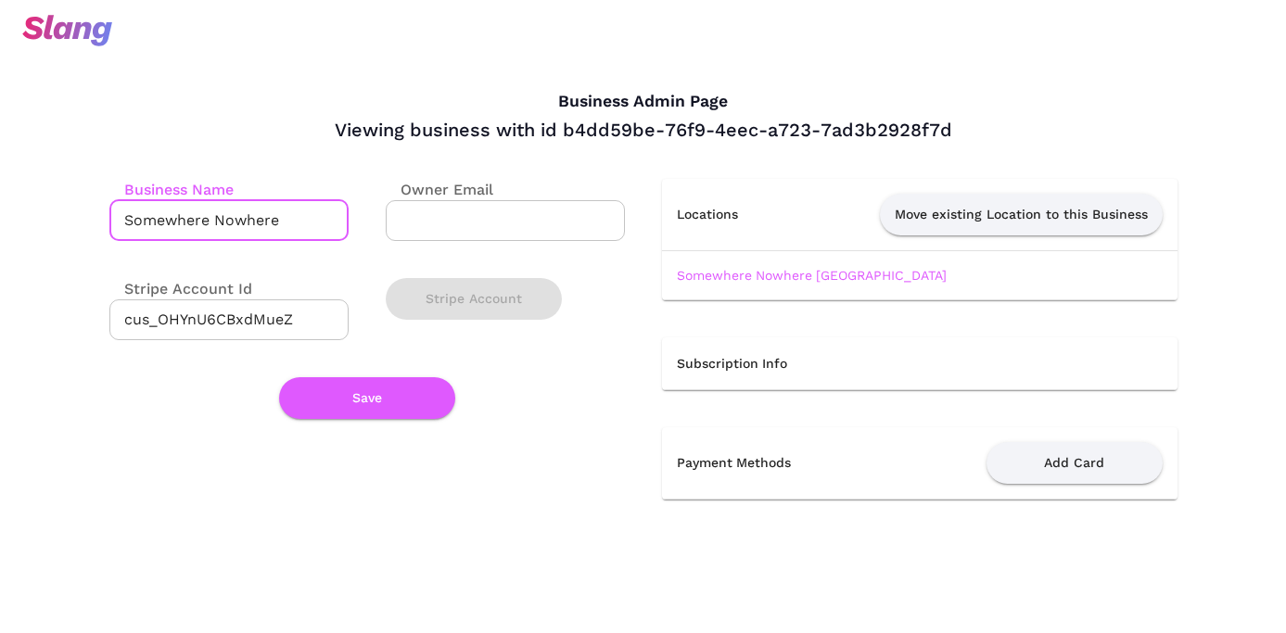
type input "Somewhere Nowhere"
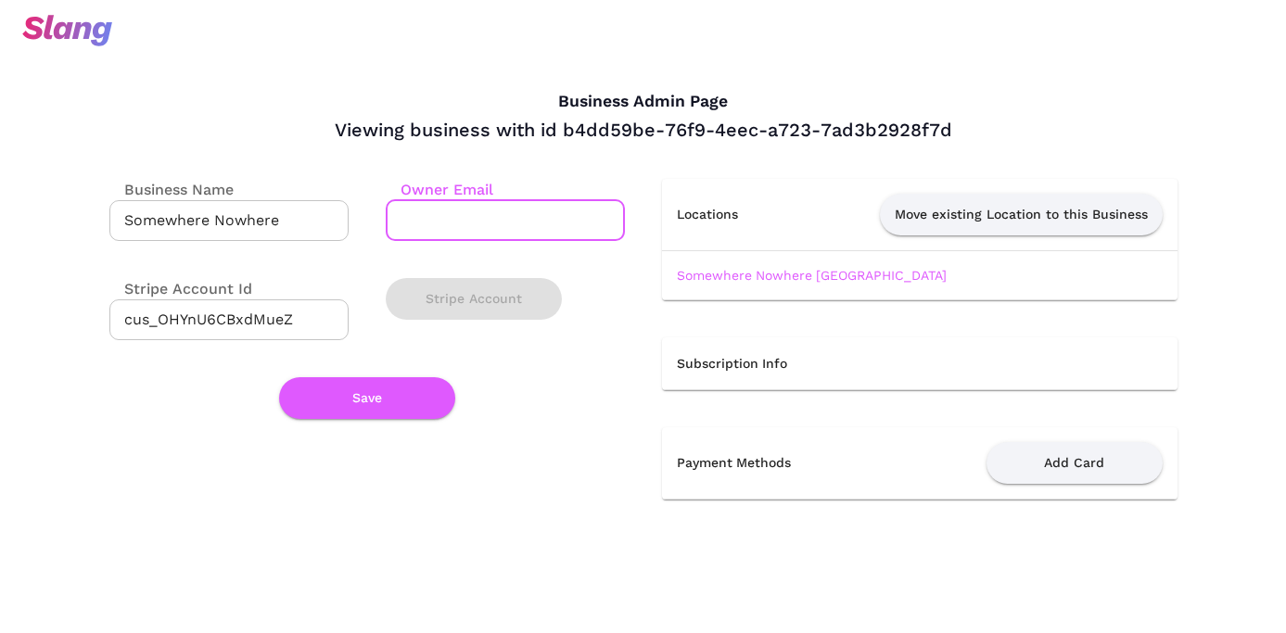
click at [493, 222] on input "Owner Email" at bounding box center [505, 220] width 239 height 41
paste input "[EMAIL_ADDRESS][DOMAIN_NAME]"
type input "[EMAIL_ADDRESS][DOMAIN_NAME]"
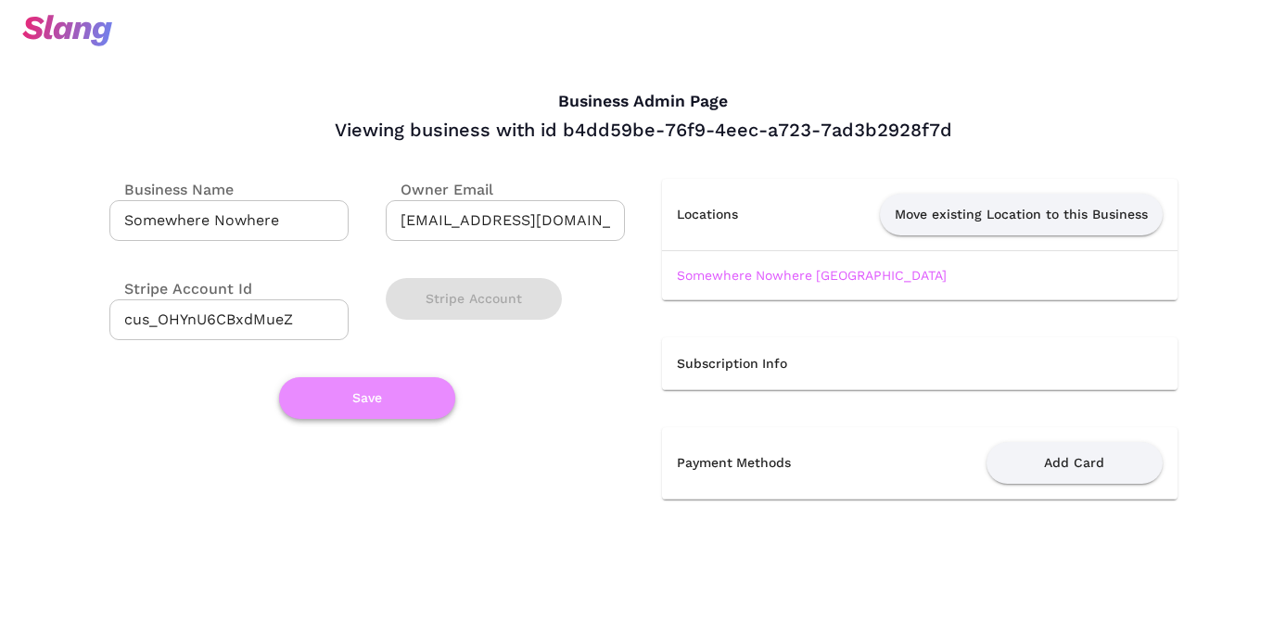
click at [366, 394] on button "Save" at bounding box center [367, 398] width 176 height 42
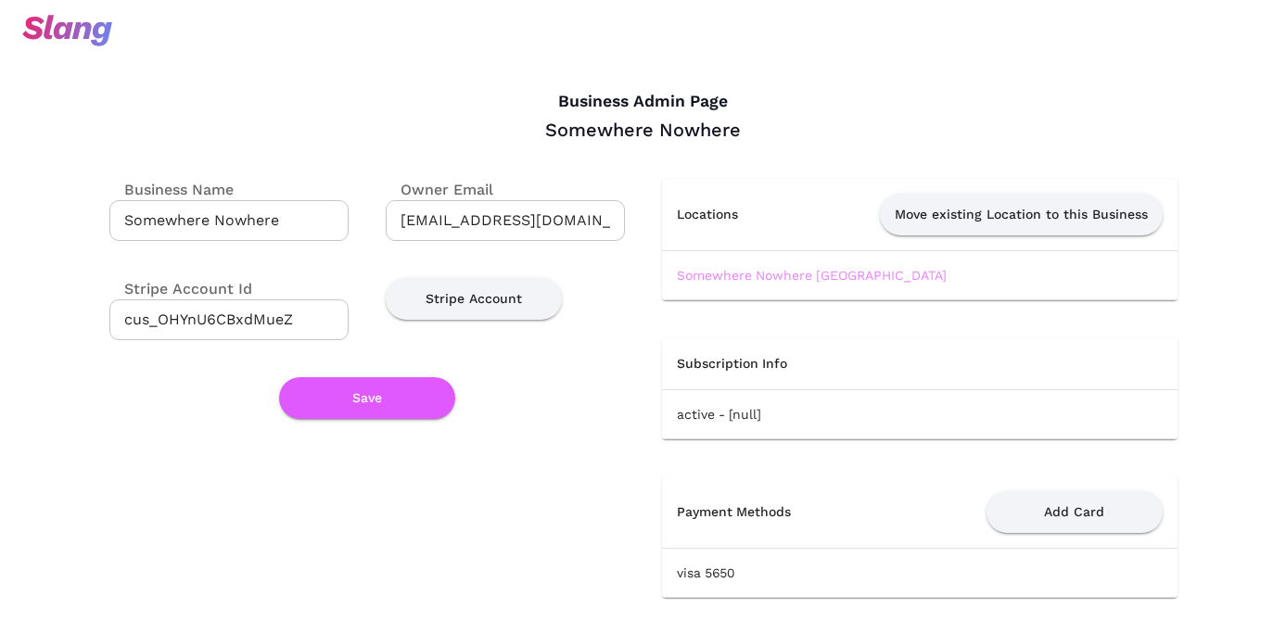
click at [740, 271] on link "Somewhere Nowhere [GEOGRAPHIC_DATA]" at bounding box center [812, 275] width 270 height 15
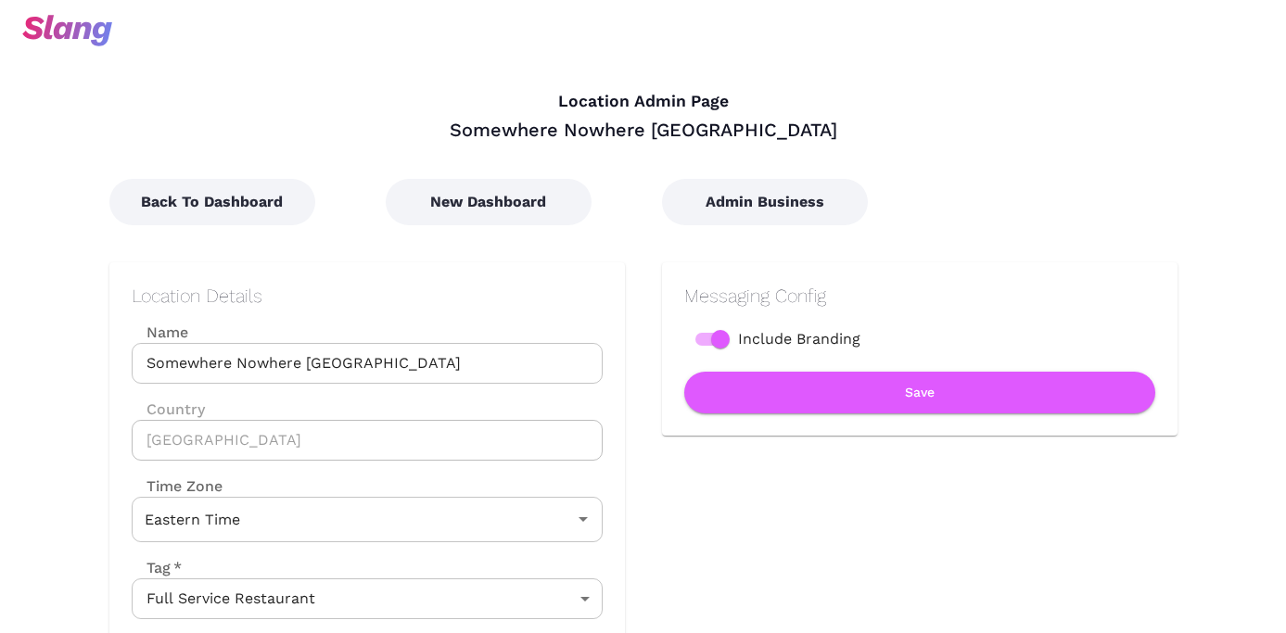
click at [615, 255] on div "Location Details Name Somewhere Nowhere [GEOGRAPHIC_DATA] Name Country [GEOGRAP…" at bounding box center [348, 537] width 552 height 625
drag, startPoint x: 527, startPoint y: 128, endPoint x: 794, endPoint y: 128, distance: 267.9
click at [794, 128] on div "Somewhere Nowhere [GEOGRAPHIC_DATA]" at bounding box center [643, 130] width 1068 height 24
click at [641, 131] on div "Somewhere Nowhere [GEOGRAPHIC_DATA]" at bounding box center [643, 130] width 1068 height 24
